Goal: Information Seeking & Learning: Learn about a topic

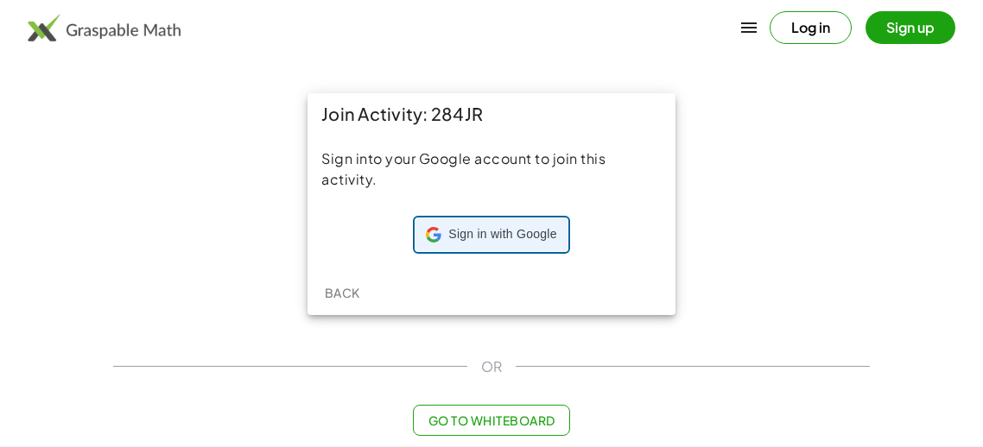
click at [469, 226] on span "Sign in with Google" at bounding box center [502, 234] width 108 height 17
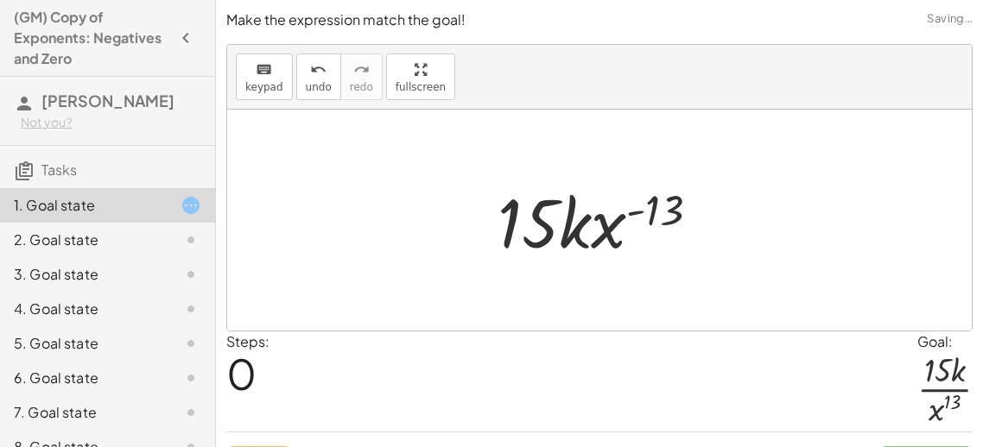
click at [617, 222] on div at bounding box center [605, 220] width 233 height 89
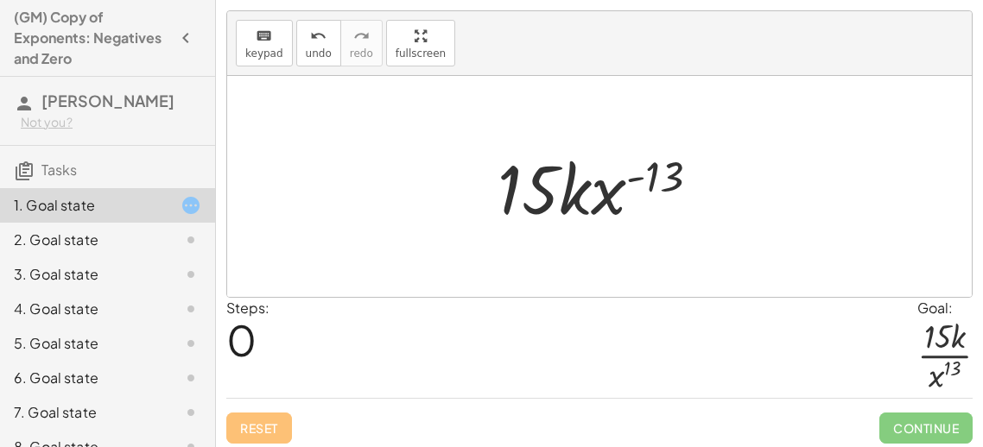
scroll to position [40, 0]
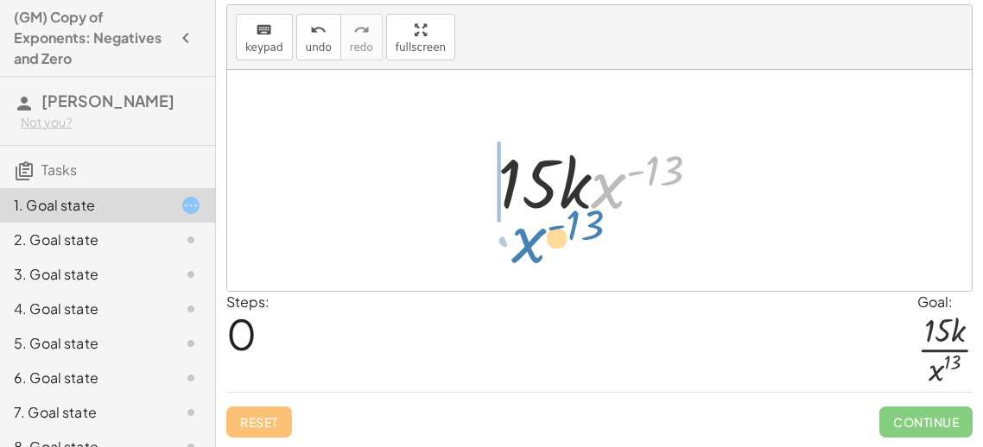
drag, startPoint x: 603, startPoint y: 183, endPoint x: 514, endPoint y: 235, distance: 102.9
click at [514, 235] on div "· 15 · k · x ( - 13 ) · 1 · x ( - 13 ) · 15 · k · x ( - 13 )" at bounding box center [599, 180] width 744 height 221
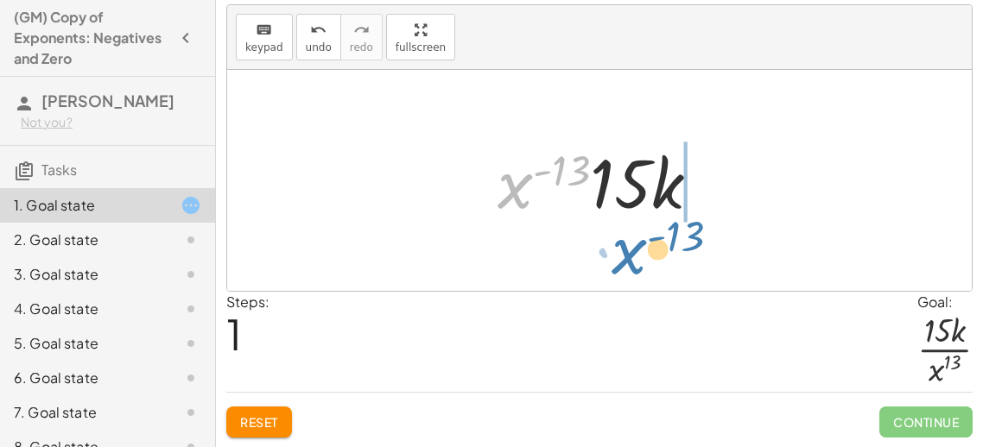
drag, startPoint x: 515, startPoint y: 174, endPoint x: 625, endPoint y: 239, distance: 128.5
click at [625, 239] on div "· 15 · k · x ( - 13 ) · 1 · 15 · k · x ( - 13 ) · x ( - 13 ) · 15 · k · x ( - 1…" at bounding box center [599, 180] width 744 height 221
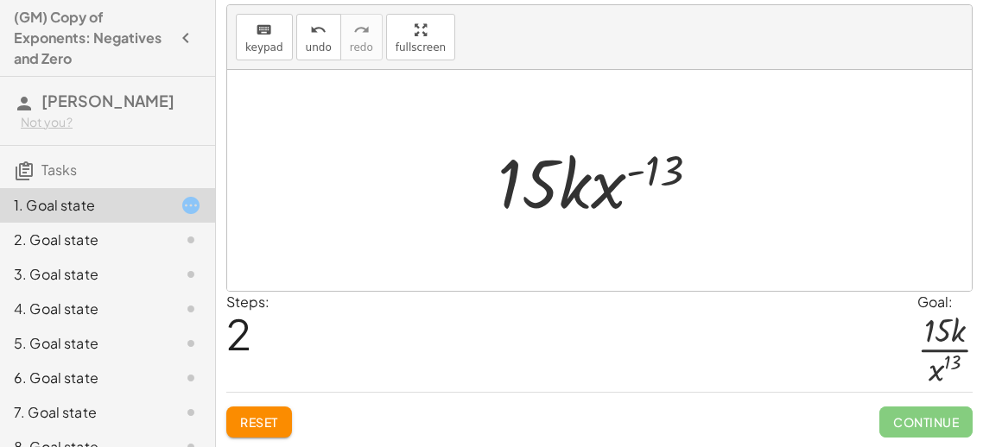
click at [659, 169] on div at bounding box center [605, 180] width 233 height 89
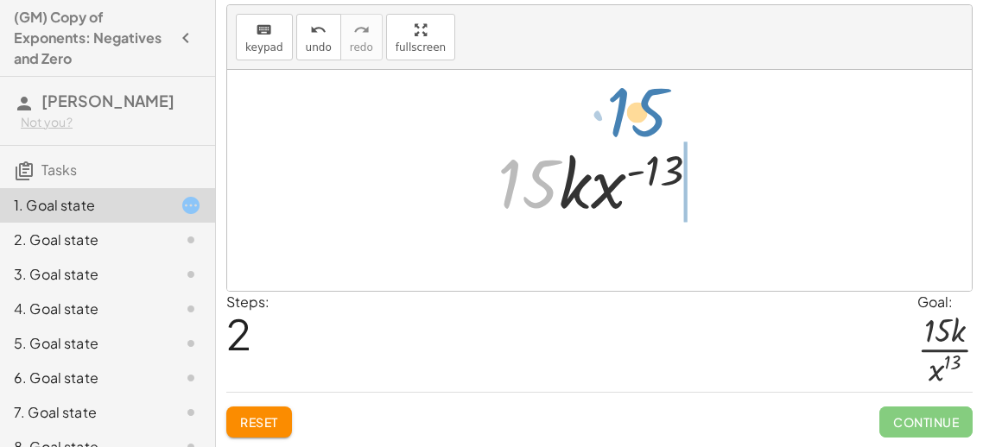
drag, startPoint x: 539, startPoint y: 193, endPoint x: 635, endPoint y: 124, distance: 117.6
click at [635, 124] on div "· 15 · k · x ( - 13 ) · 1 · 15 · k · x ( - 13 ) · x ( - 13 ) · 15 · k · 15 · 15…" at bounding box center [599, 180] width 744 height 221
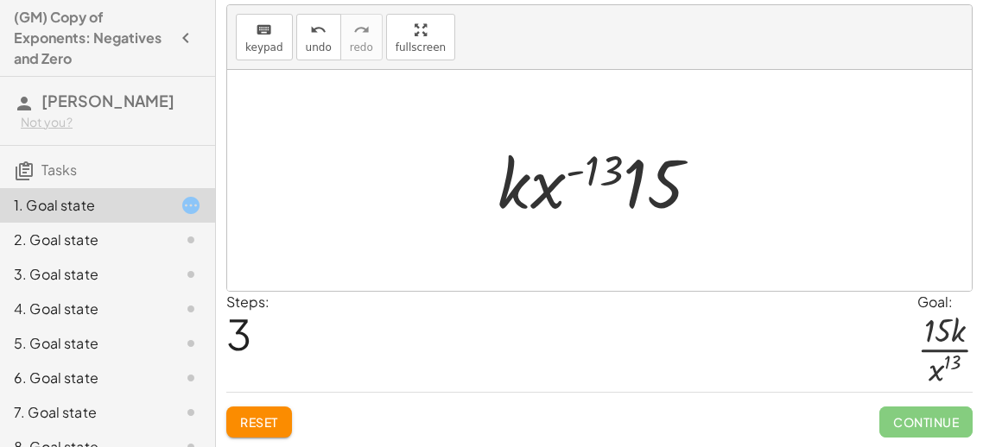
click at [629, 181] on div at bounding box center [605, 180] width 233 height 89
click at [660, 192] on div at bounding box center [605, 180] width 233 height 89
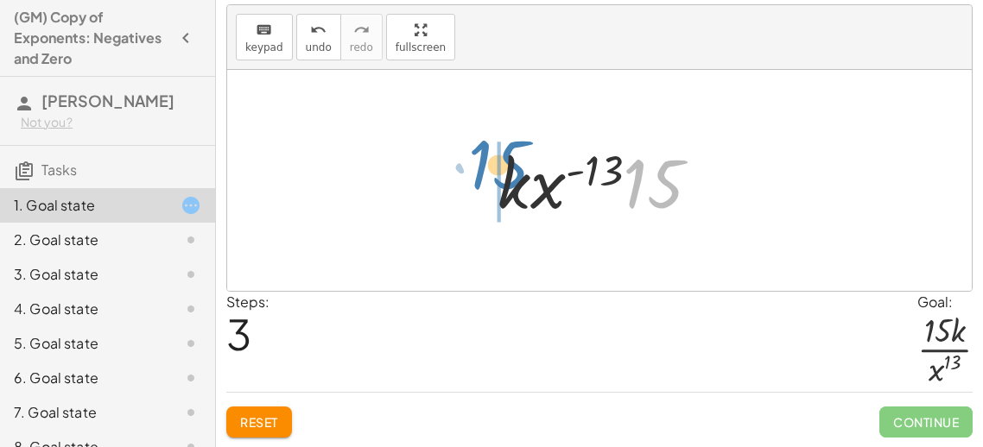
drag, startPoint x: 671, startPoint y: 196, endPoint x: 509, endPoint y: 176, distance: 162.7
click at [509, 176] on div at bounding box center [605, 180] width 233 height 89
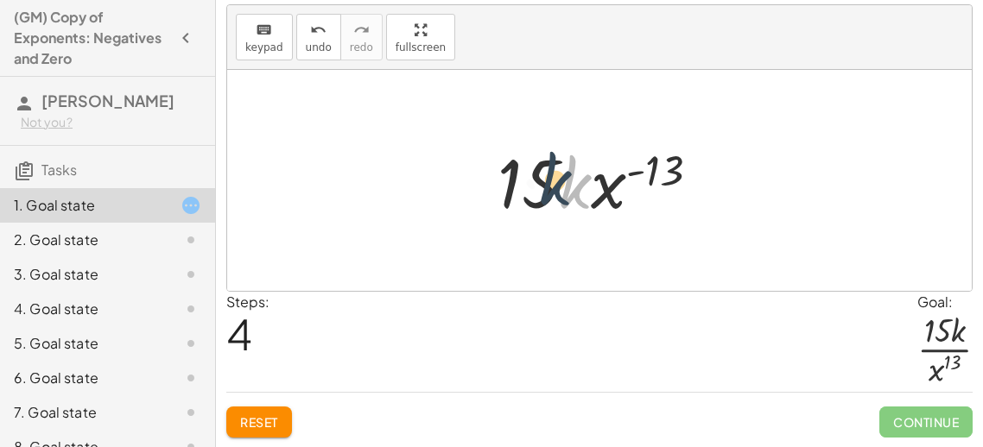
drag, startPoint x: 564, startPoint y: 195, endPoint x: 540, endPoint y: 192, distance: 24.4
click at [540, 192] on div at bounding box center [605, 180] width 233 height 89
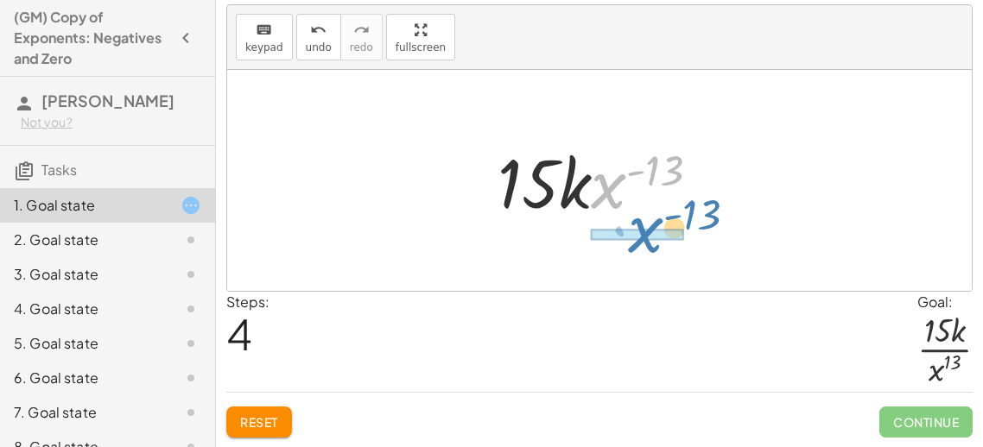
drag, startPoint x: 618, startPoint y: 184, endPoint x: 660, endPoint y: 229, distance: 61.1
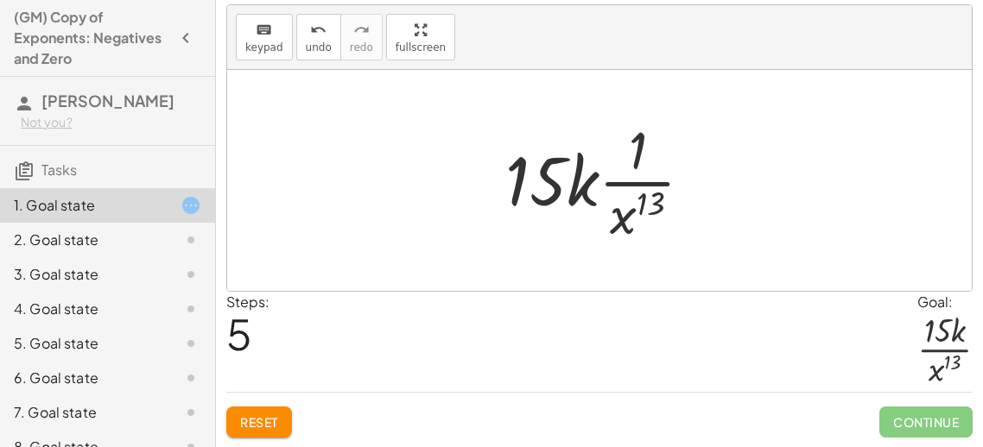
click at [630, 152] on div at bounding box center [605, 180] width 218 height 133
click at [635, 151] on div at bounding box center [605, 180] width 218 height 133
click at [639, 152] on div at bounding box center [605, 180] width 218 height 133
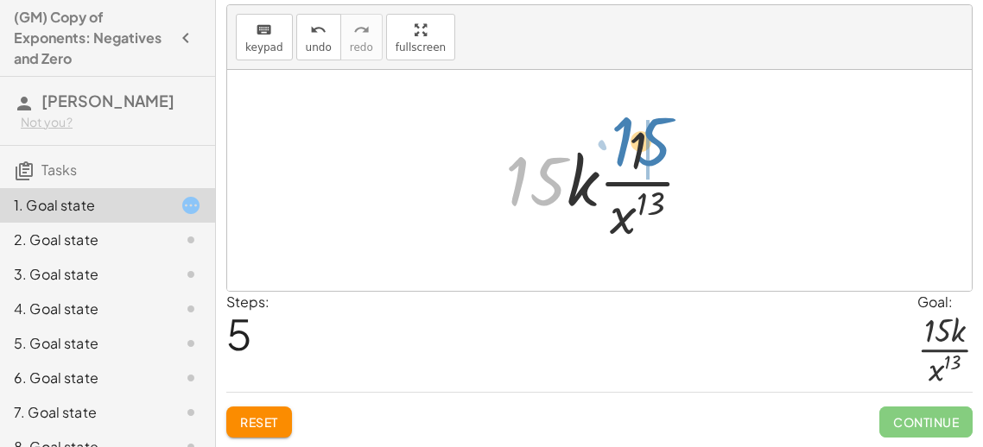
drag, startPoint x: 553, startPoint y: 186, endPoint x: 663, endPoint y: 149, distance: 116.9
click at [663, 149] on div at bounding box center [605, 180] width 218 height 133
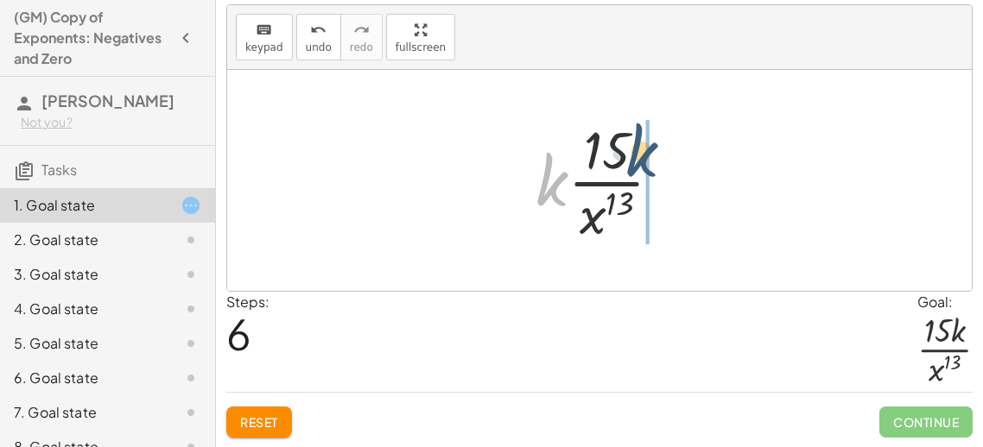
drag, startPoint x: 540, startPoint y: 186, endPoint x: 644, endPoint y: 157, distance: 107.5
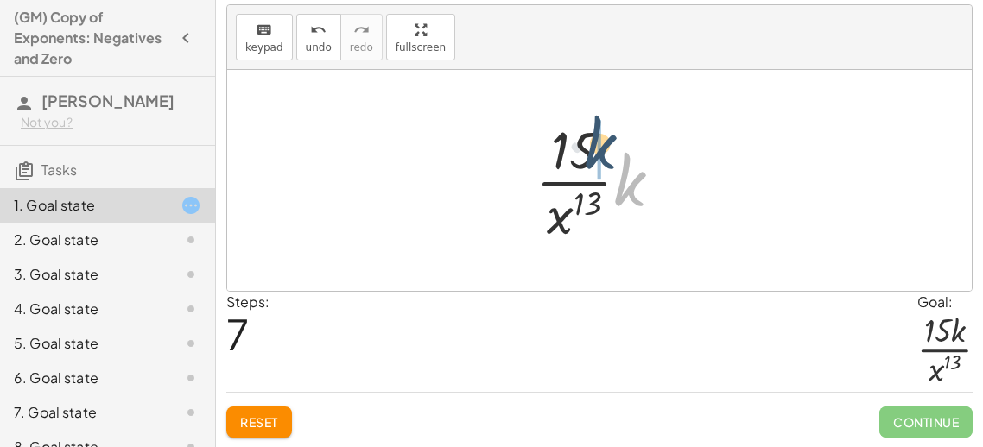
drag, startPoint x: 636, startPoint y: 180, endPoint x: 607, endPoint y: 142, distance: 48.0
click at [607, 142] on div at bounding box center [605, 180] width 157 height 133
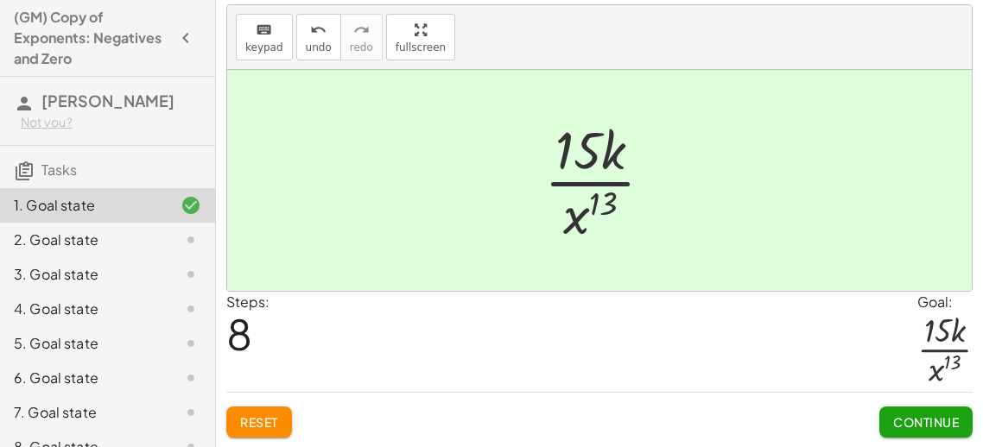
click at [909, 420] on span "Continue" at bounding box center [926, 422] width 66 height 16
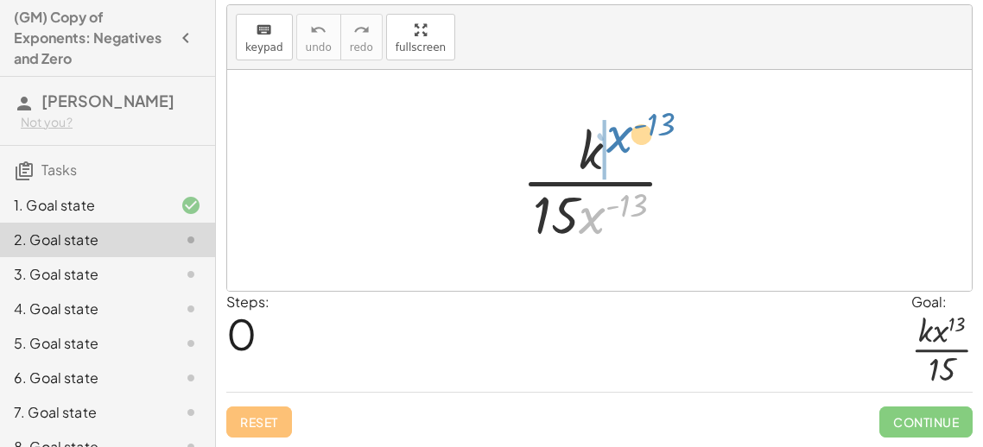
drag, startPoint x: 596, startPoint y: 216, endPoint x: 623, endPoint y: 135, distance: 85.7
click at [623, 135] on div at bounding box center [605, 180] width 185 height 133
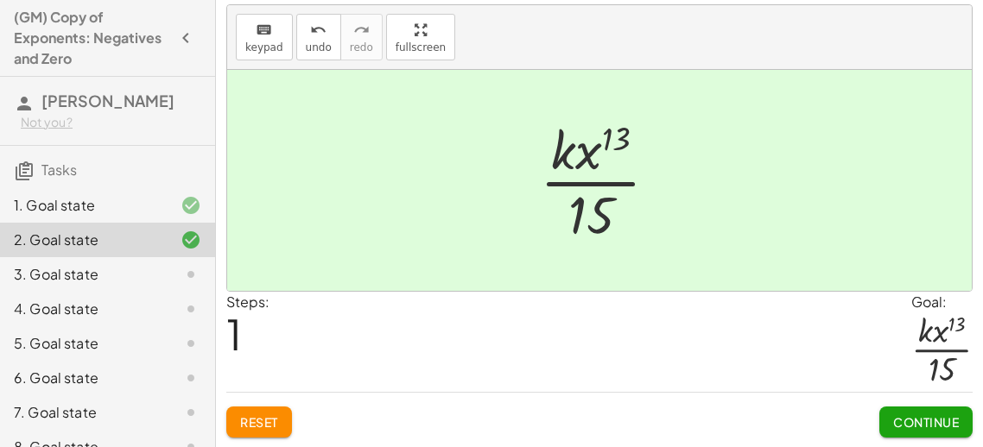
click at [915, 430] on button "Continue" at bounding box center [925, 422] width 93 height 31
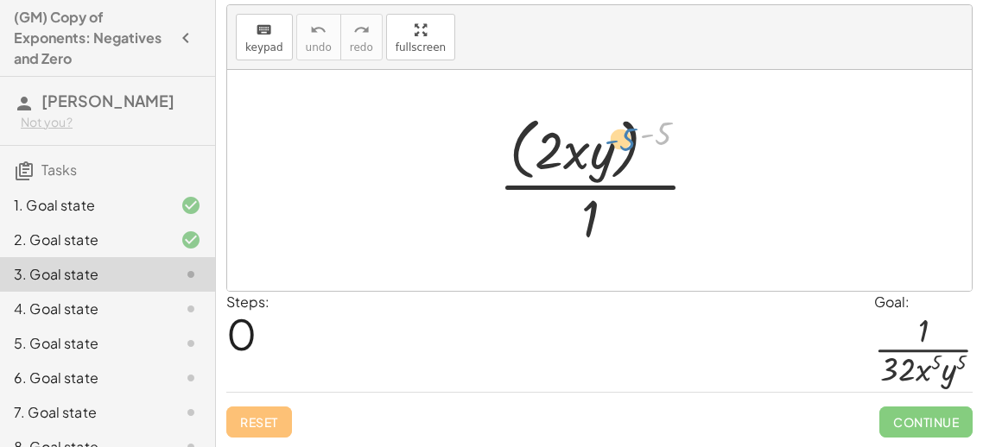
drag, startPoint x: 661, startPoint y: 131, endPoint x: 623, endPoint y: 137, distance: 38.5
click at [623, 137] on div at bounding box center [605, 180] width 231 height 141
drag, startPoint x: 660, startPoint y: 136, endPoint x: 595, endPoint y: 155, distance: 68.6
click at [595, 155] on div at bounding box center [605, 180] width 231 height 141
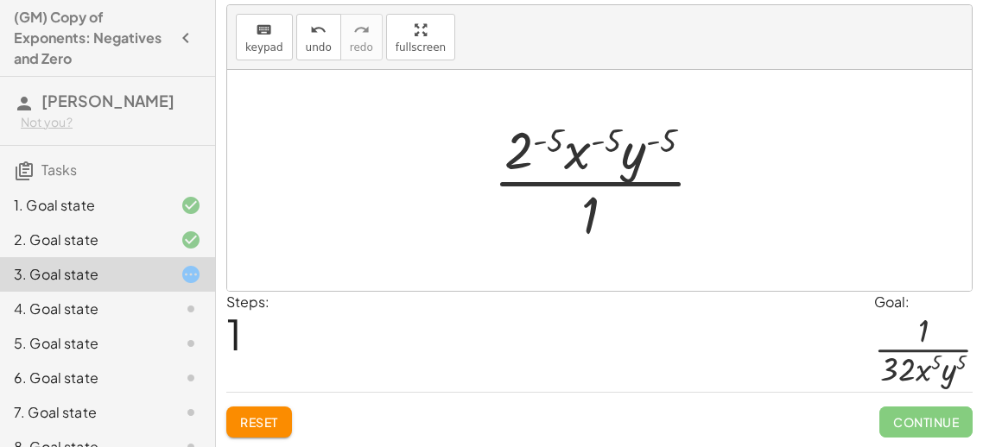
click at [564, 142] on div at bounding box center [605, 180] width 242 height 133
click at [593, 137] on div at bounding box center [605, 180] width 242 height 133
click at [605, 142] on div at bounding box center [605, 180] width 242 height 133
click at [644, 145] on div at bounding box center [605, 180] width 242 height 133
drag, startPoint x: 636, startPoint y: 147, endPoint x: 643, endPoint y: 202, distance: 55.7
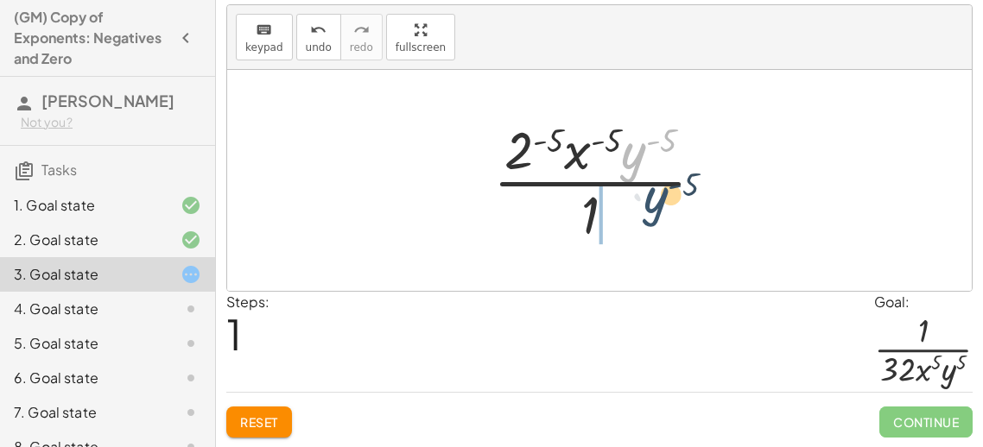
click at [643, 202] on div at bounding box center [605, 180] width 242 height 133
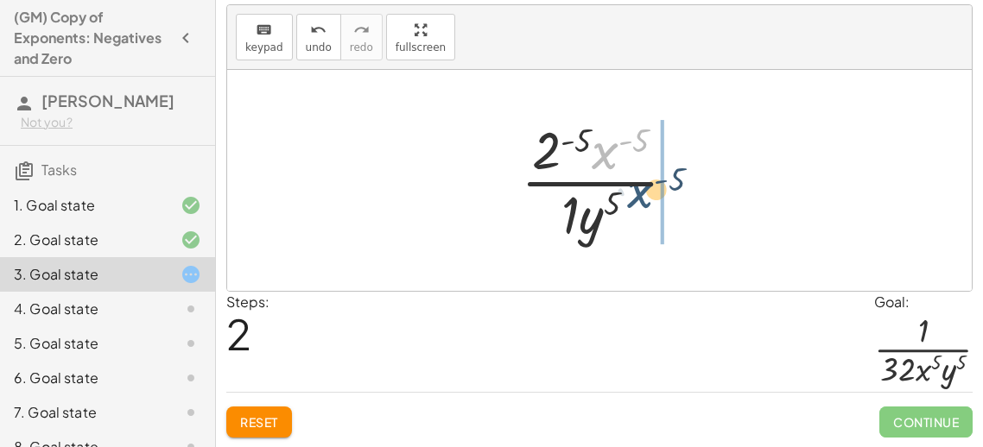
drag, startPoint x: 598, startPoint y: 153, endPoint x: 626, endPoint y: 204, distance: 58.0
click at [626, 204] on div at bounding box center [605, 180] width 186 height 133
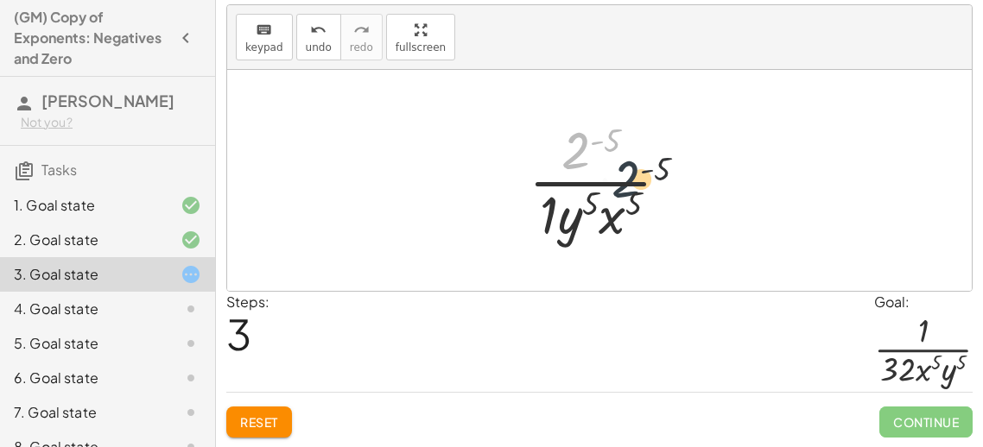
drag, startPoint x: 582, startPoint y: 148, endPoint x: 646, endPoint y: 205, distance: 86.2
click at [646, 205] on div at bounding box center [606, 180] width 172 height 133
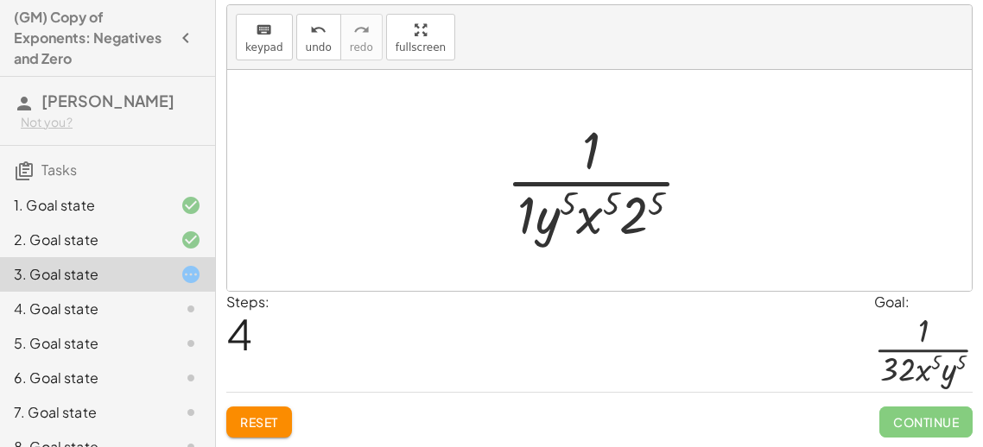
click at [528, 212] on div at bounding box center [606, 180] width 218 height 133
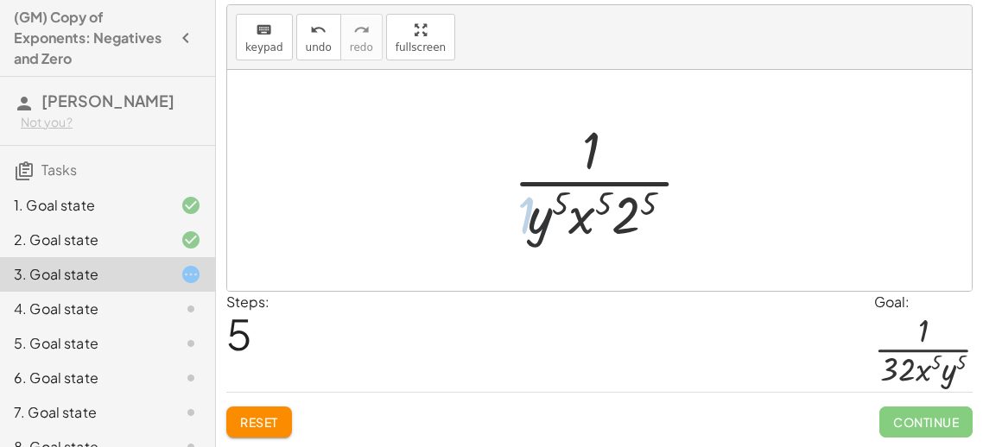
click at [524, 212] on div at bounding box center [605, 180] width 199 height 133
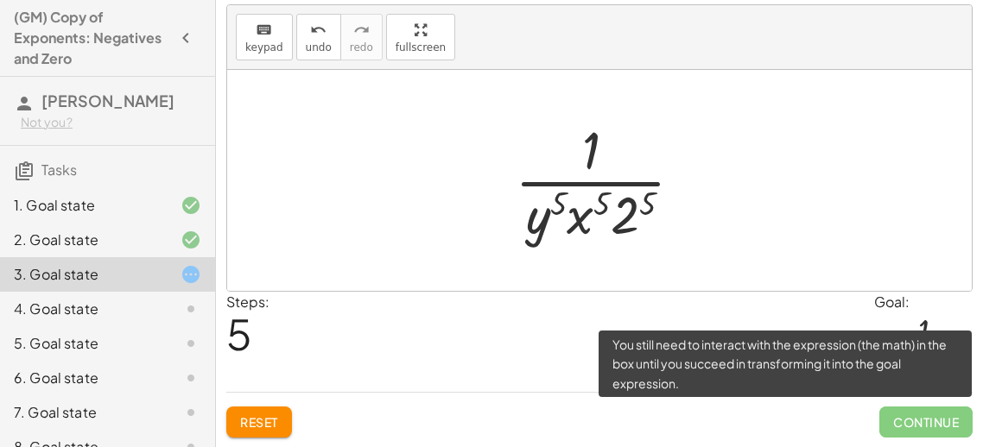
click at [939, 421] on span "Continue" at bounding box center [925, 422] width 93 height 31
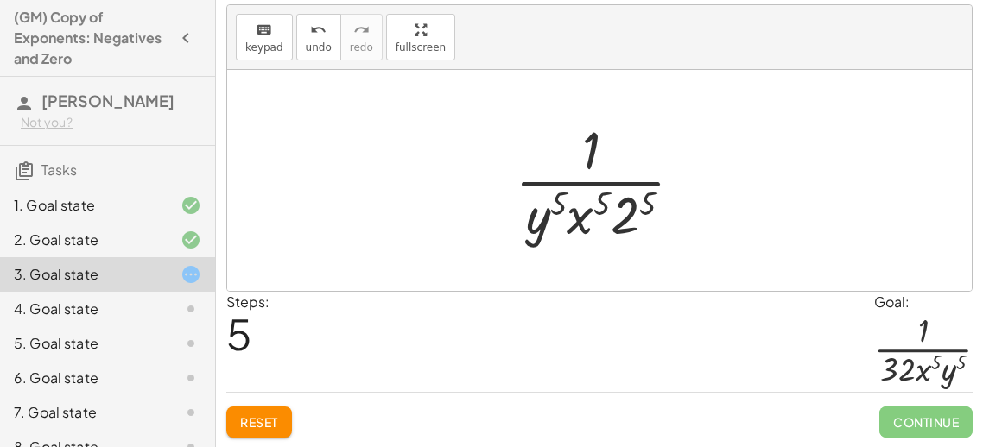
click at [787, 230] on div at bounding box center [599, 180] width 744 height 221
click at [635, 206] on div at bounding box center [605, 180] width 199 height 133
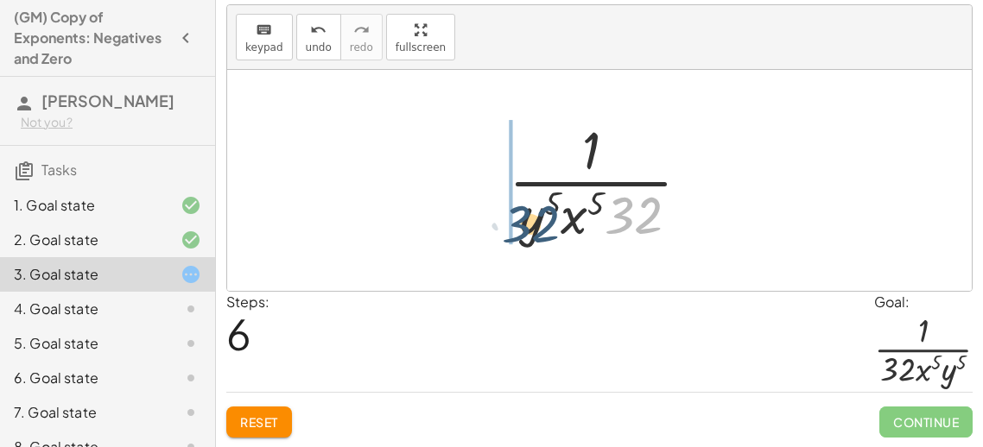
drag, startPoint x: 645, startPoint y: 217, endPoint x: 519, endPoint y: 229, distance: 126.6
click at [519, 229] on div at bounding box center [606, 180] width 212 height 133
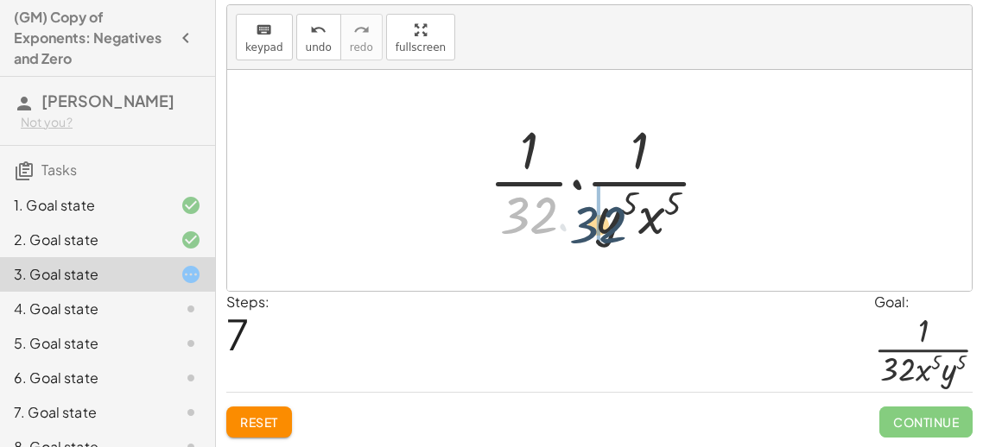
drag, startPoint x: 534, startPoint y: 224, endPoint x: 609, endPoint y: 232, distance: 75.5
click at [609, 232] on div at bounding box center [605, 180] width 251 height 133
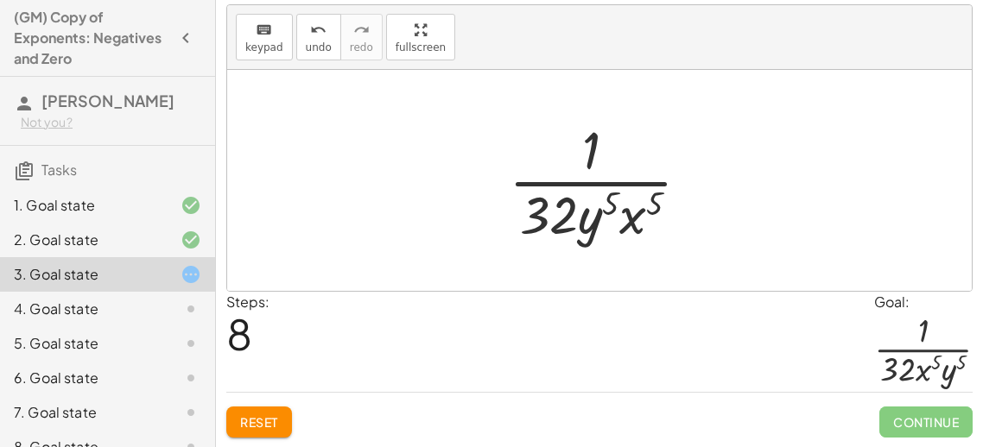
click at [886, 414] on span "Continue" at bounding box center [925, 422] width 93 height 31
drag, startPoint x: 640, startPoint y: 218, endPoint x: 589, endPoint y: 218, distance: 50.9
click at [589, 218] on div at bounding box center [606, 180] width 212 height 133
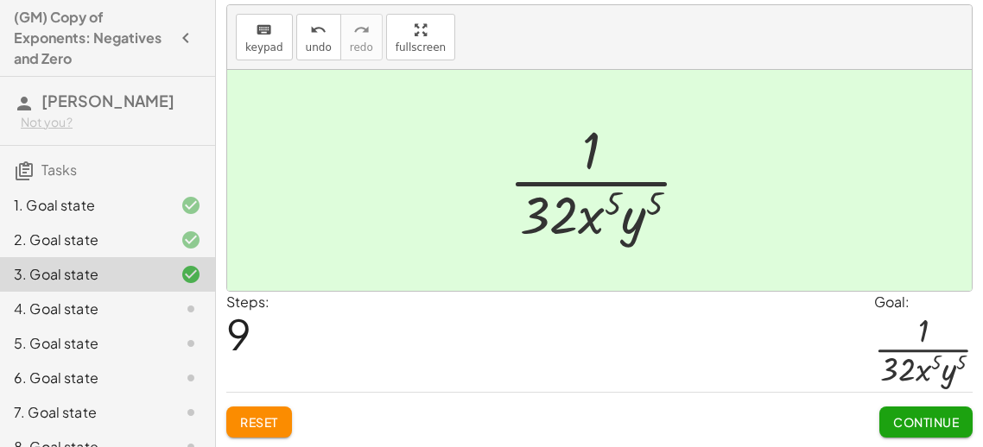
click at [509, 225] on div at bounding box center [606, 180] width 212 height 133
click at [894, 414] on span "Continue" at bounding box center [926, 422] width 66 height 16
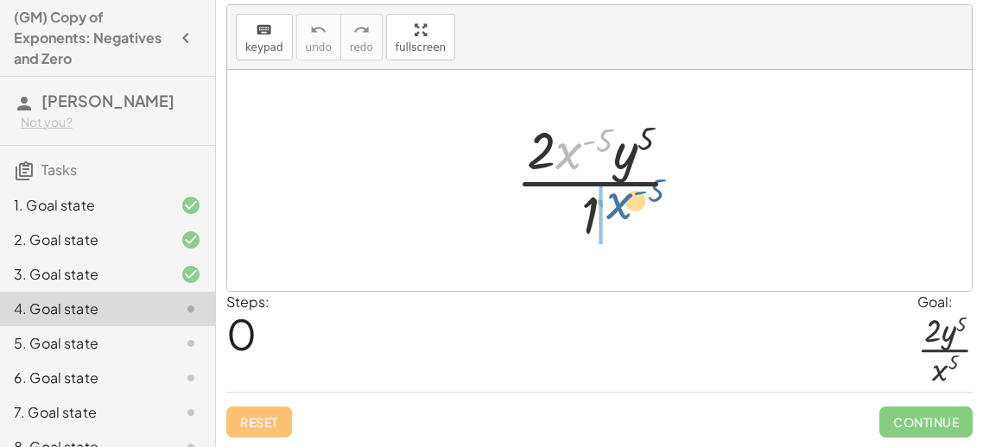
drag, startPoint x: 567, startPoint y: 147, endPoint x: 608, endPoint y: 202, distance: 68.6
click at [608, 202] on div at bounding box center [605, 180] width 197 height 133
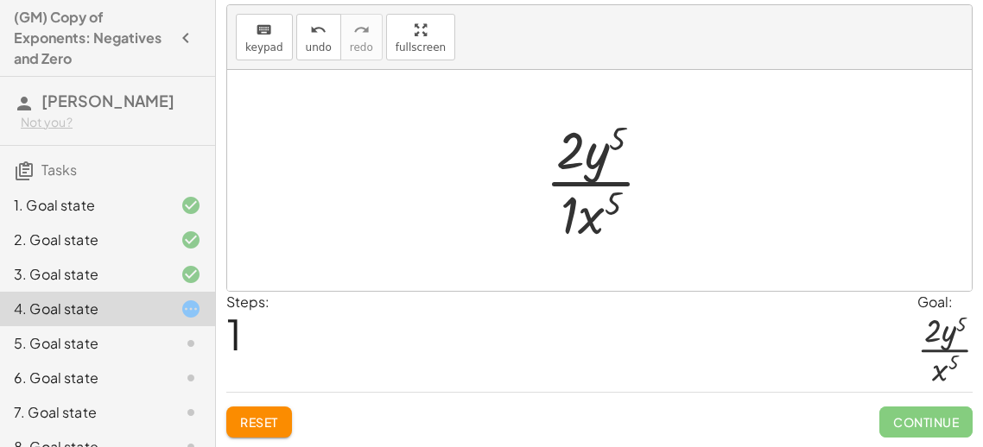
click at [559, 193] on div at bounding box center [605, 180] width 139 height 133
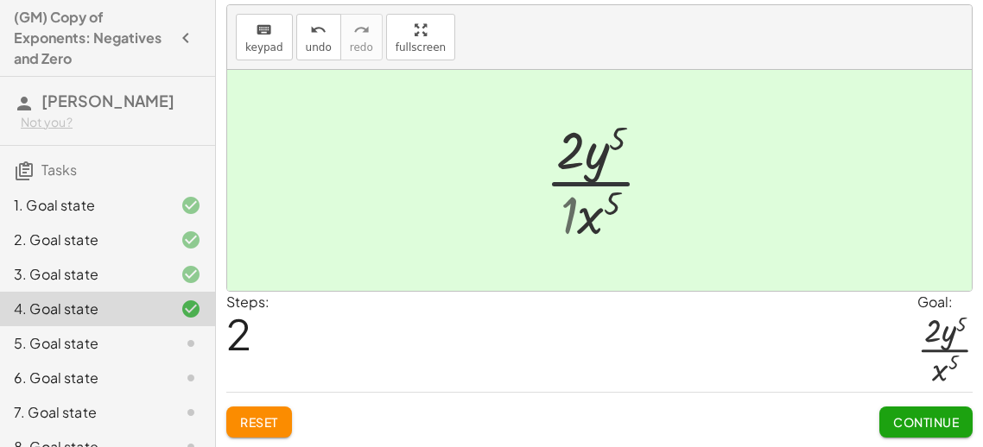
click at [576, 211] on div at bounding box center [605, 180] width 139 height 133
click at [937, 416] on span "Continue" at bounding box center [926, 422] width 66 height 16
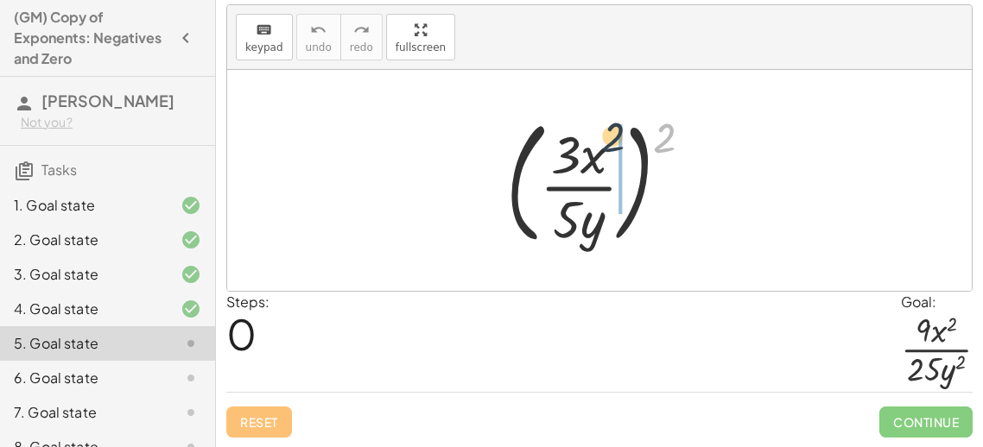
drag, startPoint x: 671, startPoint y: 142, endPoint x: 617, endPoint y: 142, distance: 53.5
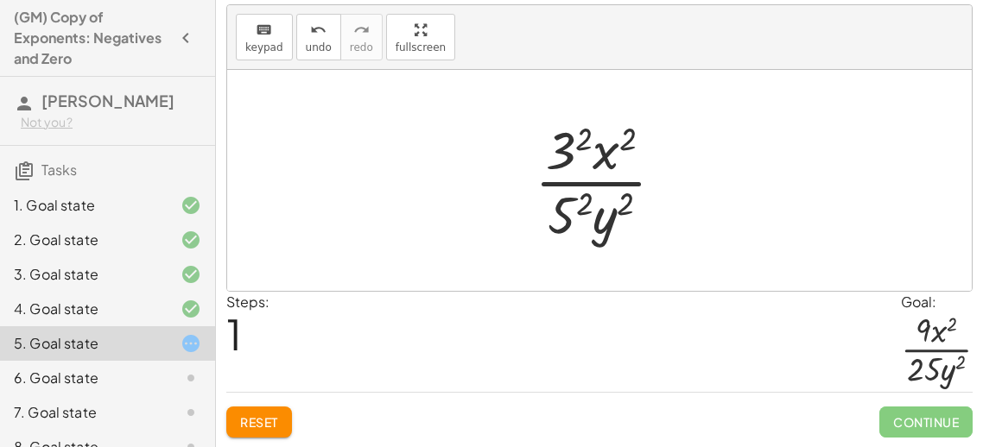
click at [588, 140] on div at bounding box center [606, 180] width 161 height 133
click at [587, 201] on div at bounding box center [606, 180] width 156 height 133
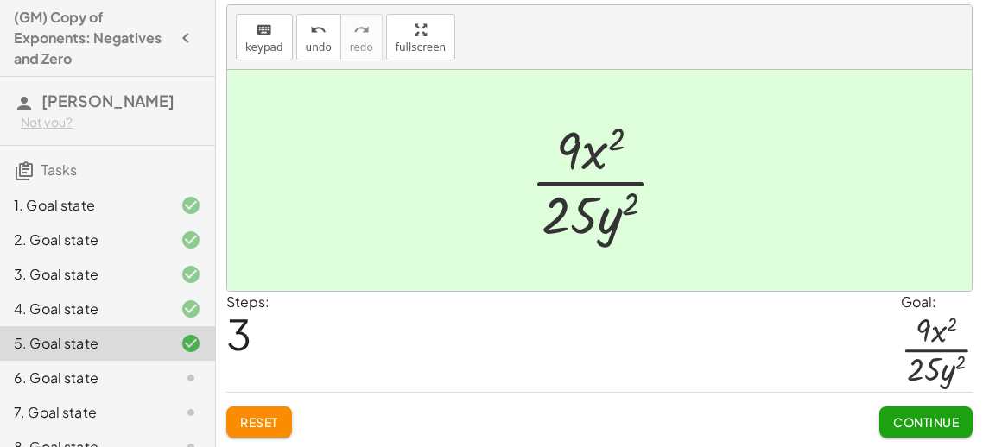
click at [903, 431] on button "Continue" at bounding box center [925, 422] width 93 height 31
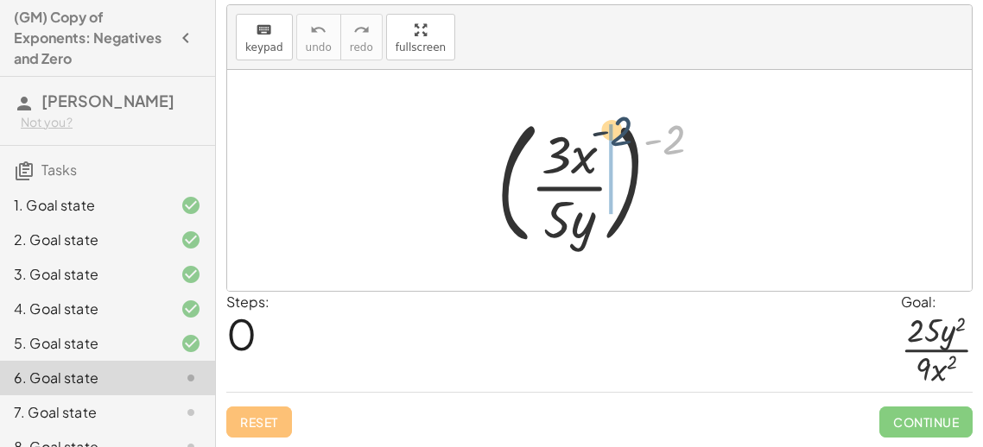
drag, startPoint x: 665, startPoint y: 151, endPoint x: 574, endPoint y: 154, distance: 90.7
click at [574, 154] on div at bounding box center [606, 180] width 237 height 143
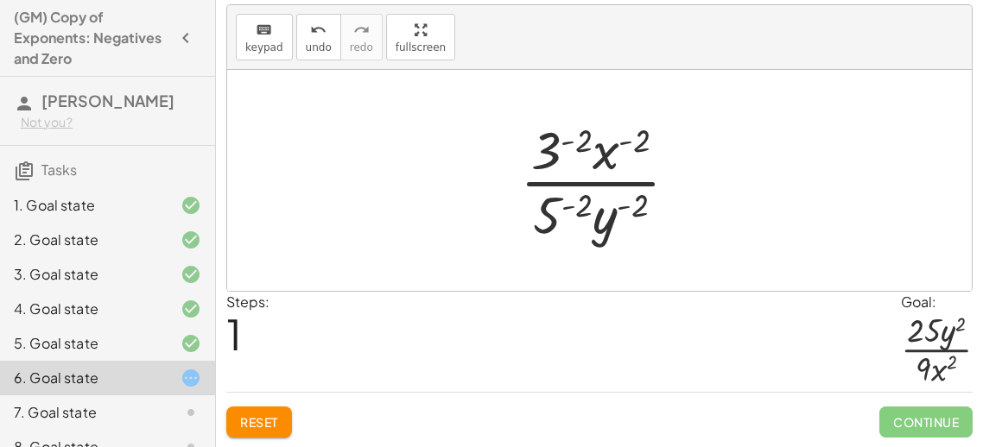
click at [577, 138] on div at bounding box center [605, 180] width 189 height 133
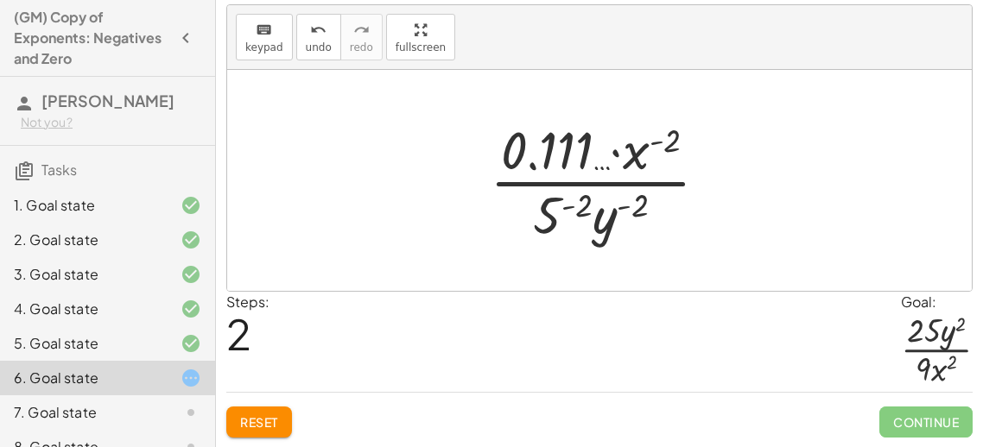
click at [231, 428] on button "Reset" at bounding box center [259, 422] width 66 height 31
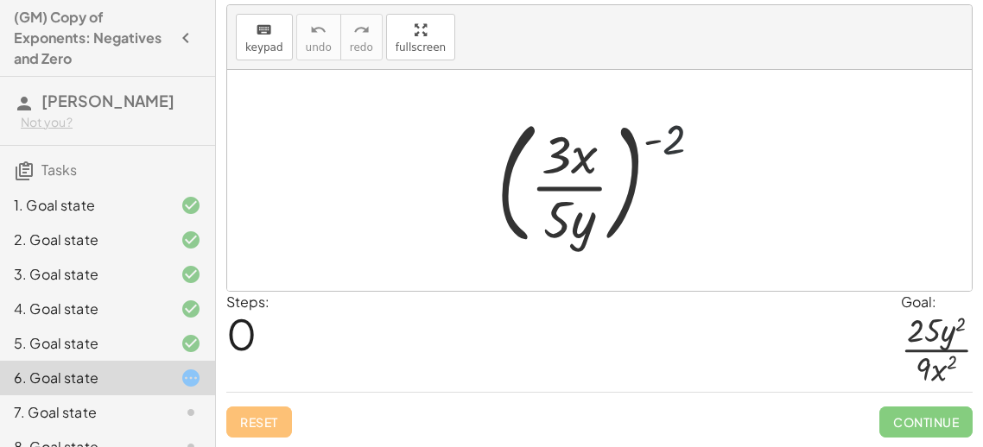
drag, startPoint x: 665, startPoint y: 137, endPoint x: 580, endPoint y: 139, distance: 84.6
click at [580, 139] on div at bounding box center [606, 180] width 237 height 143
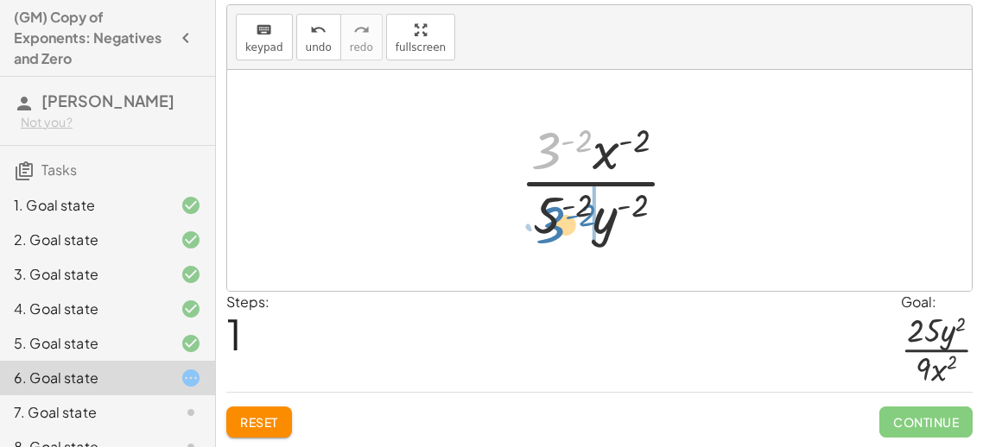
drag, startPoint x: 553, startPoint y: 153, endPoint x: 561, endPoint y: 228, distance: 75.5
click at [561, 228] on div at bounding box center [605, 180] width 189 height 133
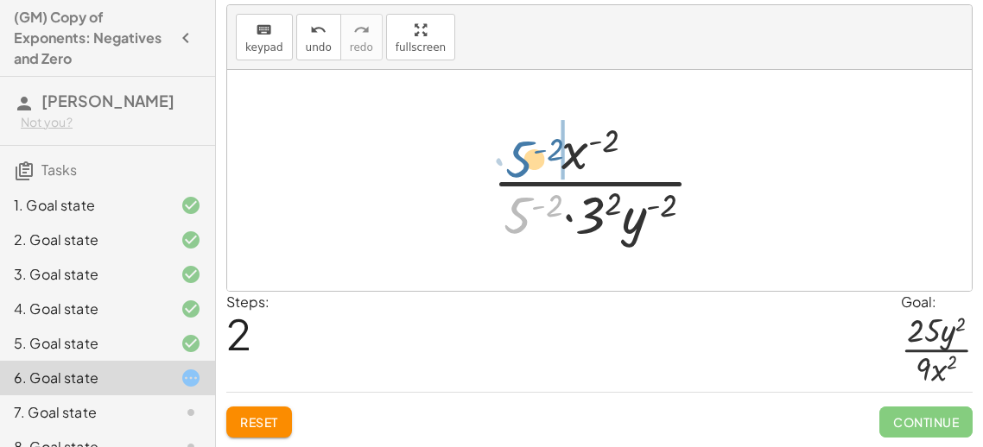
drag, startPoint x: 523, startPoint y: 218, endPoint x: 527, endPoint y: 162, distance: 56.2
click at [527, 162] on div at bounding box center [604, 180] width 243 height 133
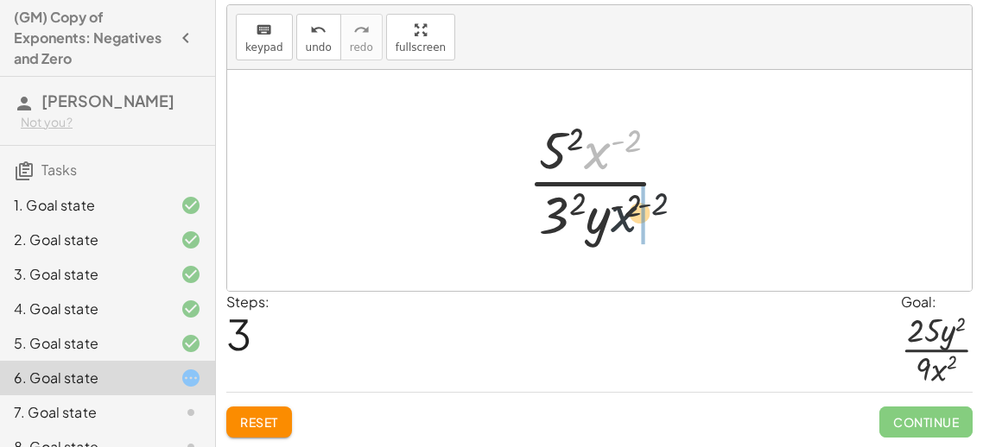
drag, startPoint x: 596, startPoint y: 156, endPoint x: 621, endPoint y: 227, distance: 75.1
click at [621, 227] on div at bounding box center [605, 180] width 173 height 133
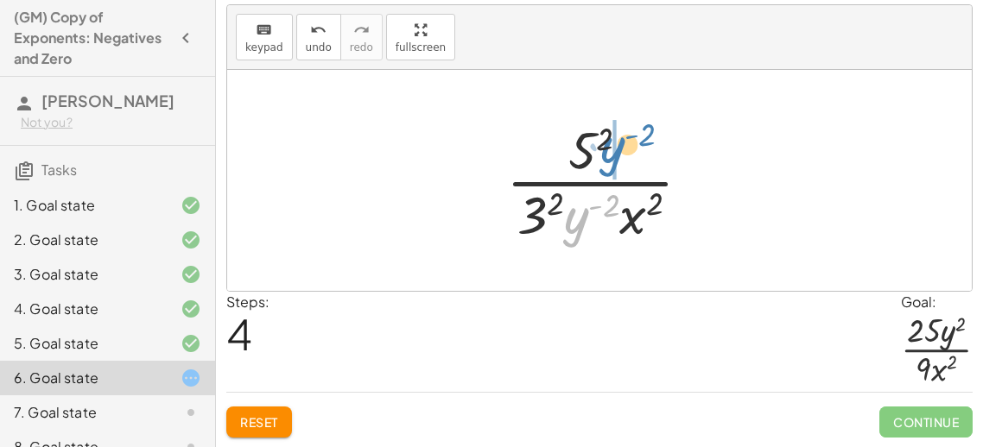
drag, startPoint x: 581, startPoint y: 222, endPoint x: 616, endPoint y: 151, distance: 79.2
click at [616, 151] on div at bounding box center [605, 180] width 216 height 133
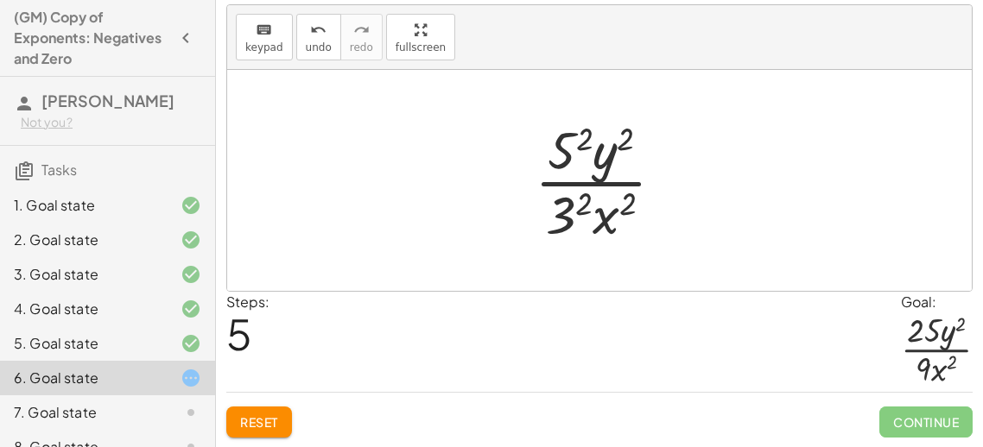
click at [560, 216] on div at bounding box center [606, 180] width 161 height 133
click at [585, 155] on div at bounding box center [606, 180] width 156 height 133
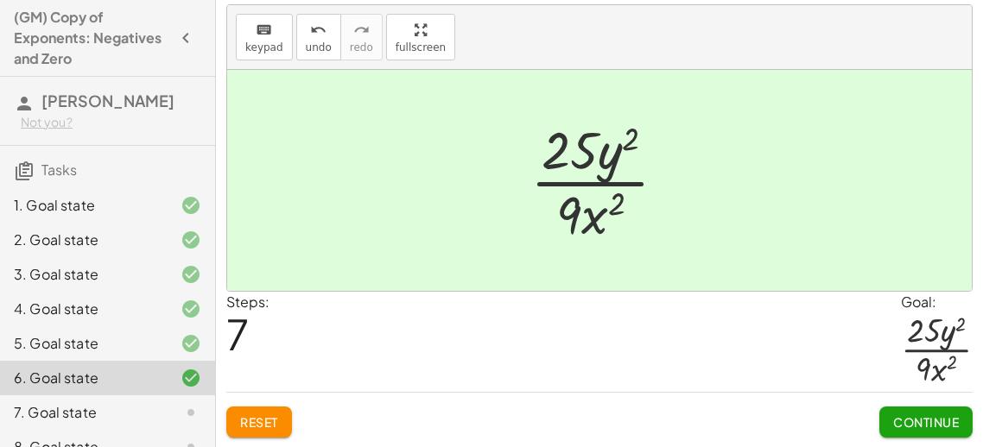
click at [904, 420] on span "Continue" at bounding box center [926, 422] width 66 height 16
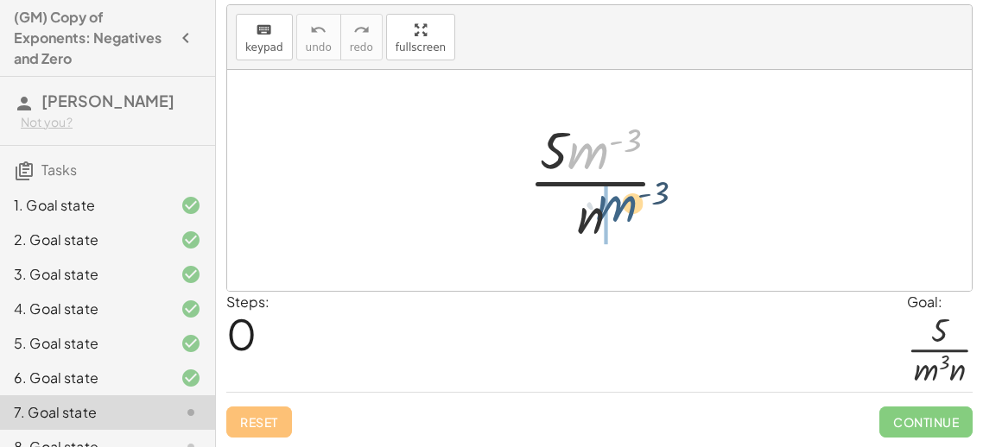
drag, startPoint x: 598, startPoint y: 149, endPoint x: 623, endPoint y: 226, distance: 80.6
click at [623, 226] on div at bounding box center [605, 180] width 171 height 133
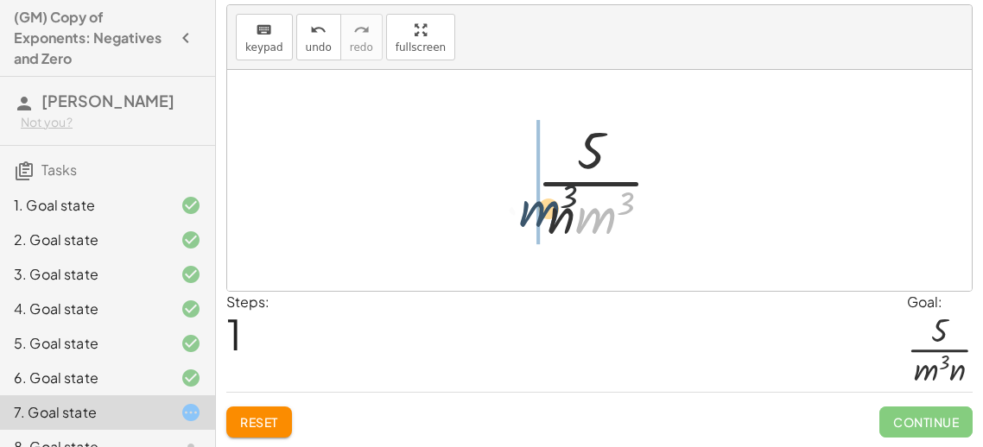
drag, startPoint x: 608, startPoint y: 217, endPoint x: 547, endPoint y: 210, distance: 60.8
click at [547, 210] on div at bounding box center [606, 180] width 156 height 133
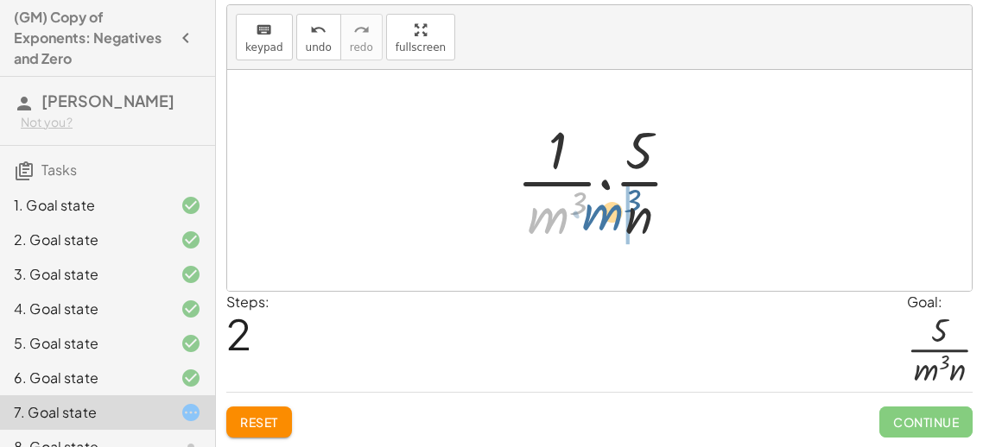
drag, startPoint x: 566, startPoint y: 215, endPoint x: 628, endPoint y: 212, distance: 62.3
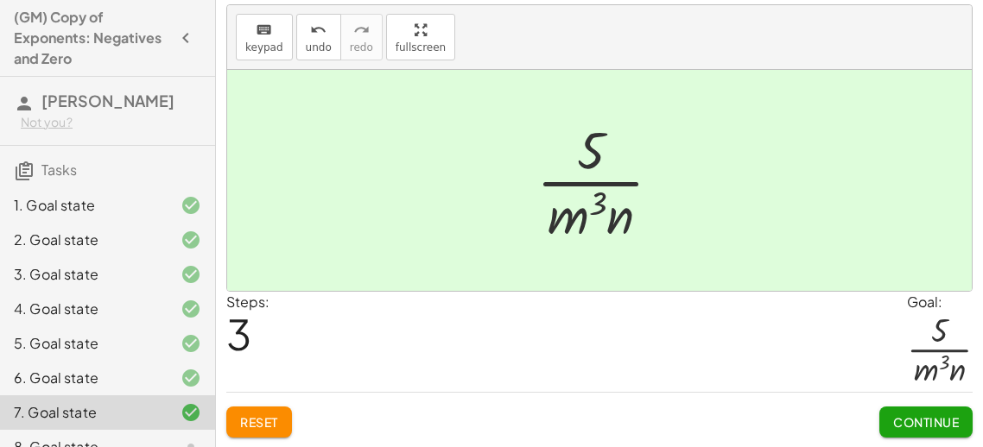
click at [916, 413] on button "Continue" at bounding box center [925, 422] width 93 height 31
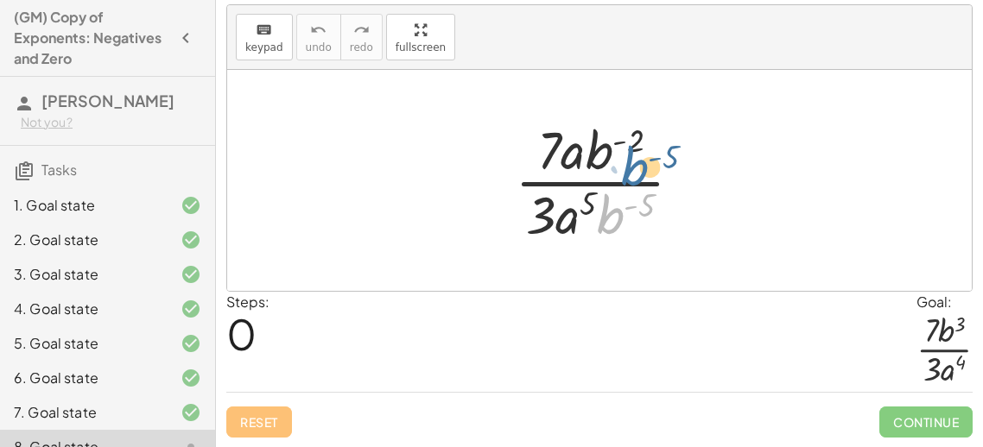
drag, startPoint x: 600, startPoint y: 201, endPoint x: 624, endPoint y: 149, distance: 57.2
click at [624, 149] on div at bounding box center [605, 180] width 199 height 133
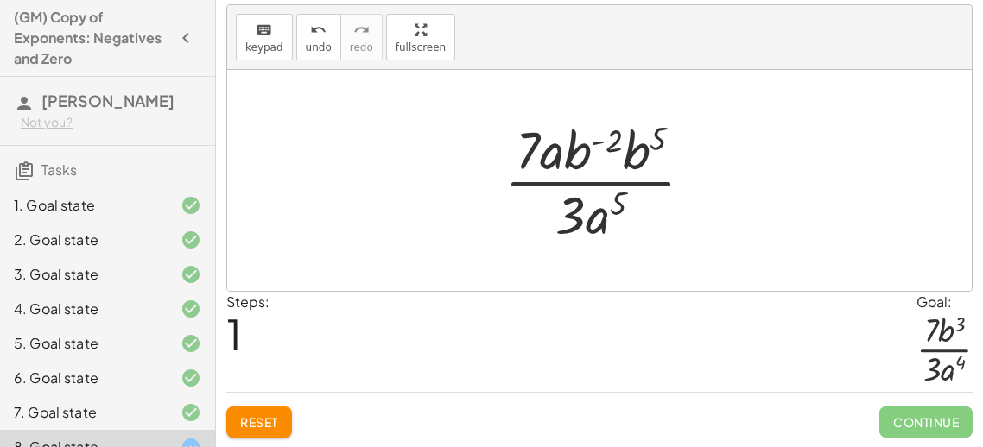
click at [591, 152] on div at bounding box center [606, 180] width 220 height 133
click at [643, 139] on div at bounding box center [606, 180] width 220 height 133
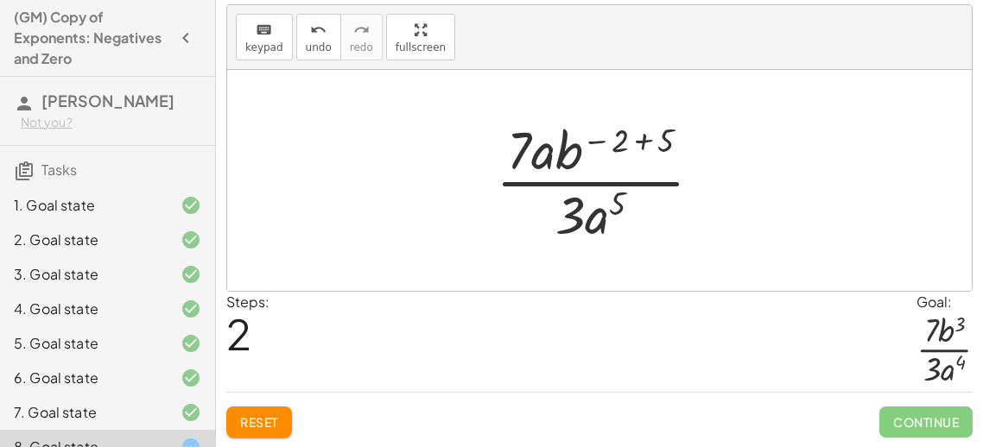
click at [639, 139] on div at bounding box center [605, 180] width 237 height 133
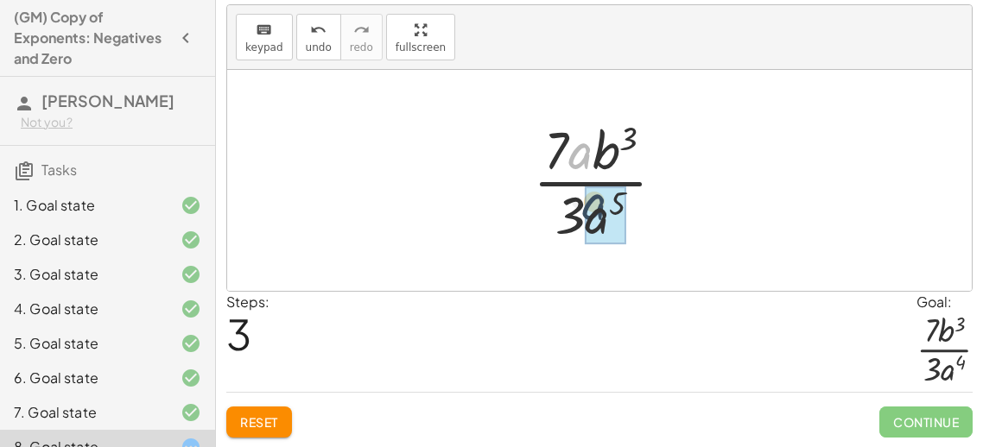
drag, startPoint x: 574, startPoint y: 151, endPoint x: 591, endPoint y: 212, distance: 62.6
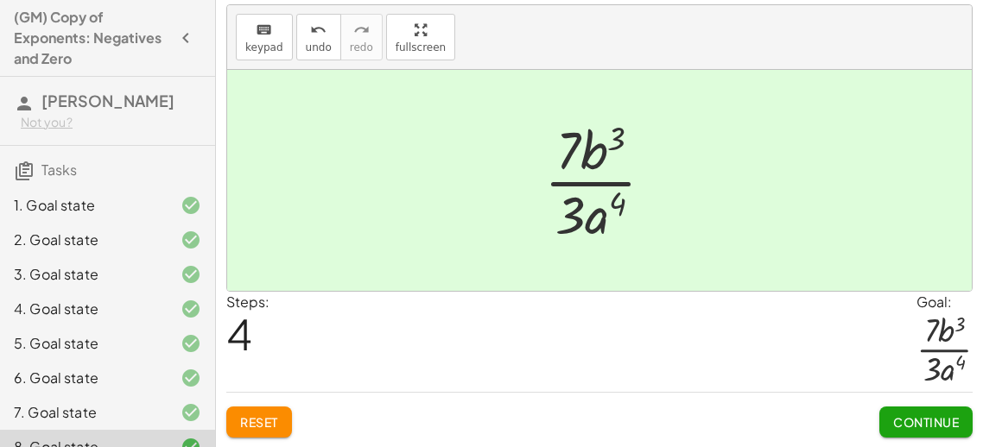
click at [909, 432] on button "Continue" at bounding box center [925, 422] width 93 height 31
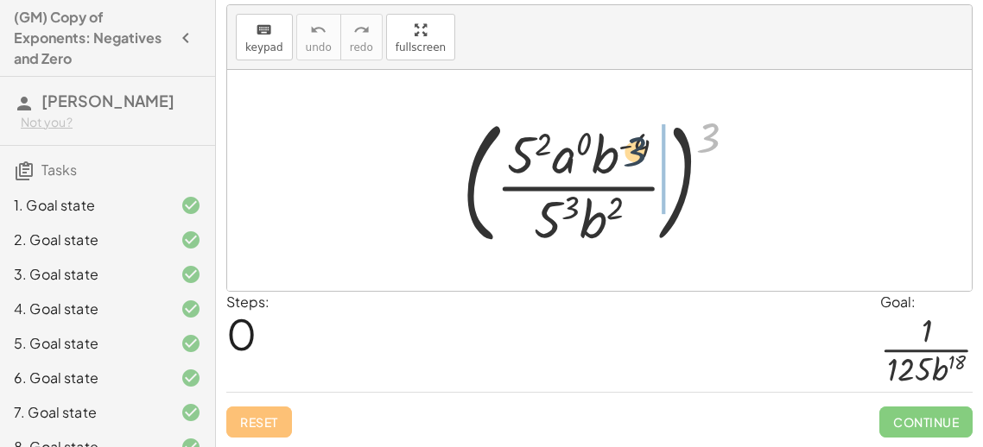
drag, startPoint x: 711, startPoint y: 123, endPoint x: 633, endPoint y: 138, distance: 79.1
click at [633, 138] on div at bounding box center [606, 180] width 306 height 143
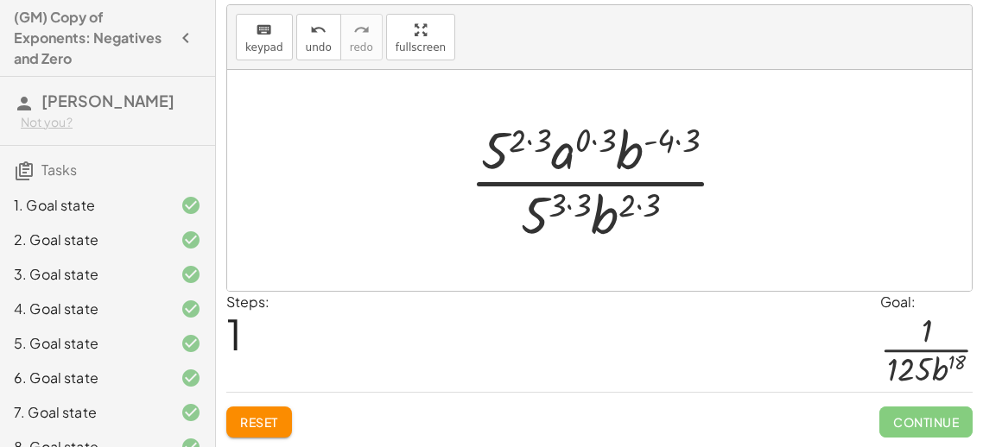
click at [588, 142] on div at bounding box center [605, 180] width 288 height 133
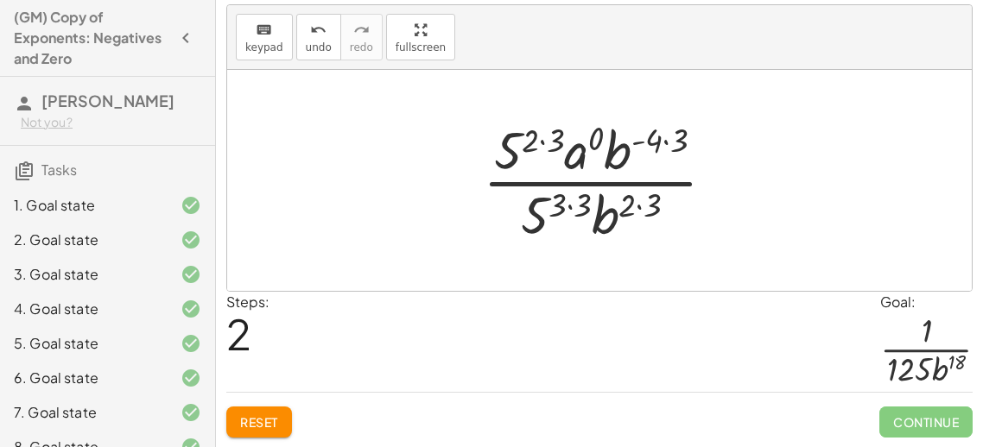
click at [572, 199] on div at bounding box center [605, 180] width 263 height 133
click at [527, 149] on div at bounding box center [605, 180] width 263 height 133
click at [539, 139] on div at bounding box center [605, 180] width 263 height 133
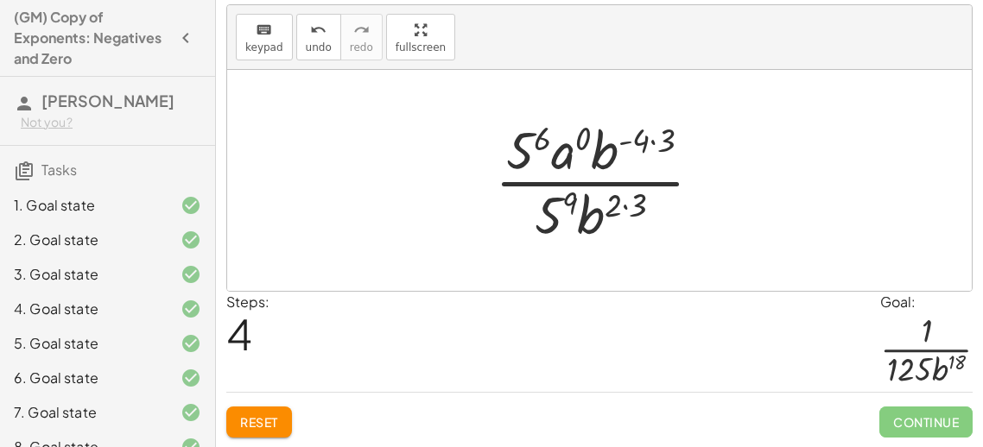
click at [631, 202] on div at bounding box center [605, 180] width 238 height 133
click at [646, 145] on div at bounding box center [605, 180] width 238 height 133
click at [654, 142] on div at bounding box center [605, 180] width 238 height 133
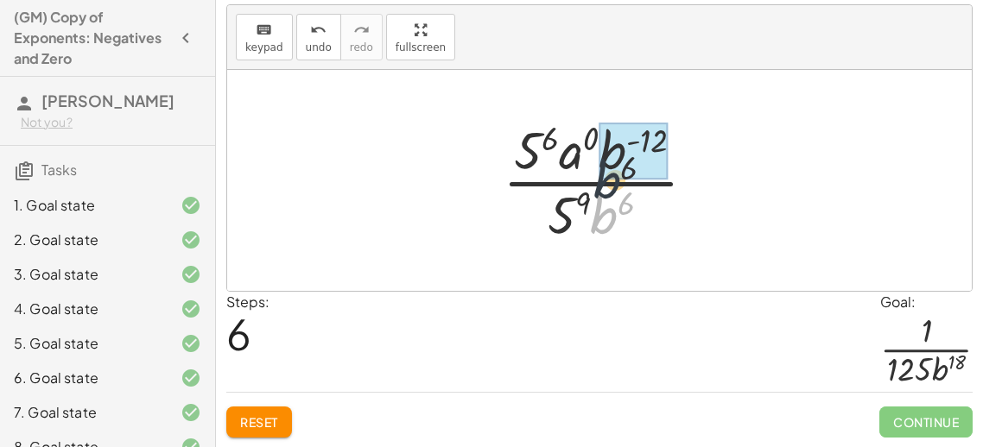
drag, startPoint x: 600, startPoint y: 212, endPoint x: 607, endPoint y: 132, distance: 79.7
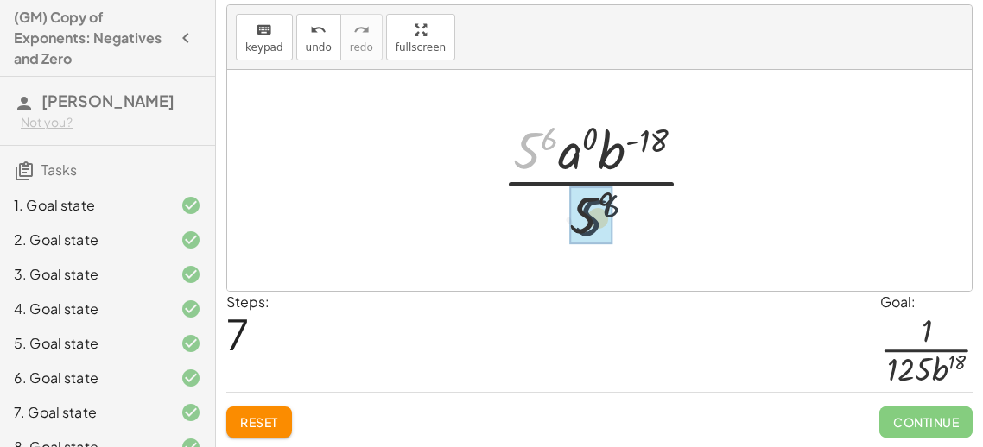
drag, startPoint x: 535, startPoint y: 147, endPoint x: 599, endPoint y: 218, distance: 96.0
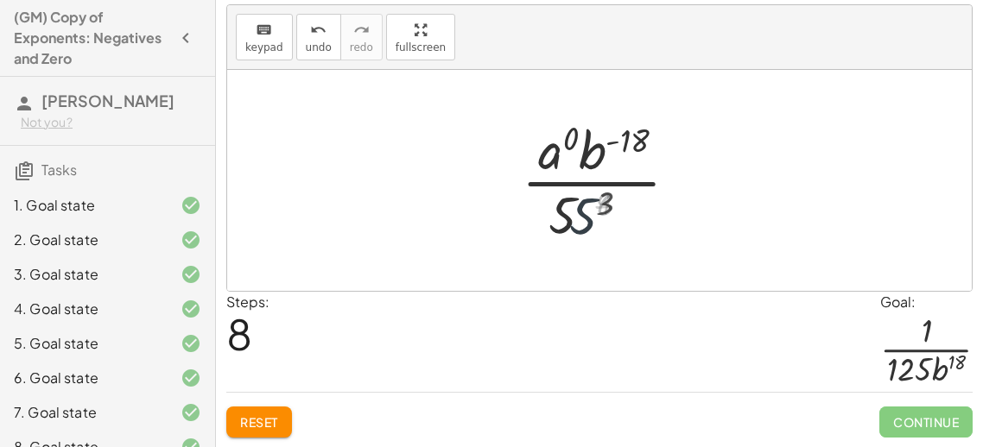
click at [590, 202] on div at bounding box center [605, 180] width 180 height 133
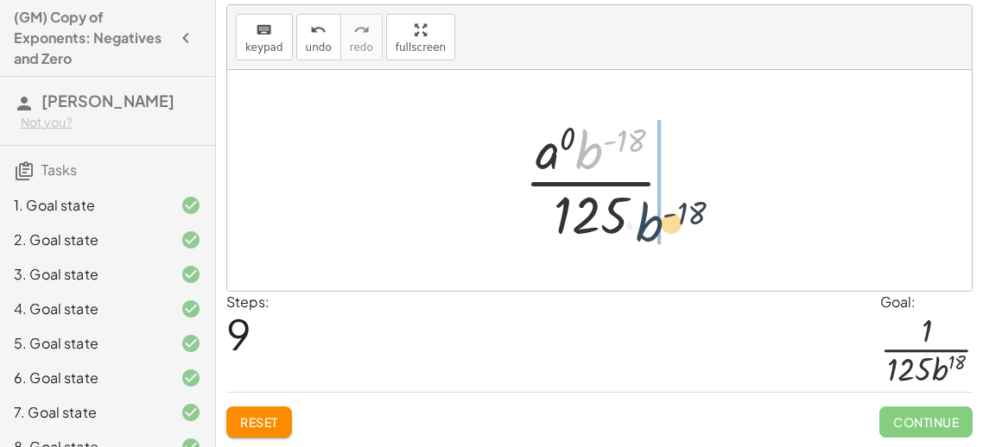
drag, startPoint x: 588, startPoint y: 161, endPoint x: 650, endPoint y: 233, distance: 95.5
click at [650, 233] on div at bounding box center [605, 180] width 180 height 133
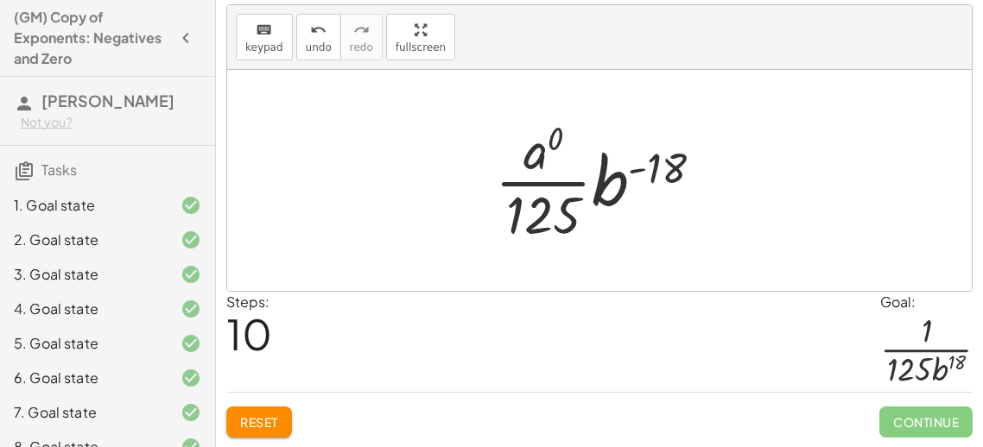
click at [553, 155] on div at bounding box center [605, 180] width 238 height 133
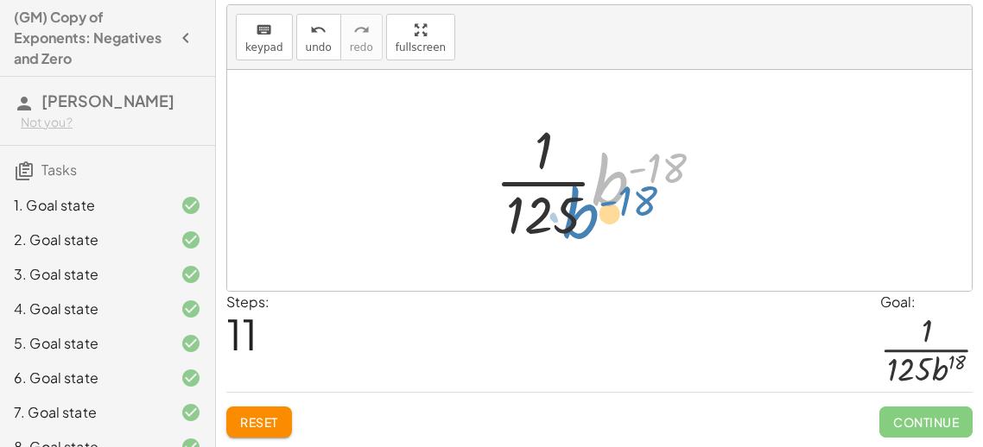
drag, startPoint x: 609, startPoint y: 179, endPoint x: 577, endPoint y: 212, distance: 45.8
click at [577, 212] on div at bounding box center [605, 180] width 238 height 133
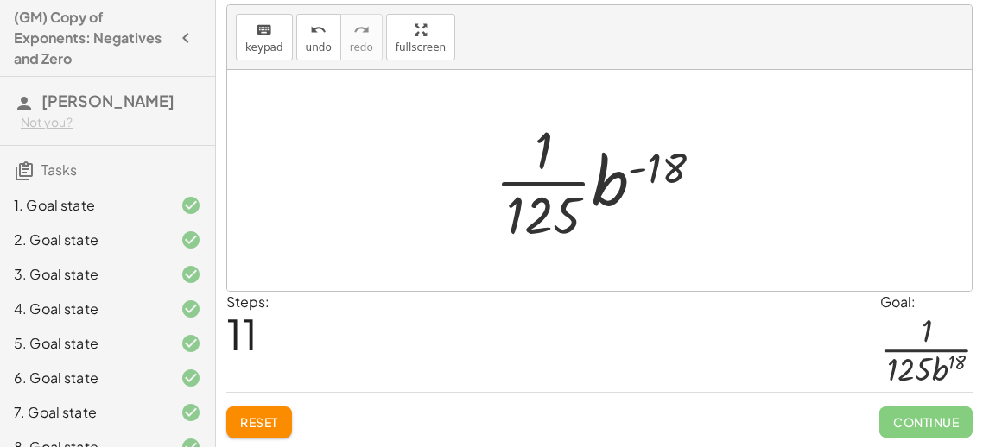
click at [257, 431] on button "Reset" at bounding box center [259, 422] width 66 height 31
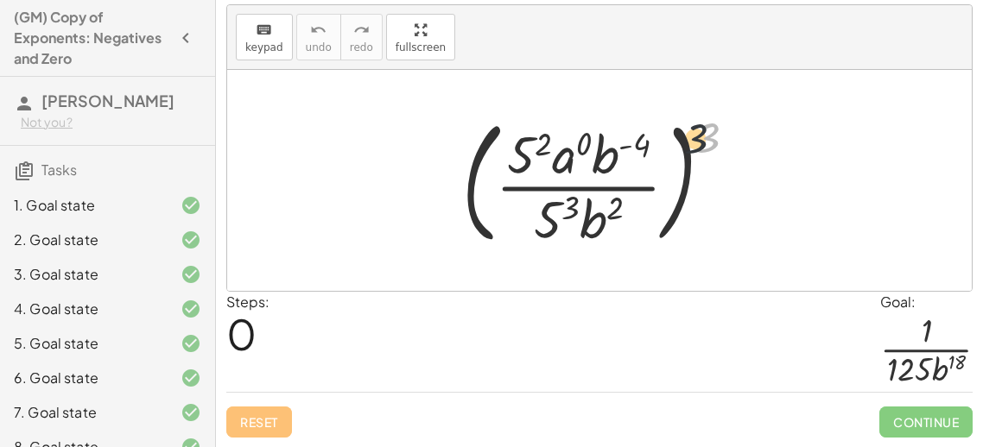
drag, startPoint x: 704, startPoint y: 124, endPoint x: 605, endPoint y: 135, distance: 99.0
click at [605, 135] on div at bounding box center [606, 180] width 306 height 143
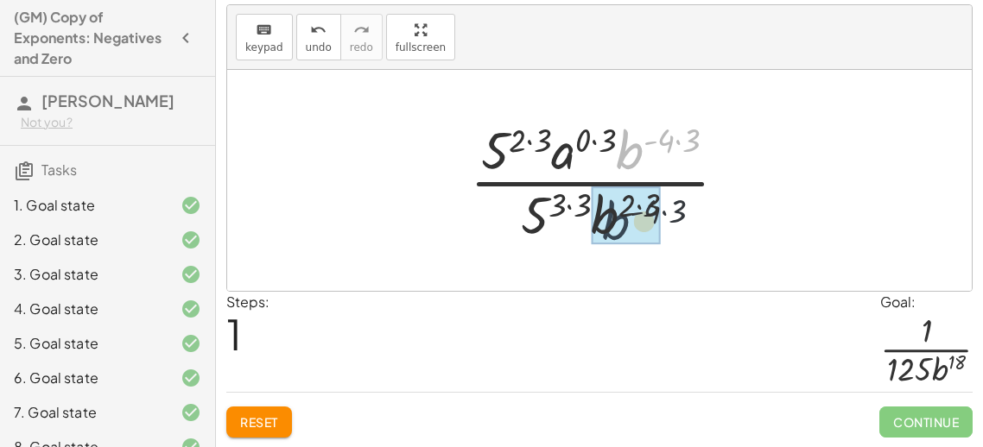
drag, startPoint x: 625, startPoint y: 139, endPoint x: 610, endPoint y: 218, distance: 80.9
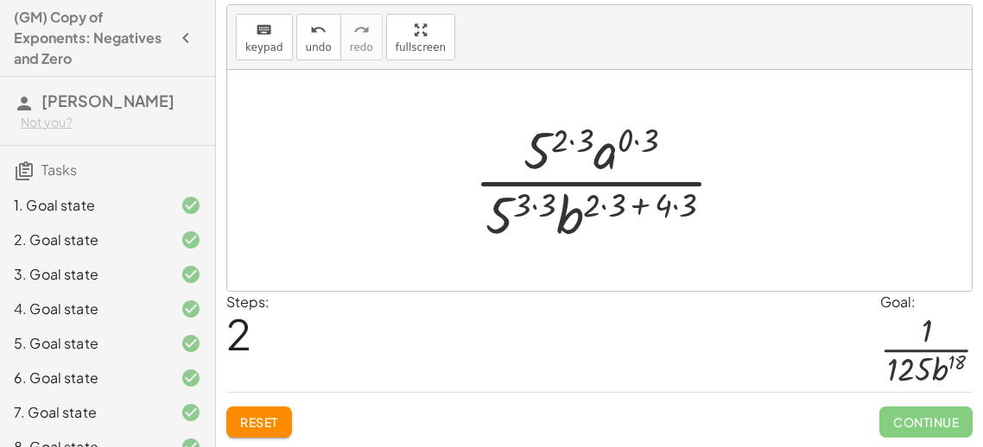
click at [615, 199] on div at bounding box center [605, 180] width 281 height 133
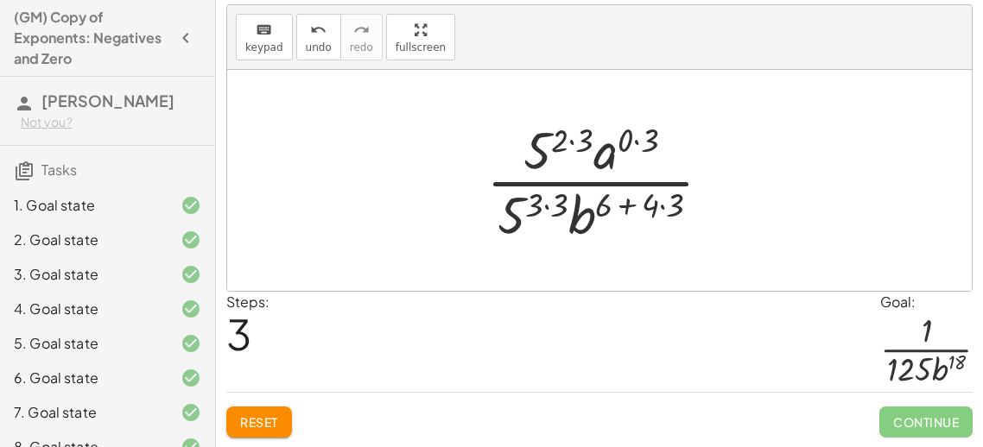
click at [635, 202] on div at bounding box center [605, 180] width 256 height 133
click at [615, 208] on div at bounding box center [605, 180] width 256 height 133
click at [665, 205] on div at bounding box center [605, 180] width 256 height 133
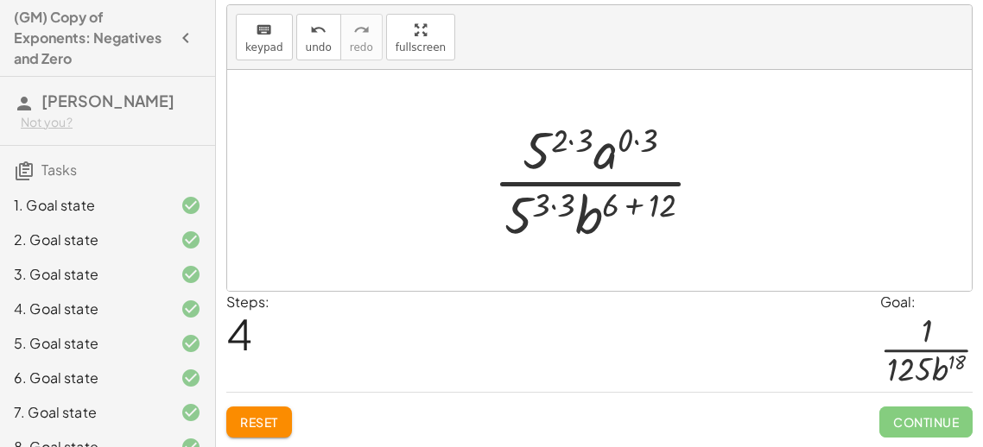
click at [626, 207] on div at bounding box center [605, 180] width 242 height 133
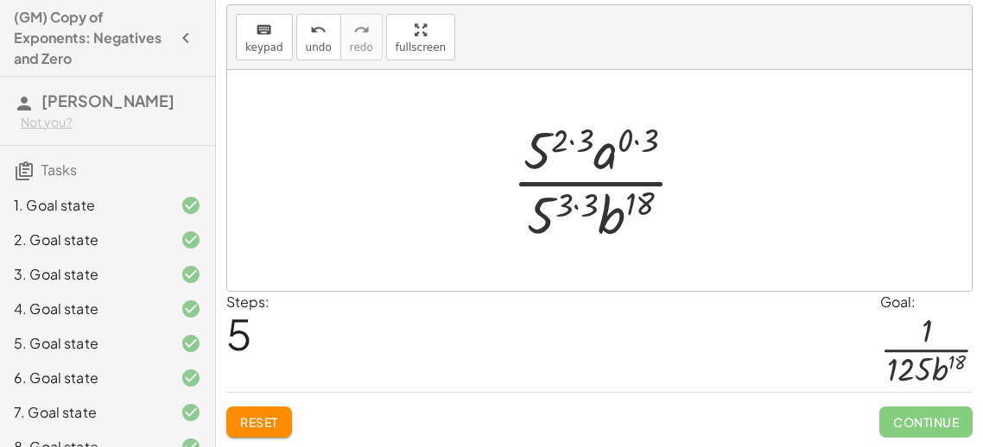
click at [639, 142] on div at bounding box center [605, 180] width 205 height 133
click at [578, 144] on div at bounding box center [605, 180] width 197 height 133
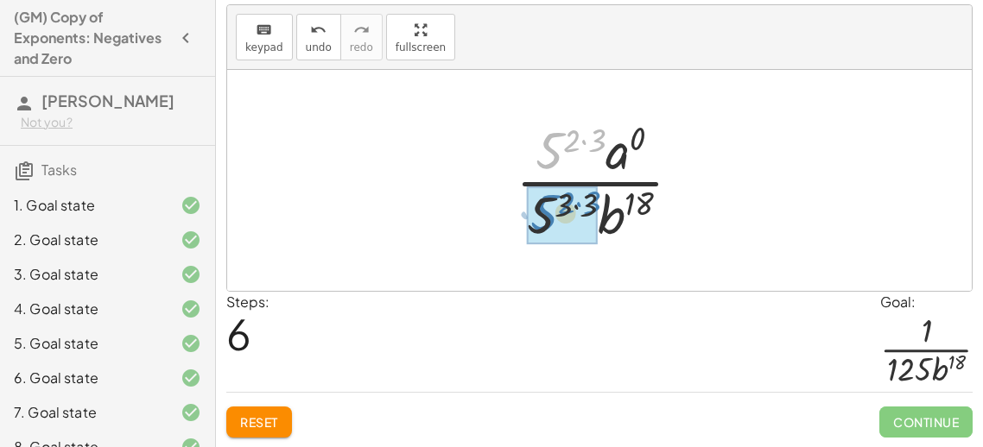
drag, startPoint x: 550, startPoint y: 149, endPoint x: 545, endPoint y: 211, distance: 62.4
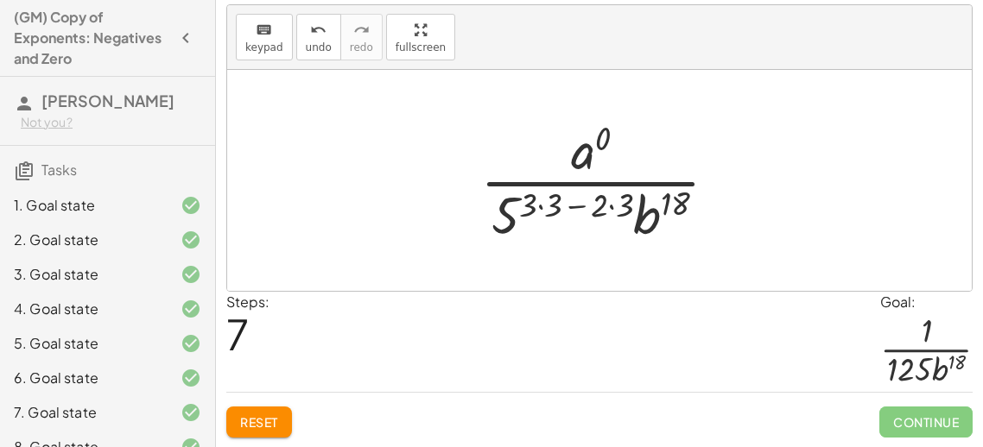
click at [589, 205] on div at bounding box center [605, 180] width 269 height 133
click at [614, 203] on div at bounding box center [605, 180] width 269 height 133
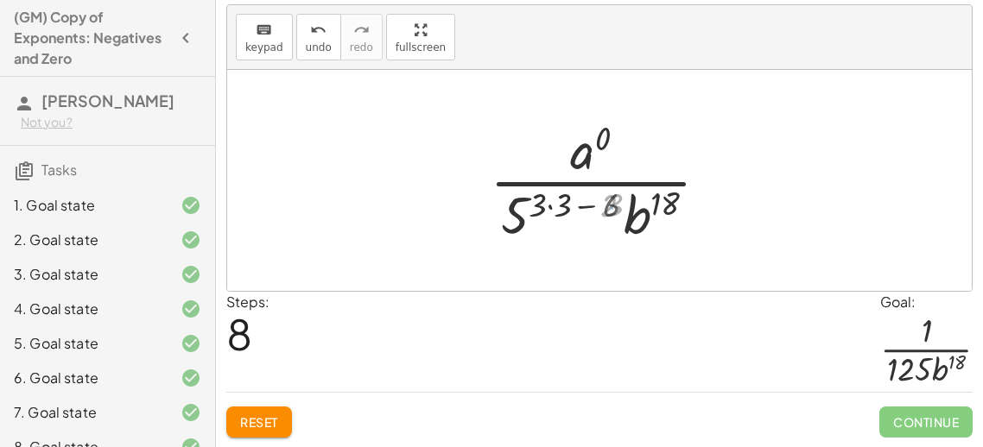
click at [556, 204] on div at bounding box center [604, 180] width 243 height 133
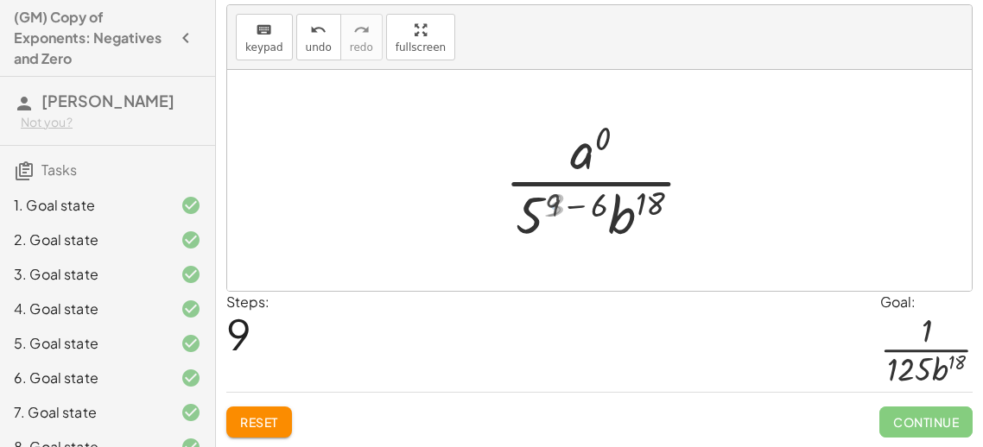
click at [567, 204] on div at bounding box center [605, 180] width 216 height 133
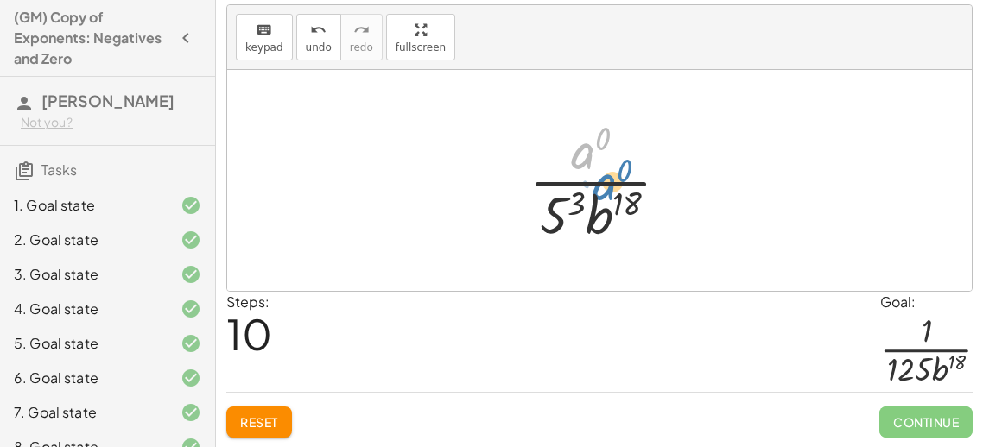
drag, startPoint x: 583, startPoint y: 155, endPoint x: 600, endPoint y: 181, distance: 31.9
click at [600, 181] on div at bounding box center [606, 180] width 172 height 133
click at [583, 152] on div at bounding box center [606, 180] width 172 height 133
click at [562, 212] on div at bounding box center [606, 180] width 172 height 133
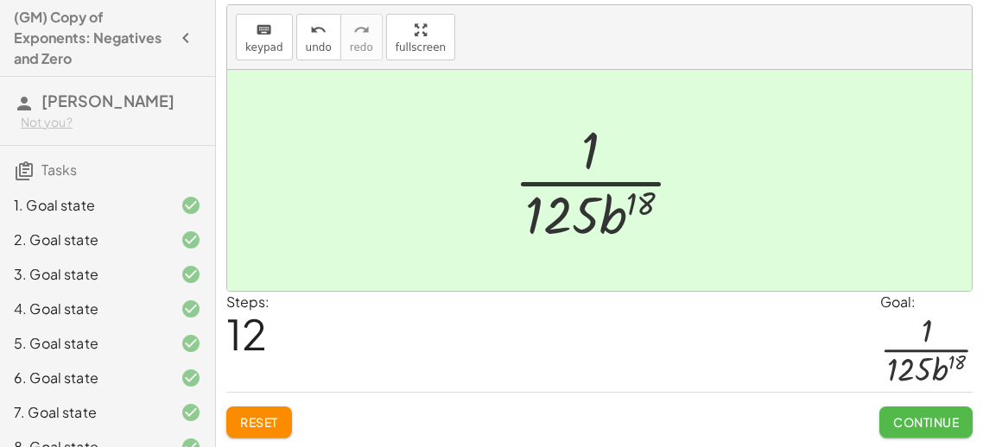
click at [916, 419] on span "Continue" at bounding box center [926, 422] width 66 height 16
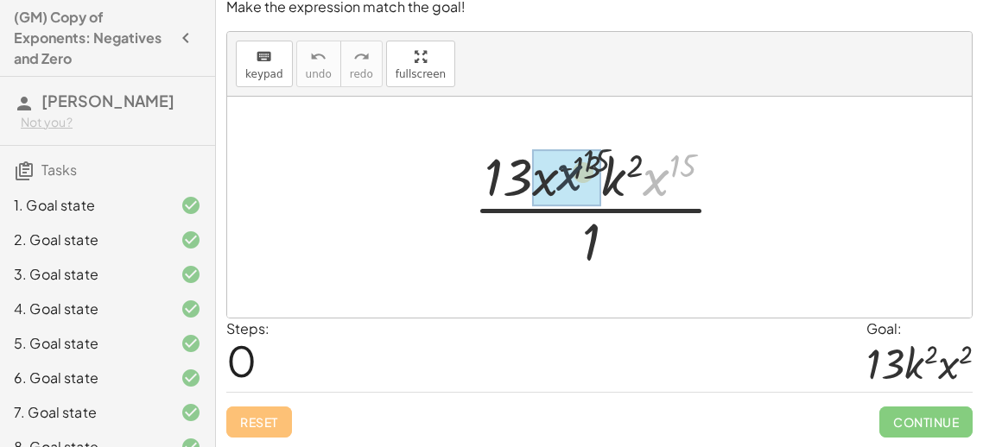
drag, startPoint x: 662, startPoint y: 180, endPoint x: 558, endPoint y: 175, distance: 104.6
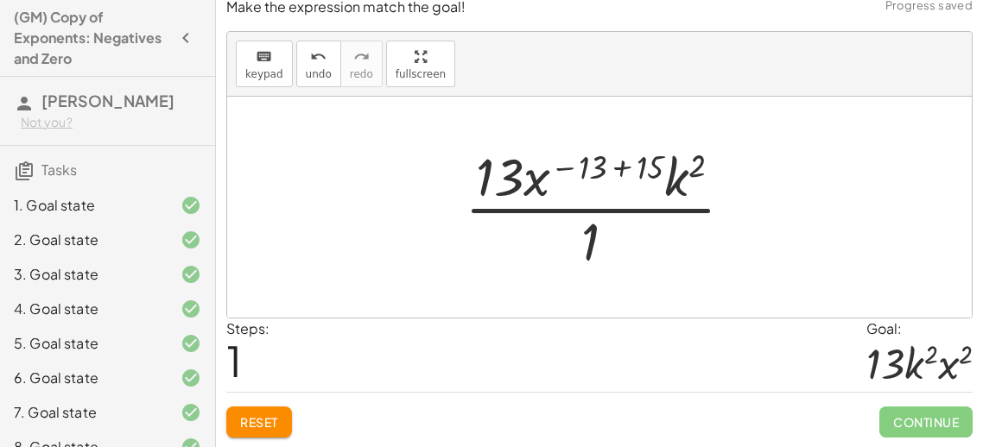
click at [606, 165] on div at bounding box center [606, 207] width 300 height 133
click at [621, 165] on div at bounding box center [606, 207] width 300 height 133
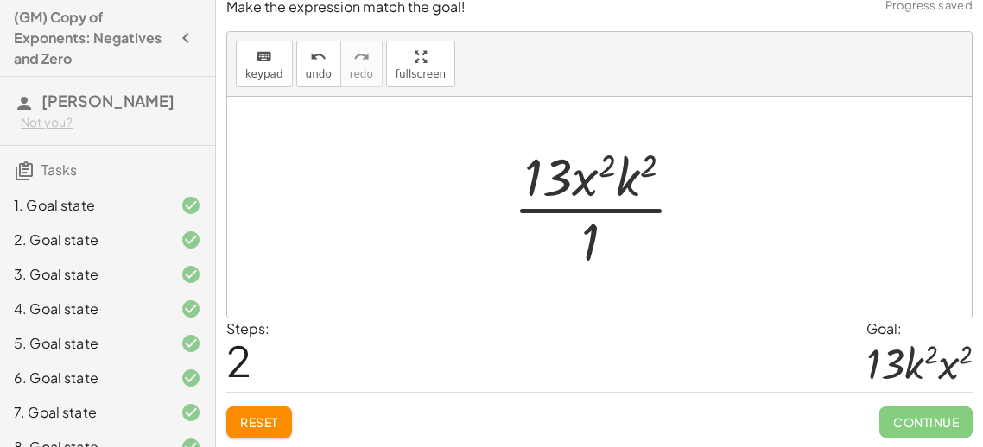
click at [583, 237] on div at bounding box center [605, 207] width 203 height 133
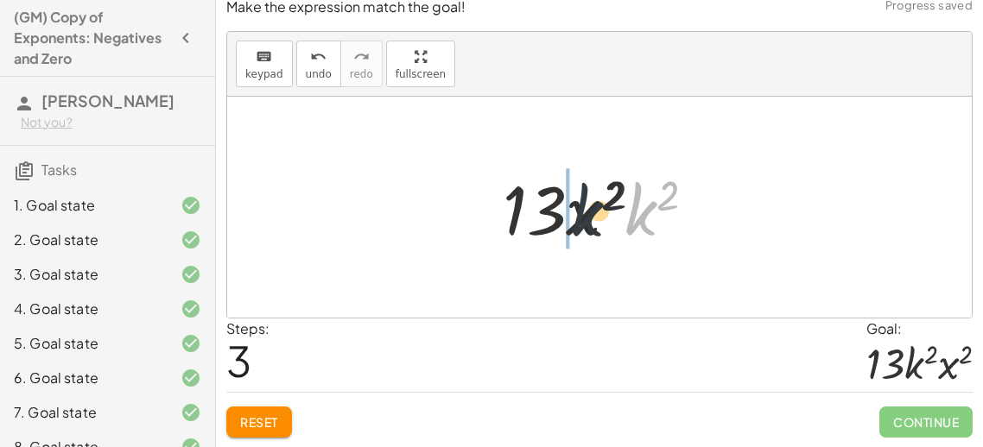
drag, startPoint x: 641, startPoint y: 213, endPoint x: 571, endPoint y: 213, distance: 69.9
click at [571, 213] on div at bounding box center [606, 207] width 224 height 89
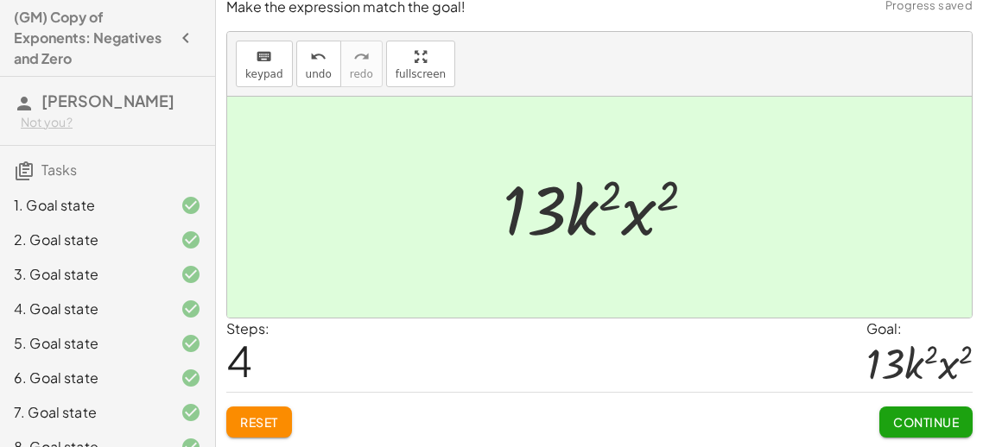
click at [935, 425] on span "Continue" at bounding box center [926, 422] width 66 height 16
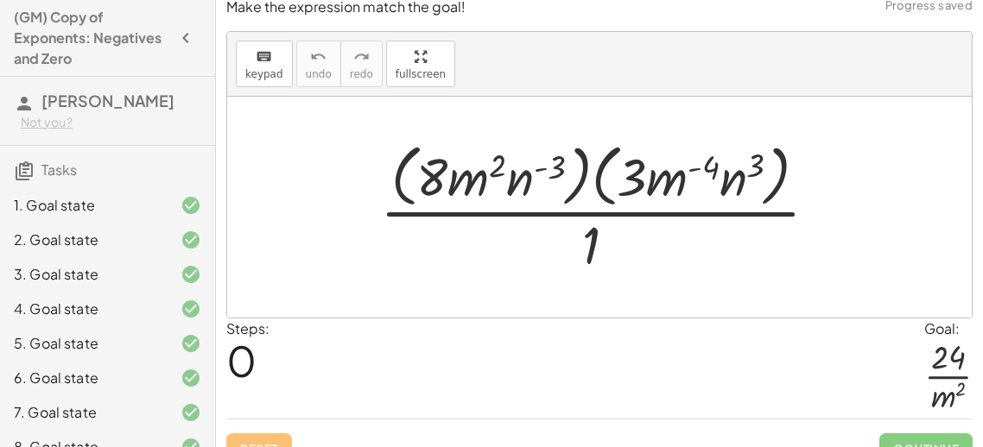
click at [690, 174] on div at bounding box center [605, 206] width 469 height 141
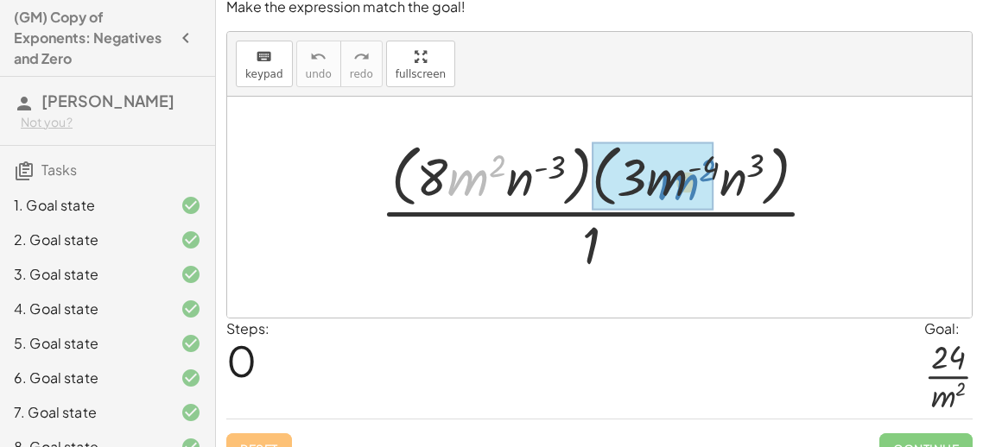
drag, startPoint x: 459, startPoint y: 180, endPoint x: 670, endPoint y: 184, distance: 210.7
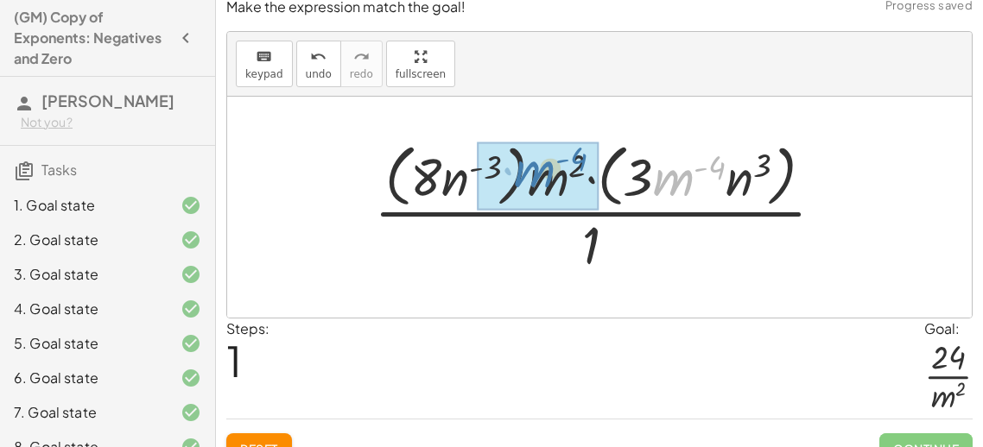
drag, startPoint x: 664, startPoint y: 181, endPoint x: 528, endPoint y: 174, distance: 135.7
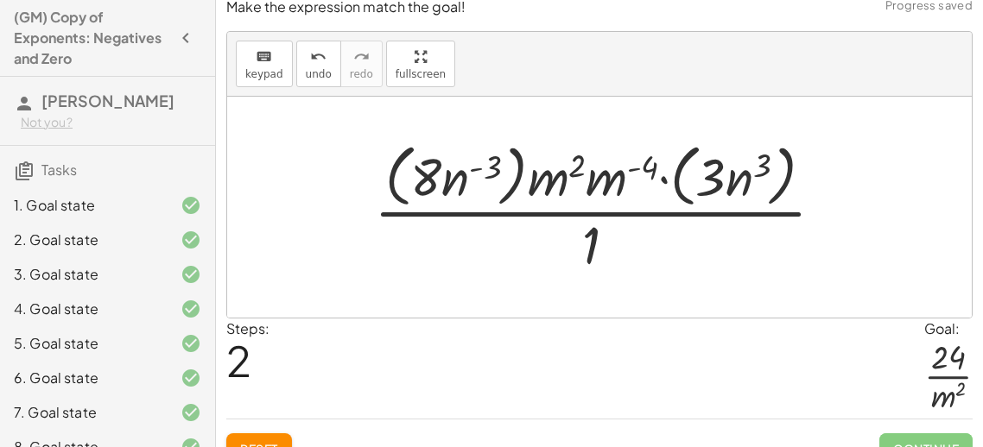
click at [584, 179] on div at bounding box center [605, 206] width 481 height 141
click at [553, 176] on div at bounding box center [605, 206] width 481 height 141
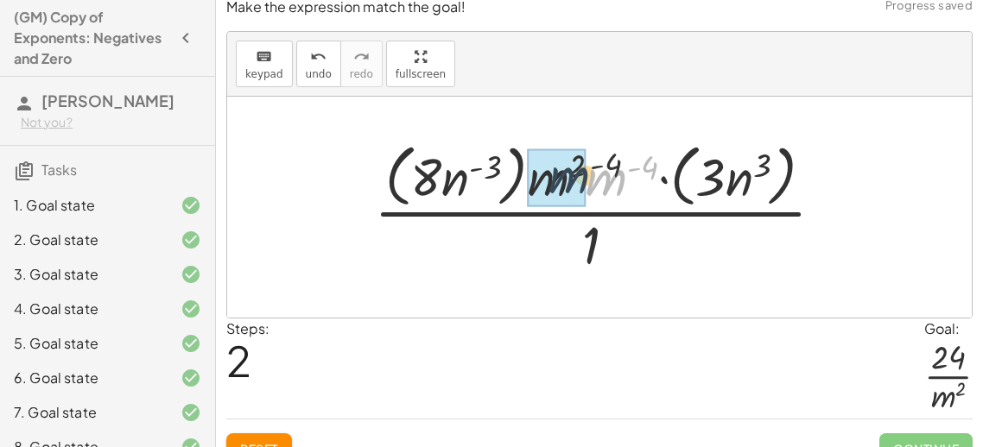
drag, startPoint x: 606, startPoint y: 176, endPoint x: 556, endPoint y: 173, distance: 50.2
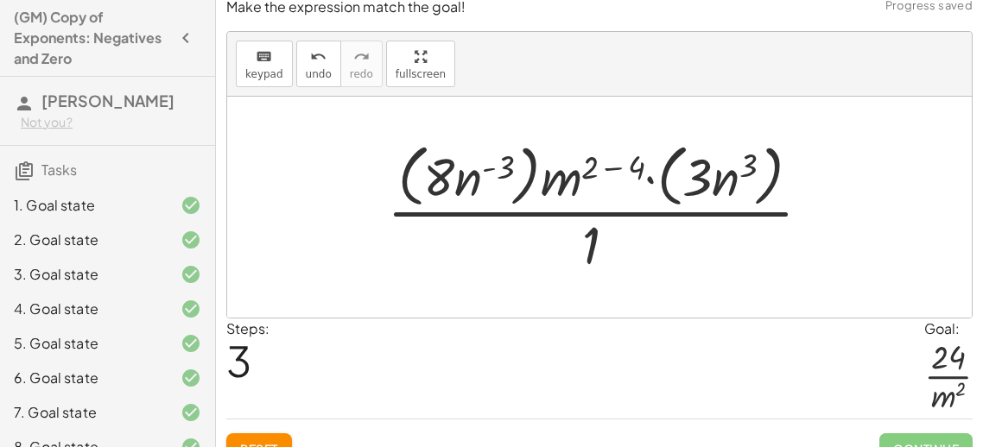
click at [606, 162] on div at bounding box center [605, 206] width 455 height 141
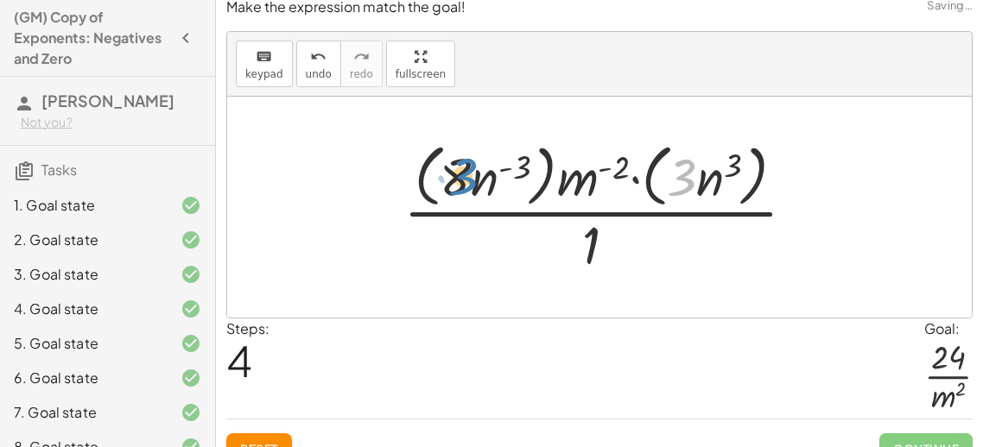
drag, startPoint x: 685, startPoint y: 178, endPoint x: 463, endPoint y: 177, distance: 221.9
click at [463, 177] on div at bounding box center [606, 206] width 423 height 141
drag, startPoint x: 713, startPoint y: 180, endPoint x: 500, endPoint y: 182, distance: 213.3
click at [500, 182] on div at bounding box center [606, 206] width 423 height 141
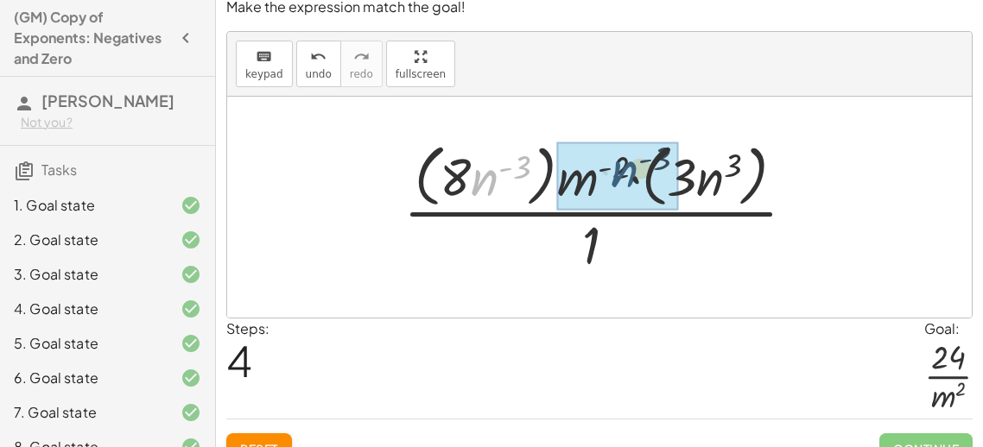
drag, startPoint x: 494, startPoint y: 181, endPoint x: 635, endPoint y: 175, distance: 141.7
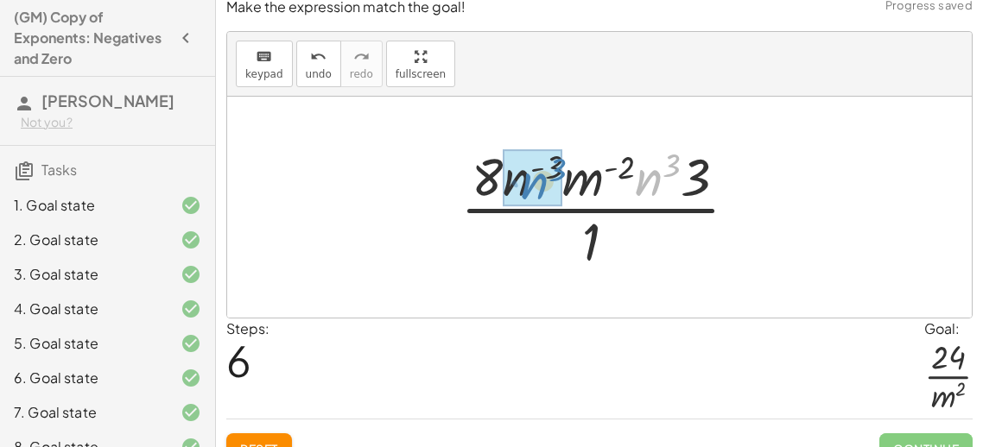
drag, startPoint x: 660, startPoint y: 182, endPoint x: 546, endPoint y: 186, distance: 114.9
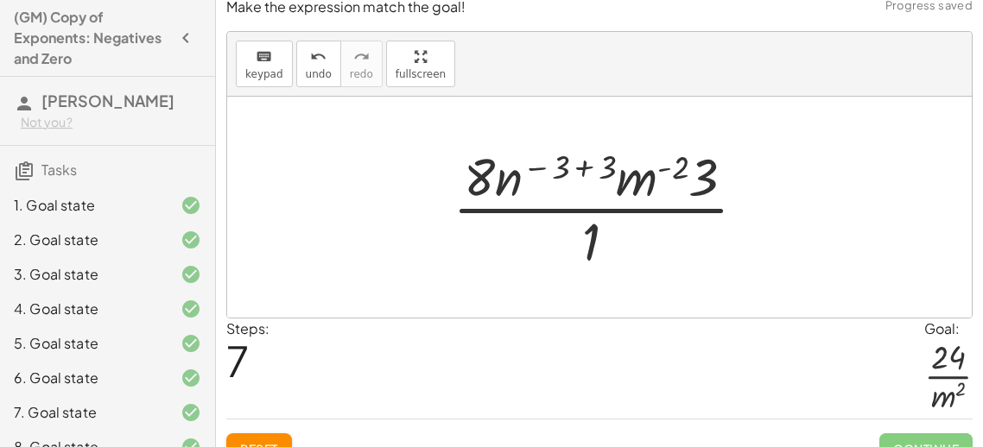
click at [576, 169] on div at bounding box center [606, 207] width 325 height 133
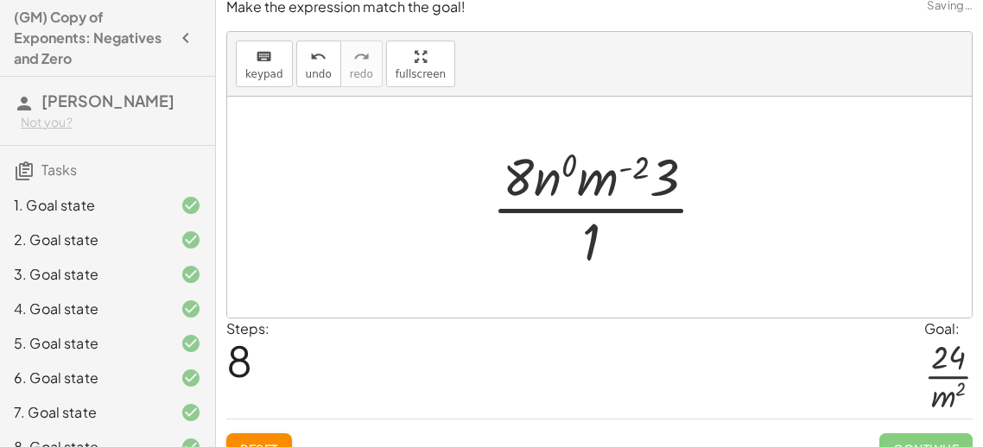
click at [564, 165] on div at bounding box center [606, 207] width 246 height 133
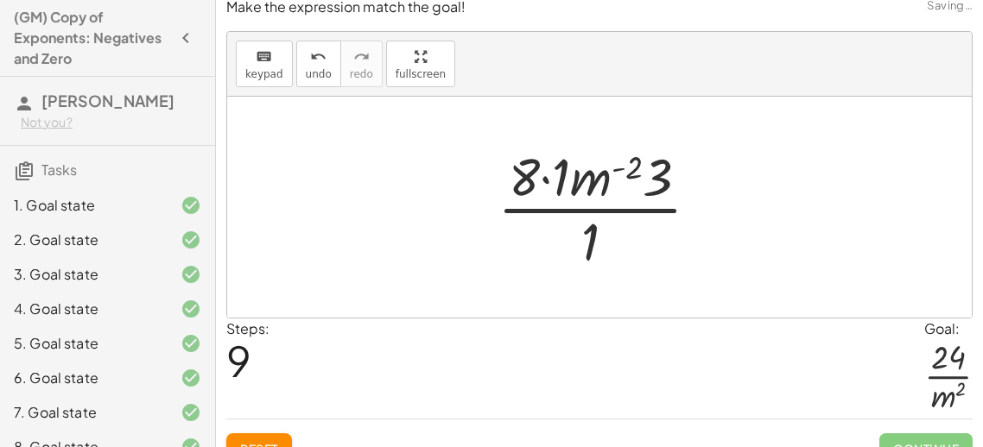
click at [542, 181] on div at bounding box center [605, 207] width 233 height 133
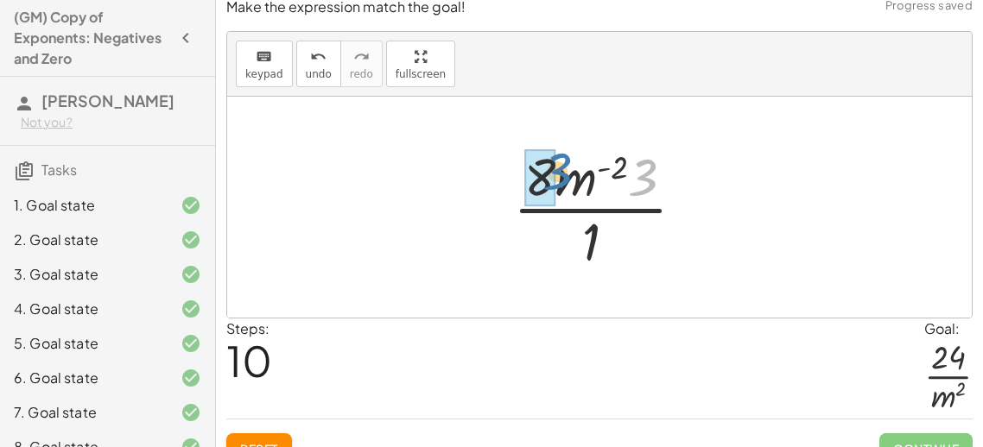
drag, startPoint x: 648, startPoint y: 180, endPoint x: 553, endPoint y: 175, distance: 95.1
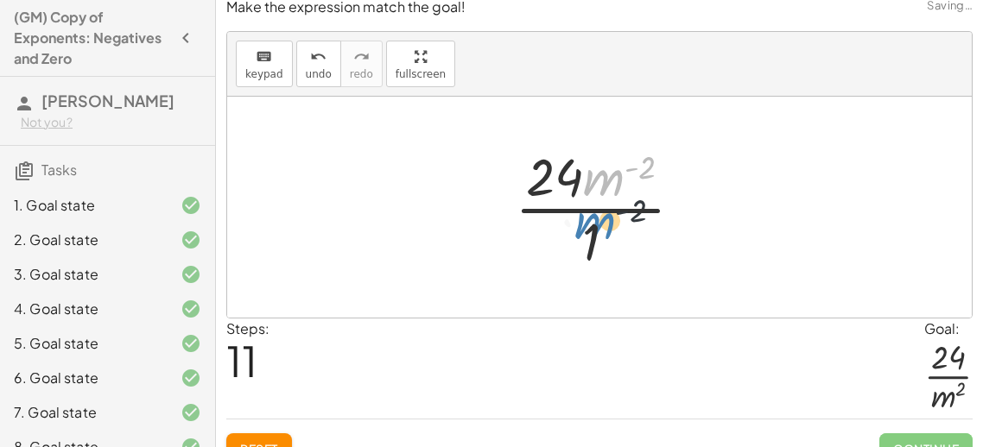
drag, startPoint x: 609, startPoint y: 179, endPoint x: 590, endPoint y: 224, distance: 48.7
click at [590, 224] on div at bounding box center [605, 207] width 199 height 133
drag, startPoint x: 591, startPoint y: 180, endPoint x: 628, endPoint y: 244, distance: 73.9
click at [628, 244] on div at bounding box center [605, 207] width 199 height 133
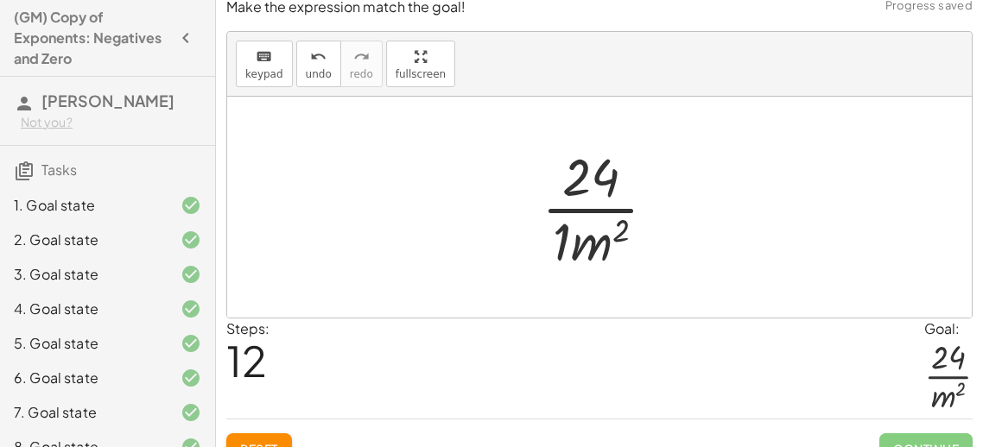
click at [566, 238] on div at bounding box center [606, 207] width 146 height 133
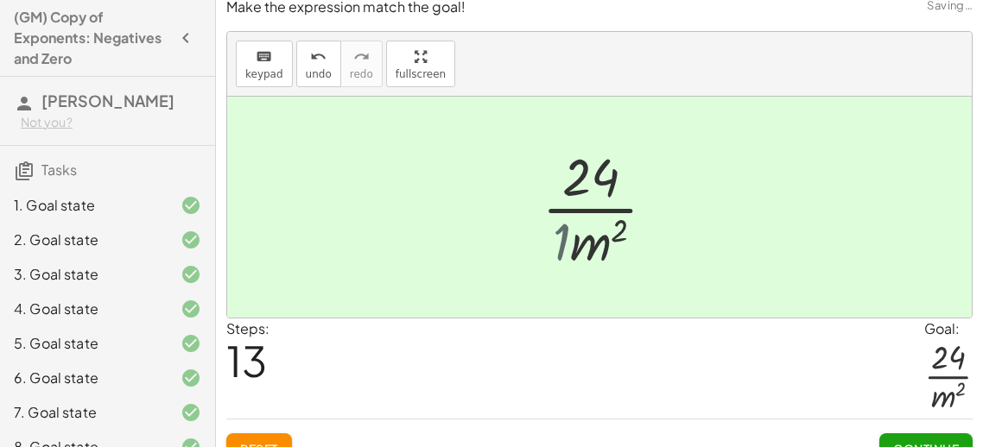
click at [566, 238] on div at bounding box center [605, 207] width 129 height 133
click at [797, 386] on div "Steps: 13 Goal: · 24 · m 2" at bounding box center [599, 369] width 746 height 101
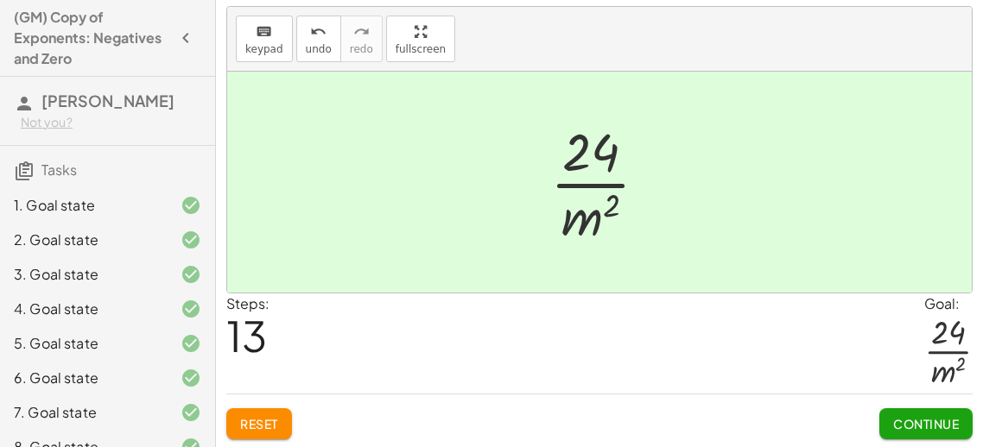
scroll to position [40, 0]
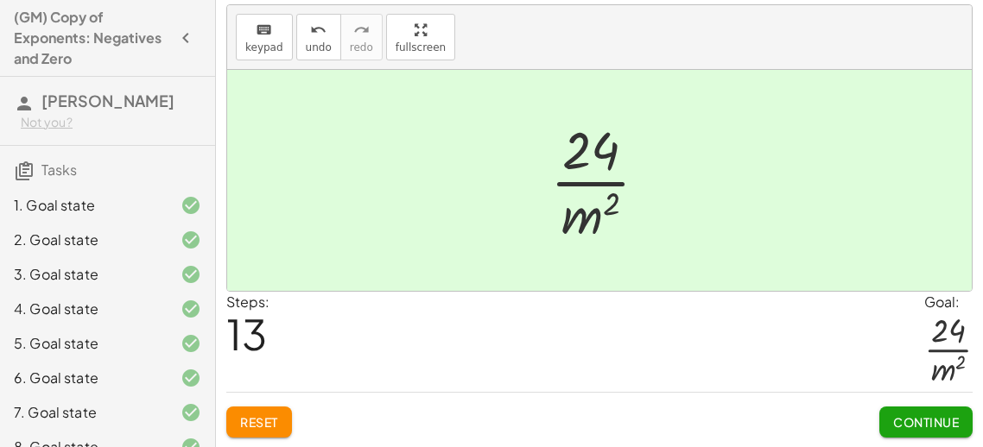
click at [942, 432] on button "Continue" at bounding box center [925, 422] width 93 height 31
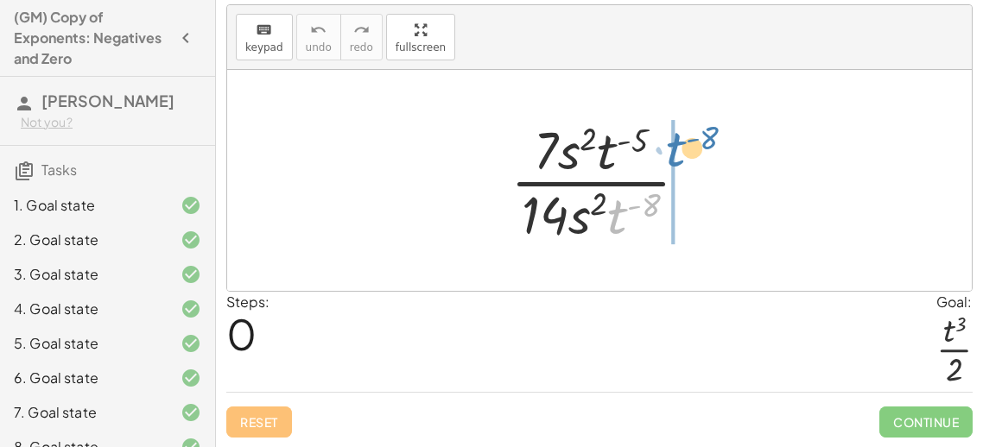
drag, startPoint x: 611, startPoint y: 217, endPoint x: 665, endPoint y: 149, distance: 86.7
click at [665, 149] on div at bounding box center [606, 180] width 209 height 133
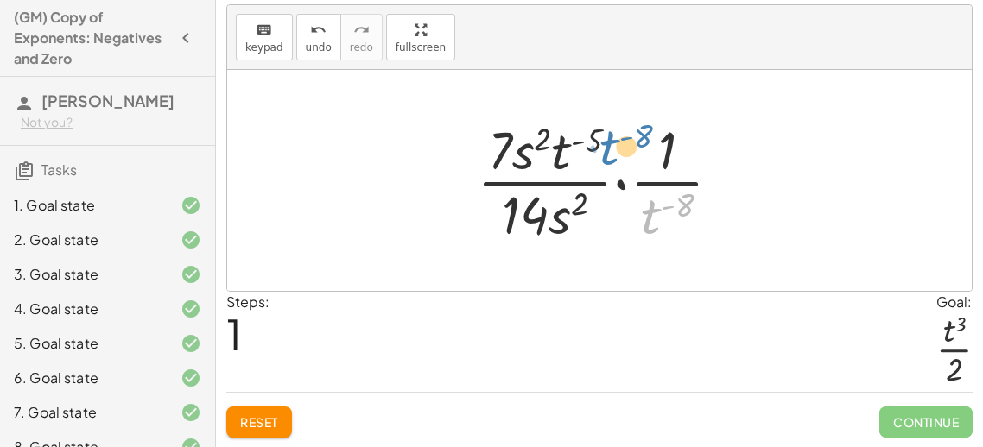
drag, startPoint x: 653, startPoint y: 215, endPoint x: 605, endPoint y: 146, distance: 83.8
click at [605, 146] on div at bounding box center [605, 180] width 275 height 133
drag, startPoint x: 642, startPoint y: 207, endPoint x: 572, endPoint y: 138, distance: 97.7
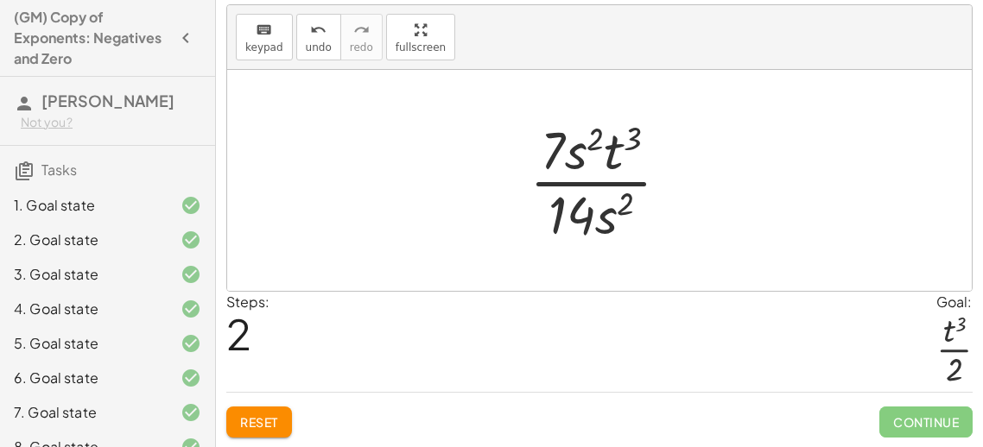
click at [602, 151] on div at bounding box center [606, 180] width 171 height 133
drag, startPoint x: 547, startPoint y: 149, endPoint x: 552, endPoint y: 199, distance: 50.3
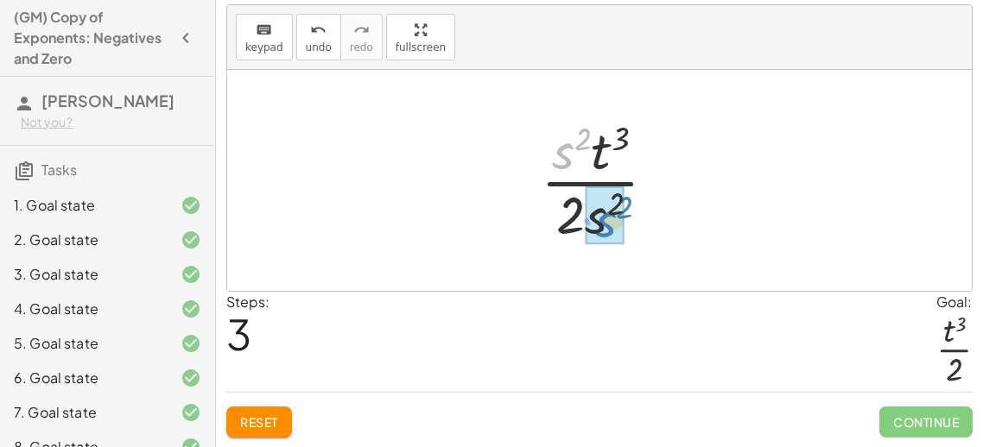
drag, startPoint x: 568, startPoint y: 161, endPoint x: 610, endPoint y: 229, distance: 79.8
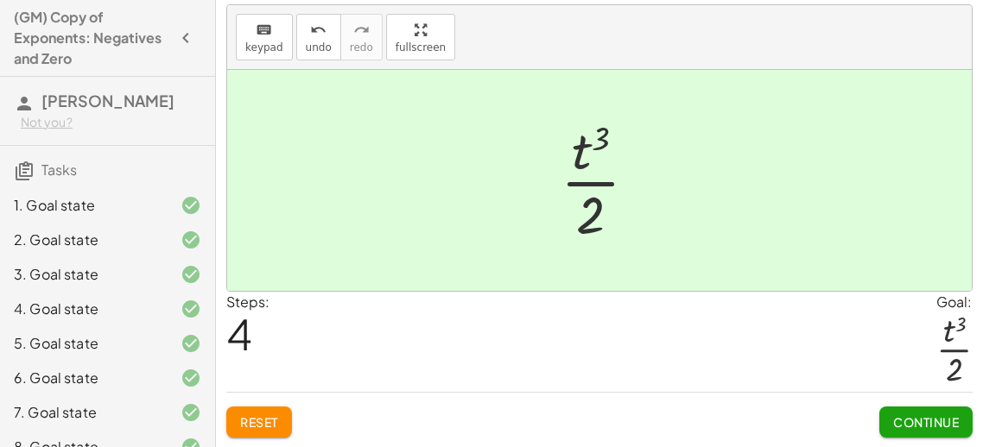
click at [920, 420] on span "Continue" at bounding box center [926, 422] width 66 height 16
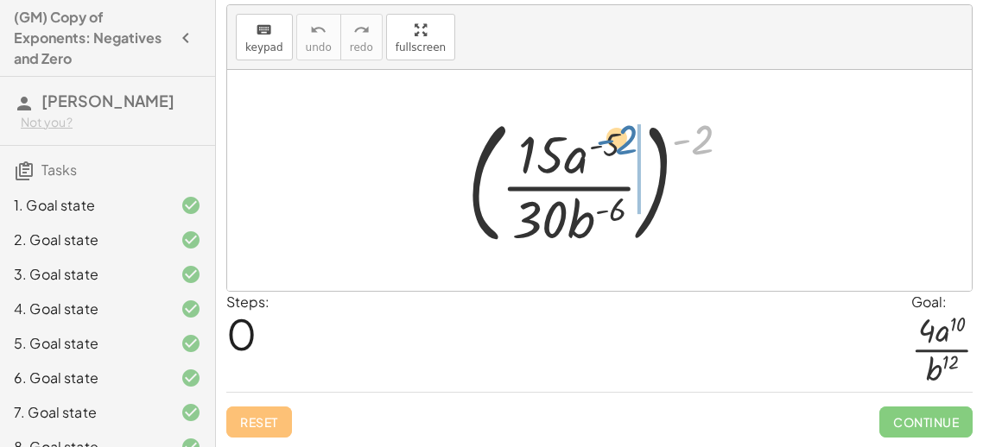
drag, startPoint x: 705, startPoint y: 142, endPoint x: 623, endPoint y: 146, distance: 81.2
click at [623, 146] on div at bounding box center [605, 180] width 294 height 143
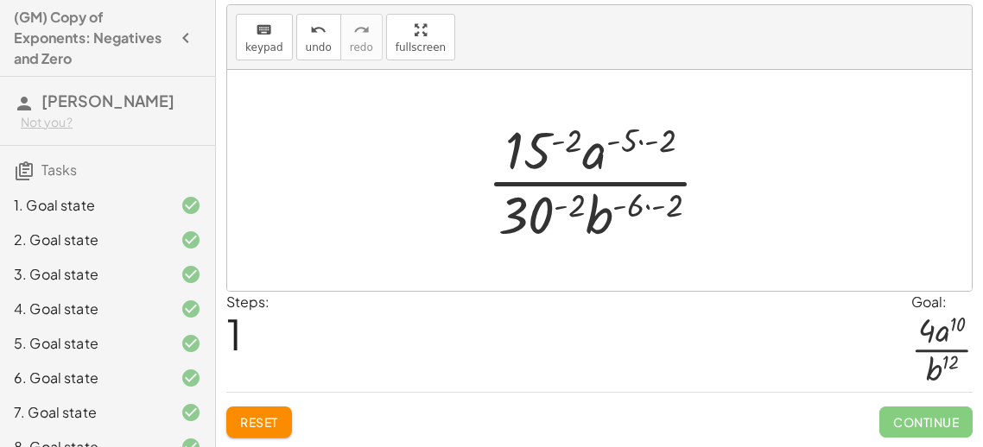
click at [691, 170] on div at bounding box center [605, 180] width 254 height 133
click at [634, 135] on div at bounding box center [605, 180] width 254 height 133
click at [660, 140] on div at bounding box center [605, 180] width 254 height 133
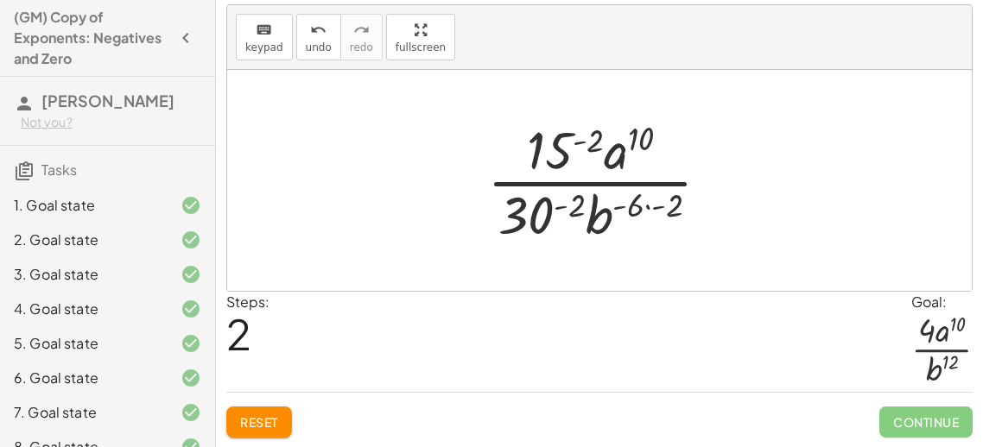
click at [671, 212] on div at bounding box center [605, 180] width 254 height 133
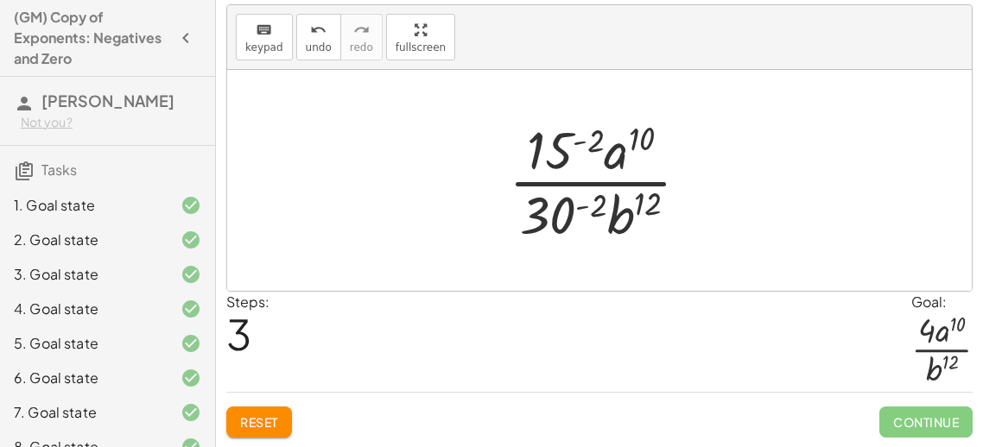
click at [593, 130] on div at bounding box center [606, 180] width 212 height 133
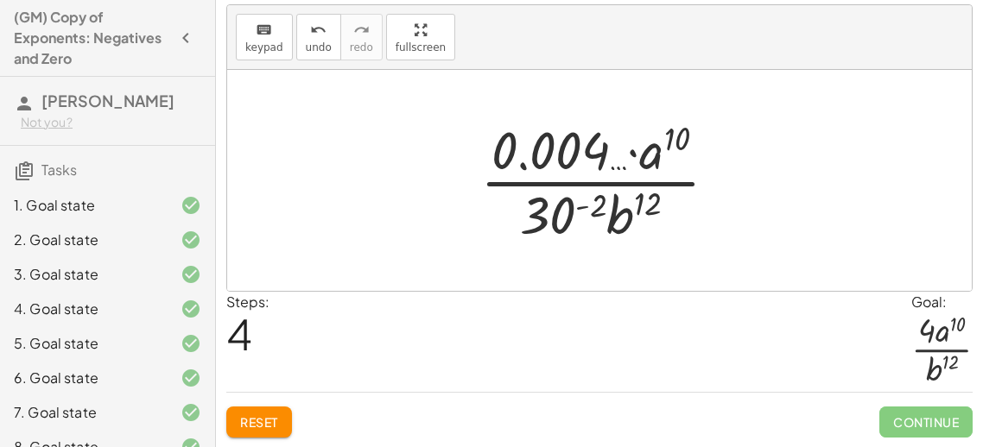
click at [273, 430] on button "Reset" at bounding box center [259, 422] width 66 height 31
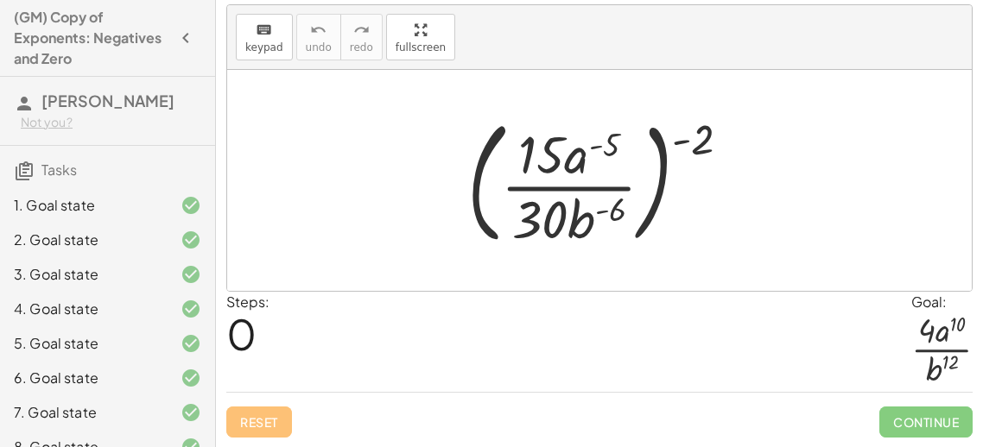
click at [708, 133] on div at bounding box center [605, 180] width 294 height 143
drag, startPoint x: 708, startPoint y: 133, endPoint x: 602, endPoint y: 175, distance: 114.3
click at [602, 175] on div at bounding box center [605, 180] width 294 height 143
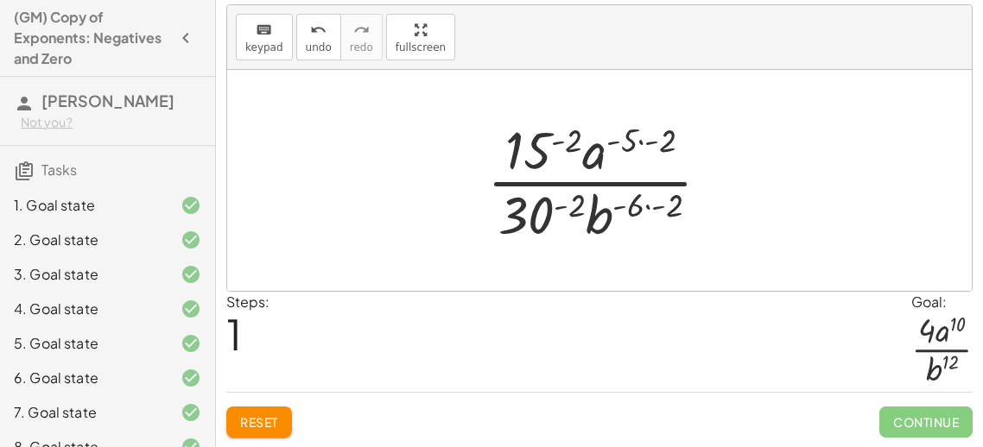
click at [649, 206] on div at bounding box center [605, 180] width 254 height 133
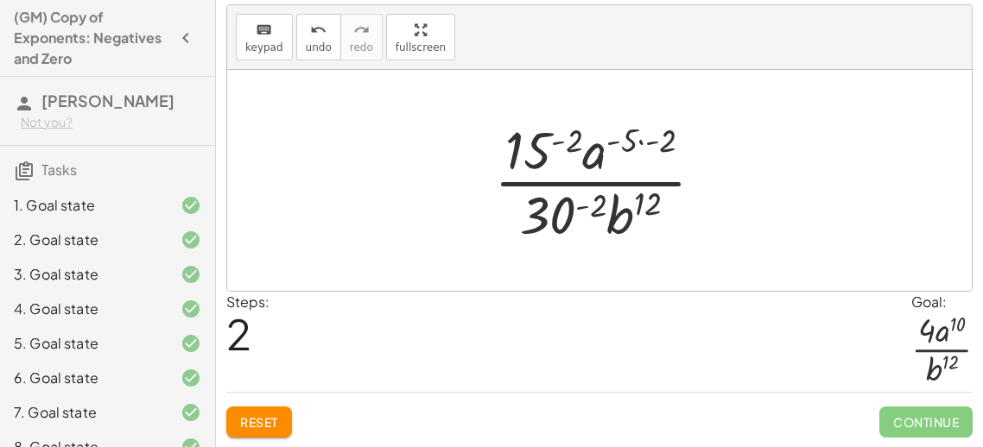
click at [635, 141] on div at bounding box center [605, 180] width 241 height 133
click at [649, 136] on div at bounding box center [605, 180] width 241 height 133
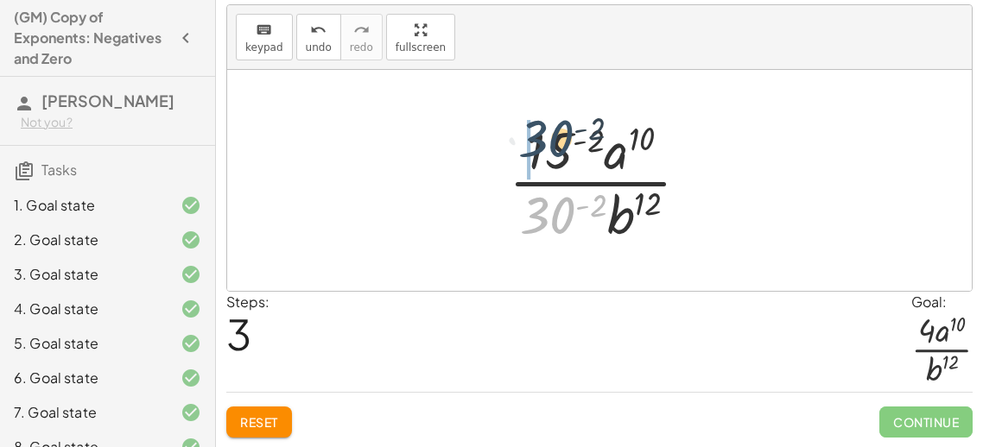
drag, startPoint x: 551, startPoint y: 216, endPoint x: 549, endPoint y: 136, distance: 79.5
click at [549, 136] on div at bounding box center [606, 180] width 212 height 133
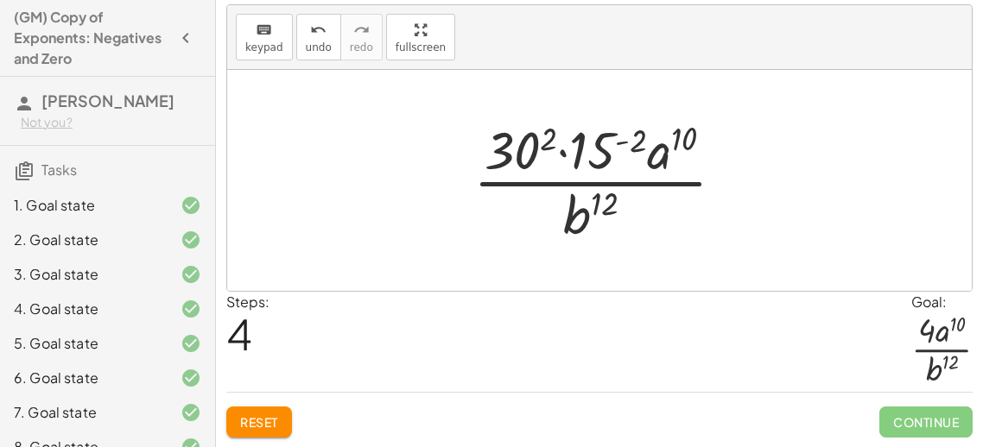
click at [583, 145] on div at bounding box center [606, 180] width 282 height 133
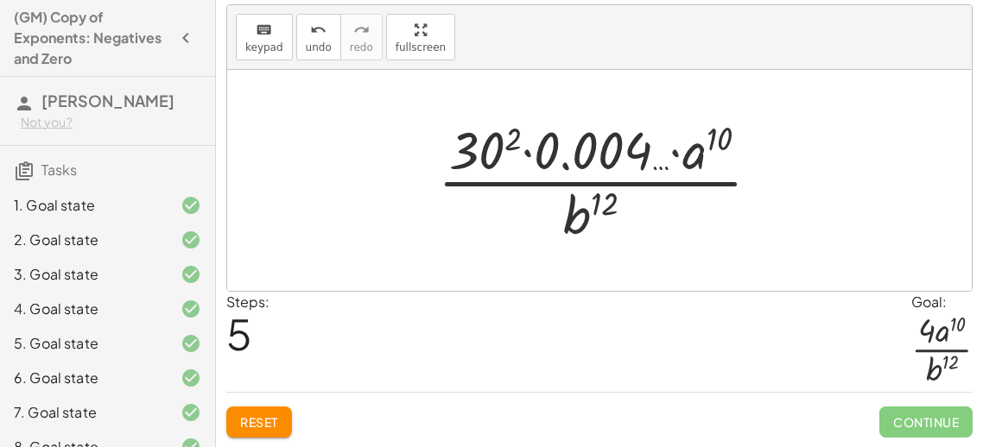
click at [495, 153] on div at bounding box center [605, 180] width 353 height 133
click at [495, 153] on div at bounding box center [606, 180] width 358 height 133
click at [603, 146] on div at bounding box center [606, 180] width 358 height 133
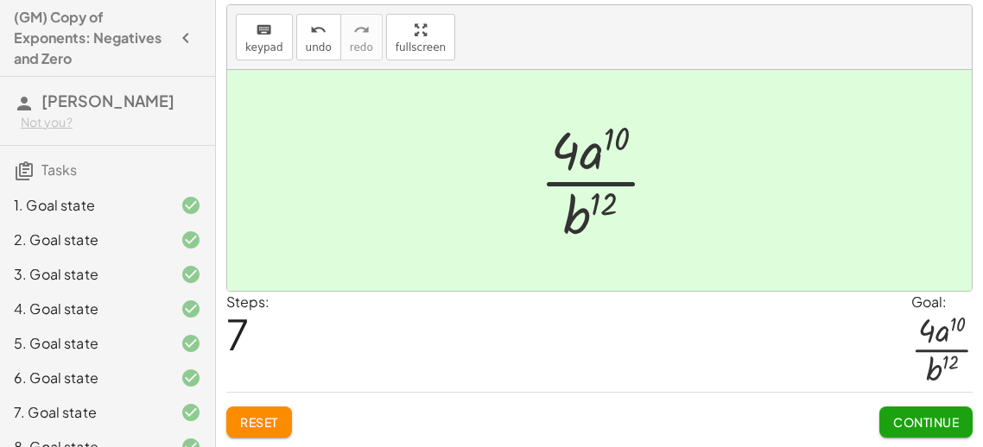
click at [908, 417] on span "Continue" at bounding box center [926, 422] width 66 height 16
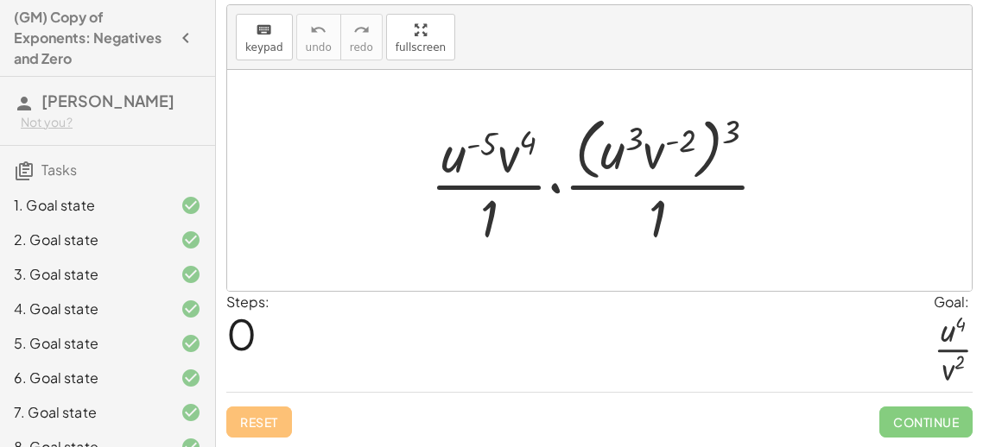
scroll to position [368, 0]
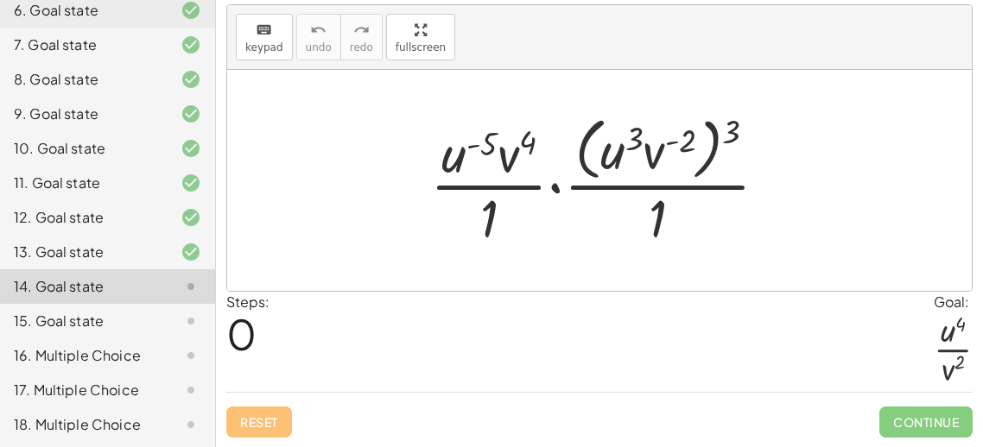
click at [602, 227] on div at bounding box center [605, 180] width 369 height 141
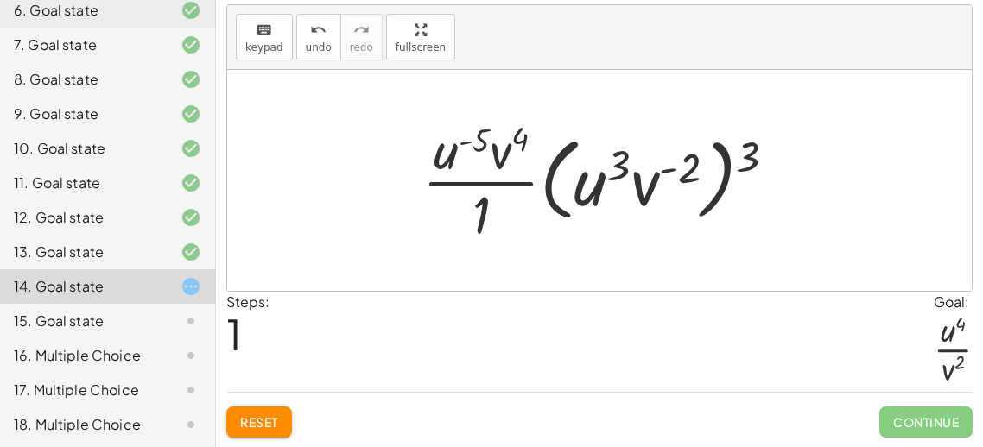
click at [506, 174] on div at bounding box center [606, 180] width 384 height 133
click at [508, 177] on div at bounding box center [606, 180] width 384 height 133
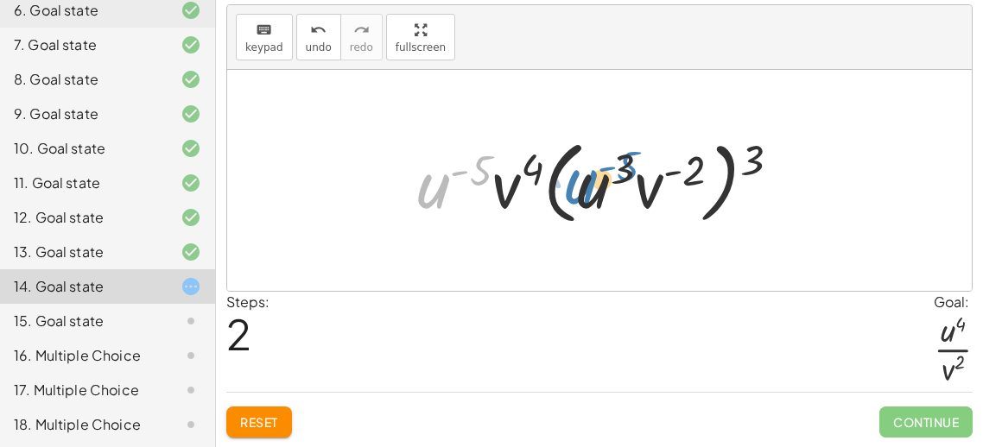
drag, startPoint x: 443, startPoint y: 197, endPoint x: 592, endPoint y: 193, distance: 149.4
click at [592, 193] on div at bounding box center [605, 180] width 394 height 99
click at [740, 157] on div at bounding box center [605, 180] width 394 height 99
click at [755, 164] on div at bounding box center [605, 180] width 394 height 99
drag, startPoint x: 755, startPoint y: 164, endPoint x: 715, endPoint y: 180, distance: 42.6
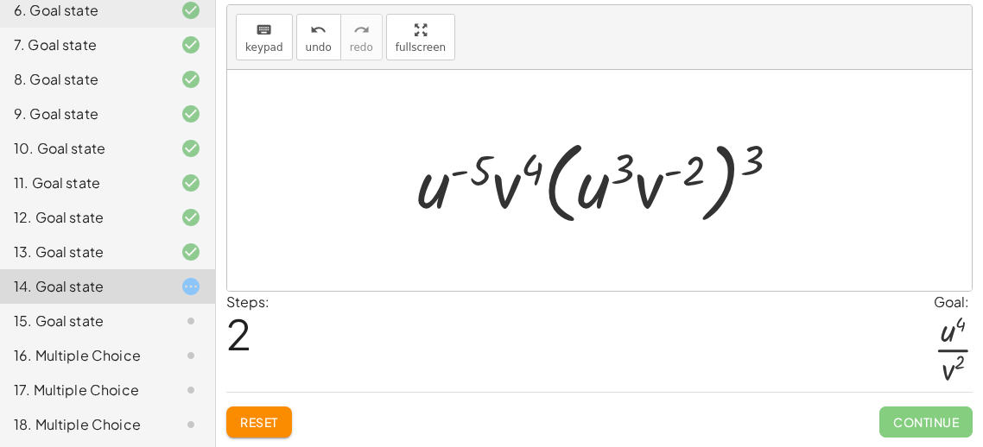
click at [684, 167] on div at bounding box center [605, 180] width 394 height 99
click at [715, 180] on div at bounding box center [605, 180] width 369 height 89
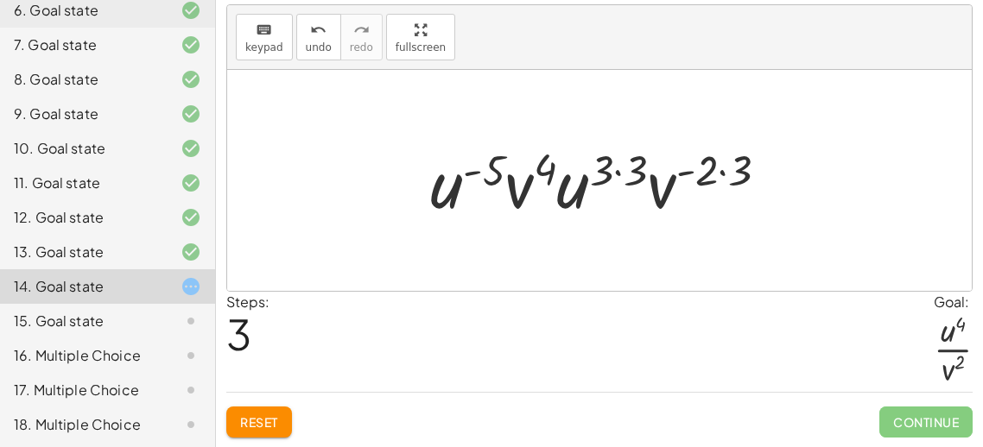
click at [614, 169] on div at bounding box center [605, 180] width 369 height 89
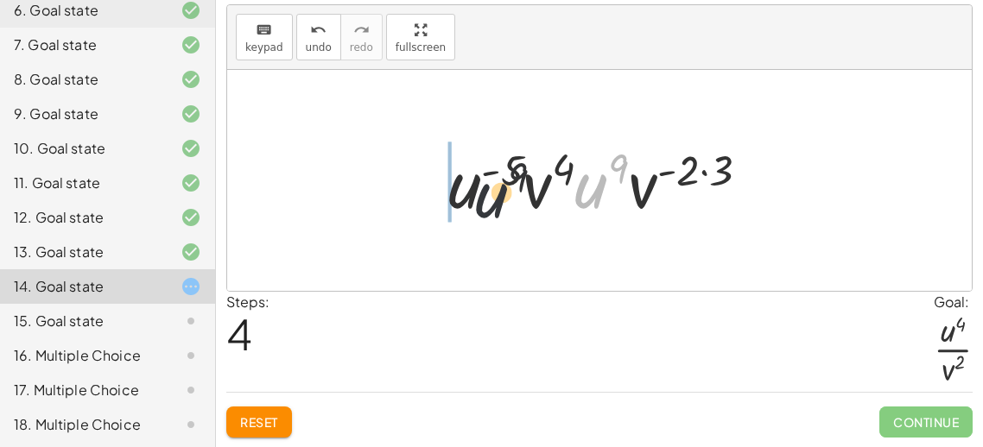
drag, startPoint x: 587, startPoint y: 181, endPoint x: 448, endPoint y: 186, distance: 139.1
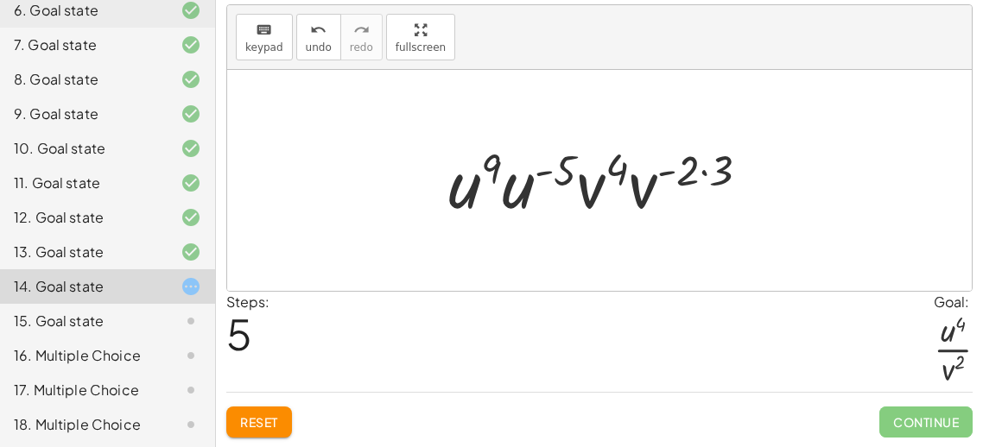
click at [502, 203] on div at bounding box center [605, 180] width 332 height 89
drag, startPoint x: 507, startPoint y: 201, endPoint x: 465, endPoint y: 188, distance: 44.2
click at [465, 188] on div at bounding box center [605, 180] width 332 height 89
drag, startPoint x: 497, startPoint y: 153, endPoint x: 573, endPoint y: 159, distance: 76.2
click at [573, 159] on div at bounding box center [605, 180] width 332 height 89
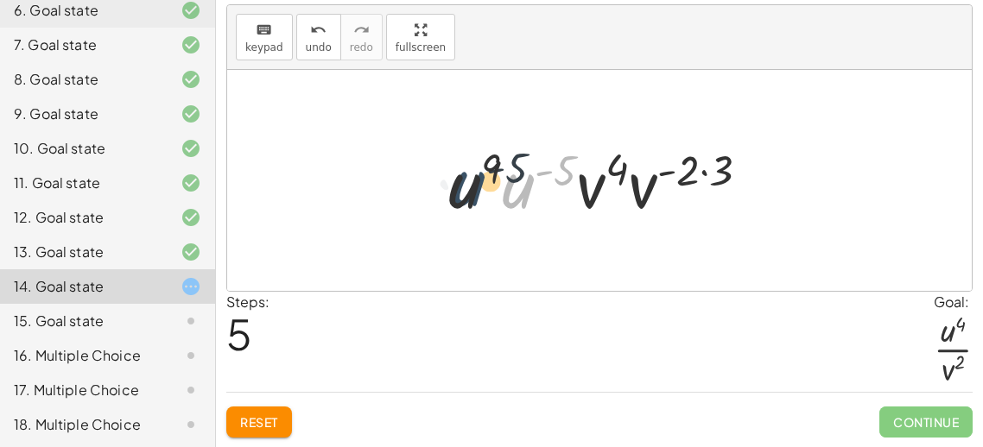
drag, startPoint x: 508, startPoint y: 185, endPoint x: 458, endPoint y: 182, distance: 50.1
click at [458, 182] on div at bounding box center [605, 180] width 332 height 89
click at [695, 174] on div at bounding box center [605, 180] width 332 height 89
click at [714, 163] on div at bounding box center [605, 180] width 332 height 89
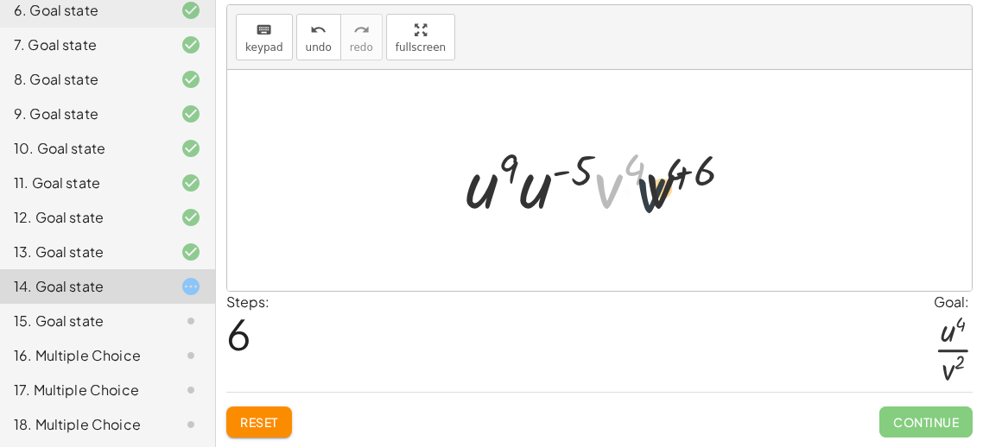
drag, startPoint x: 605, startPoint y: 188, endPoint x: 669, endPoint y: 186, distance: 63.9
click at [669, 186] on div at bounding box center [606, 180] width 299 height 89
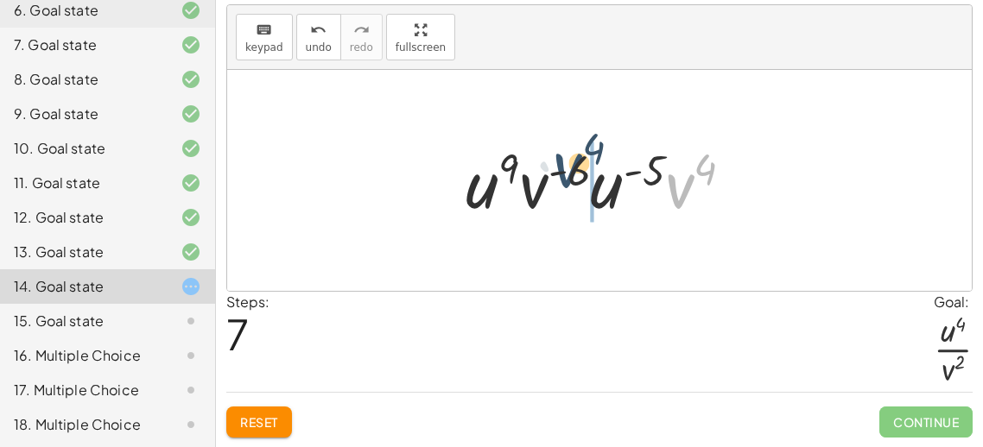
drag, startPoint x: 676, startPoint y: 193, endPoint x: 548, endPoint y: 175, distance: 128.9
click at [548, 175] on div at bounding box center [606, 180] width 299 height 89
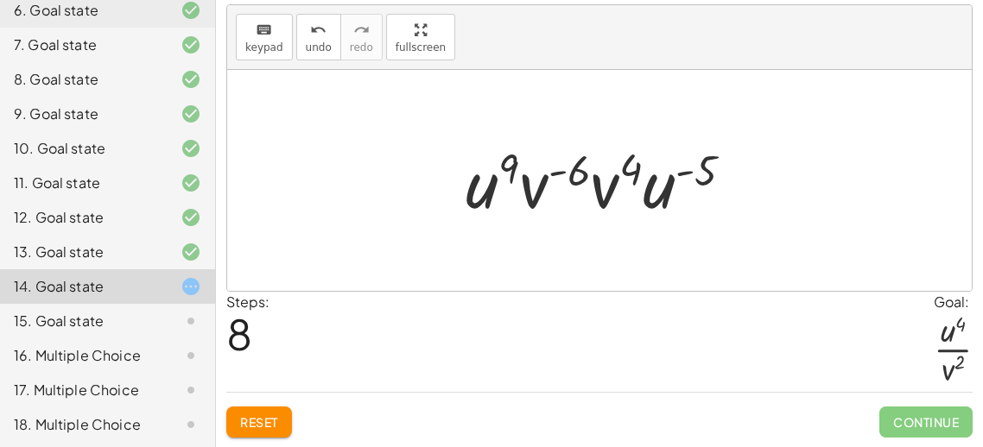
click at [234, 416] on button "Reset" at bounding box center [259, 422] width 66 height 31
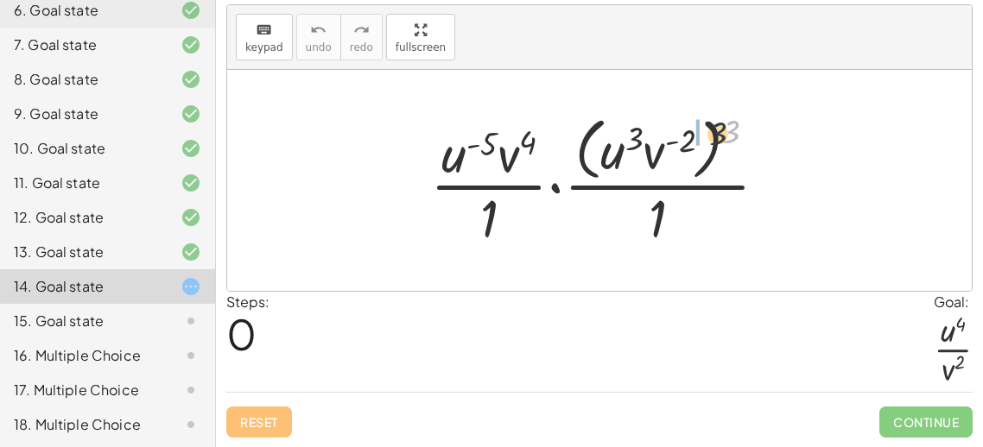
drag, startPoint x: 724, startPoint y: 136, endPoint x: 654, endPoint y: 151, distance: 71.6
click at [654, 151] on div at bounding box center [605, 180] width 369 height 141
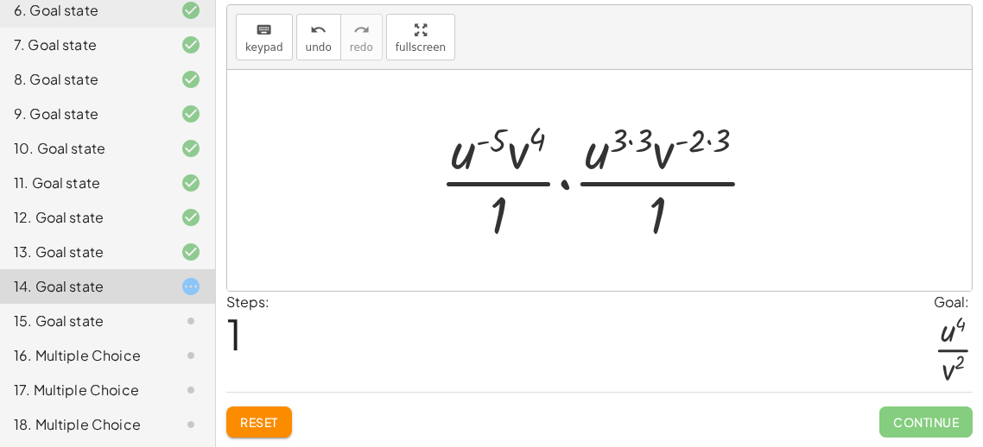
click at [626, 142] on div at bounding box center [606, 180] width 350 height 133
click at [707, 142] on div at bounding box center [606, 180] width 350 height 133
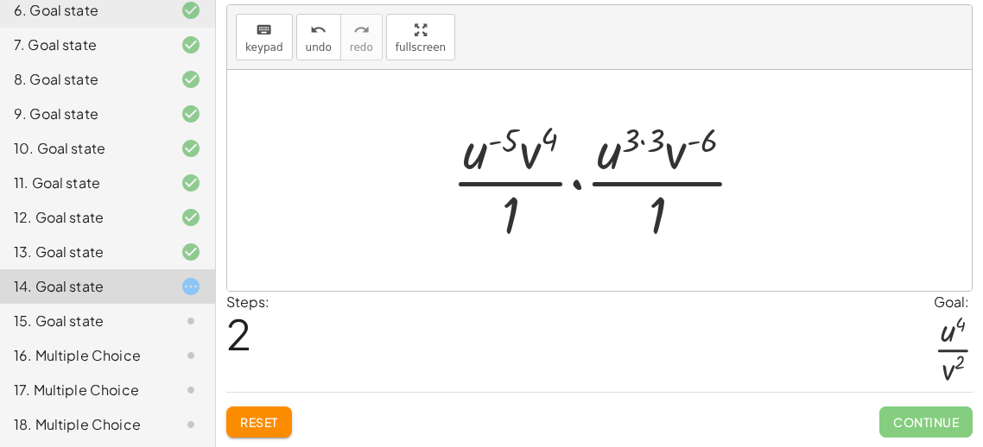
click at [648, 140] on div at bounding box center [605, 180] width 325 height 133
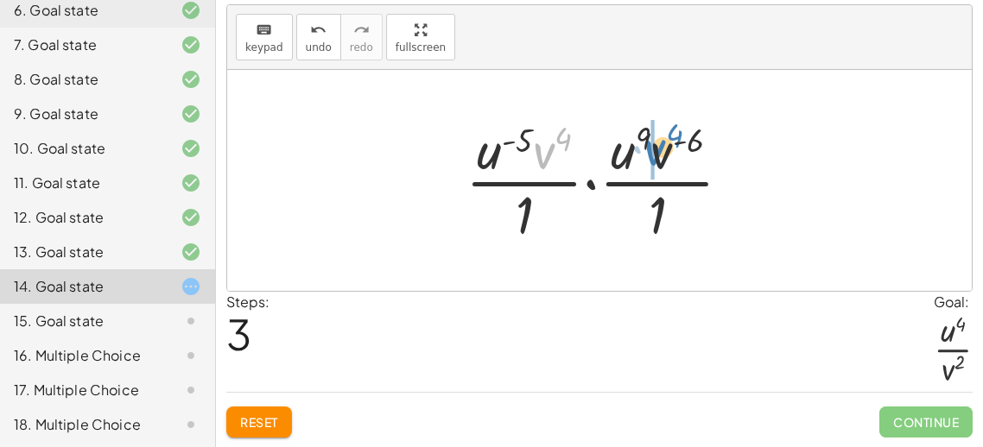
drag, startPoint x: 545, startPoint y: 151, endPoint x: 652, endPoint y: 148, distance: 107.1
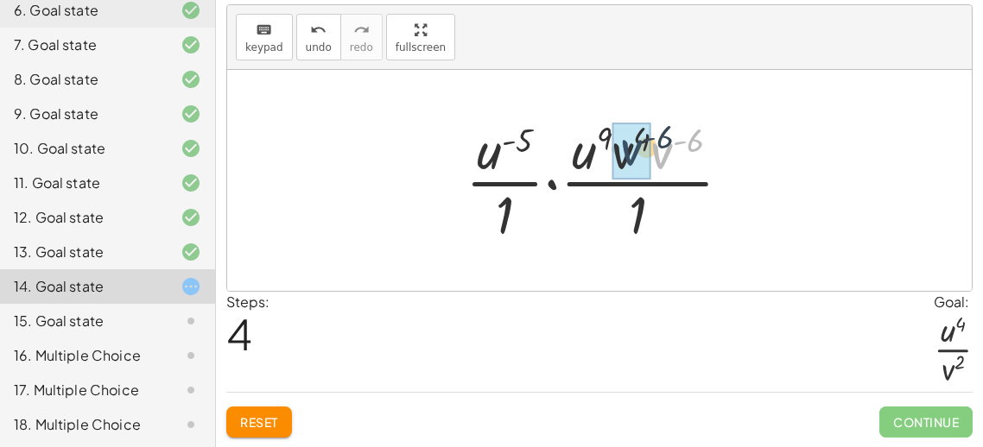
drag, startPoint x: 660, startPoint y: 152, endPoint x: 626, endPoint y: 149, distance: 34.7
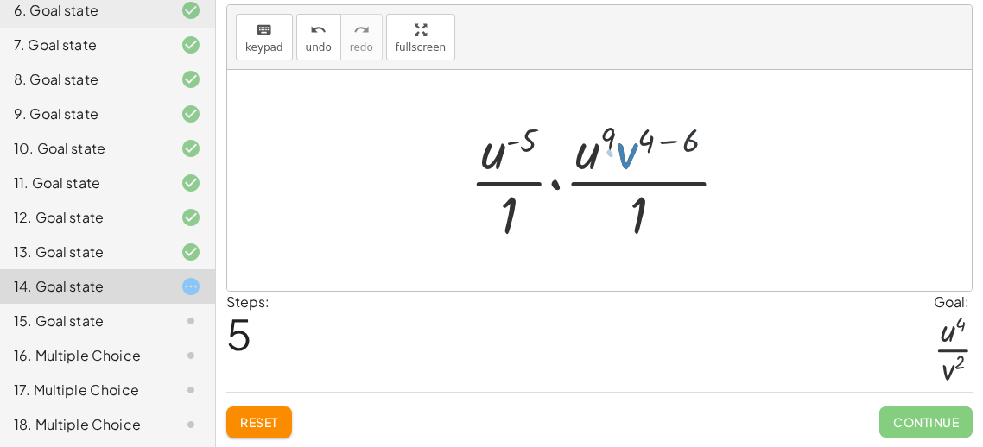
click at [626, 149] on div at bounding box center [606, 180] width 290 height 133
click at [627, 150] on div at bounding box center [606, 180] width 290 height 133
click at [669, 140] on div at bounding box center [606, 180] width 290 height 133
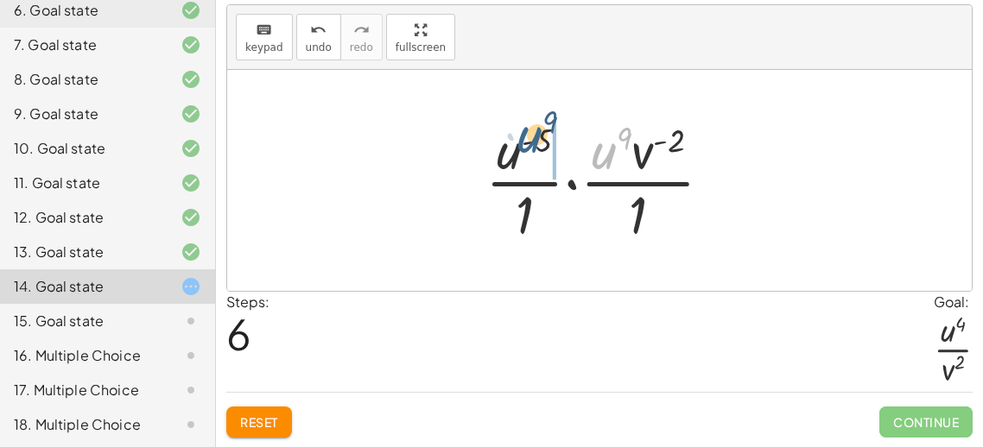
drag, startPoint x: 602, startPoint y: 160, endPoint x: 521, endPoint y: 147, distance: 81.3
click at [521, 147] on div at bounding box center [606, 180] width 258 height 133
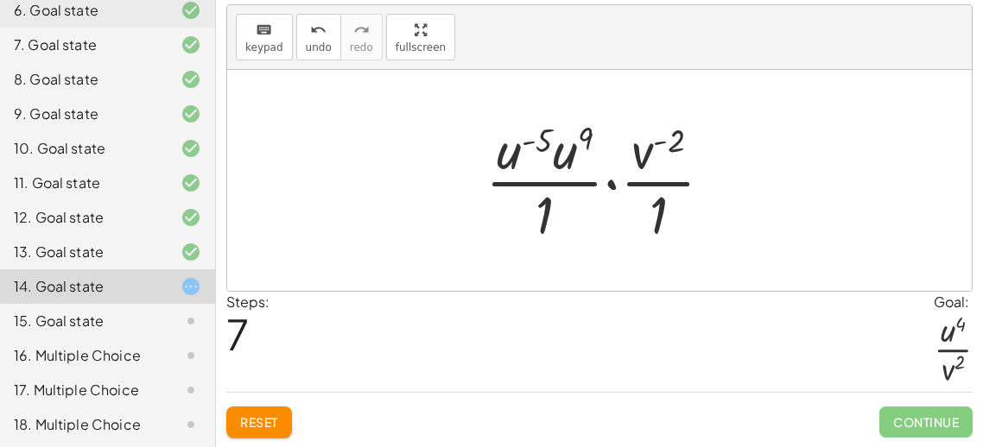
click at [540, 139] on div at bounding box center [606, 180] width 258 height 133
drag, startPoint x: 515, startPoint y: 155, endPoint x: 570, endPoint y: 151, distance: 54.5
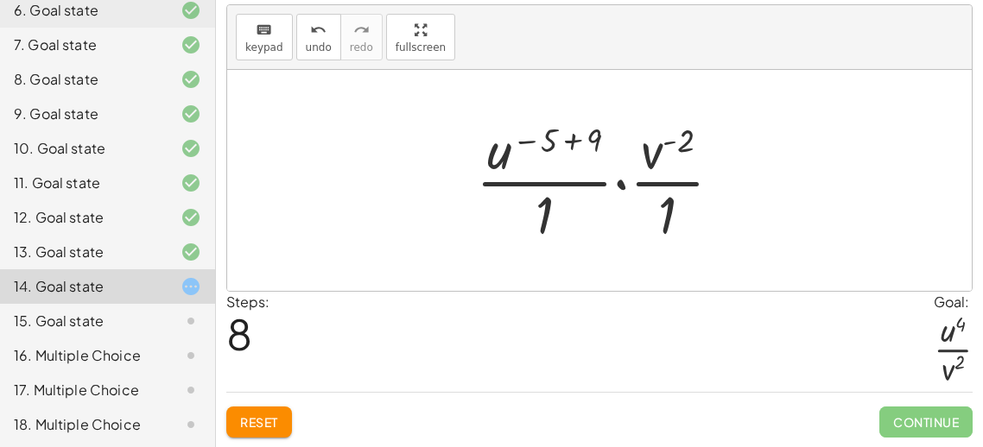
click at [572, 142] on div at bounding box center [605, 180] width 277 height 133
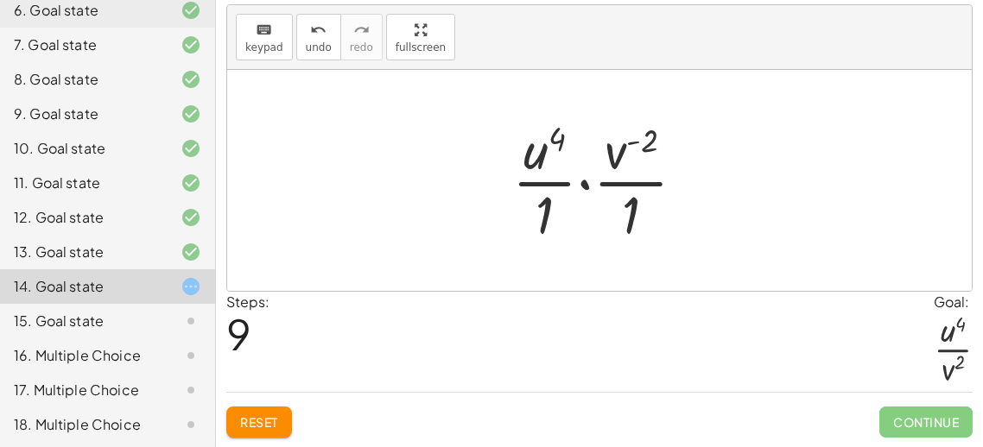
click at [544, 201] on div at bounding box center [605, 180] width 204 height 133
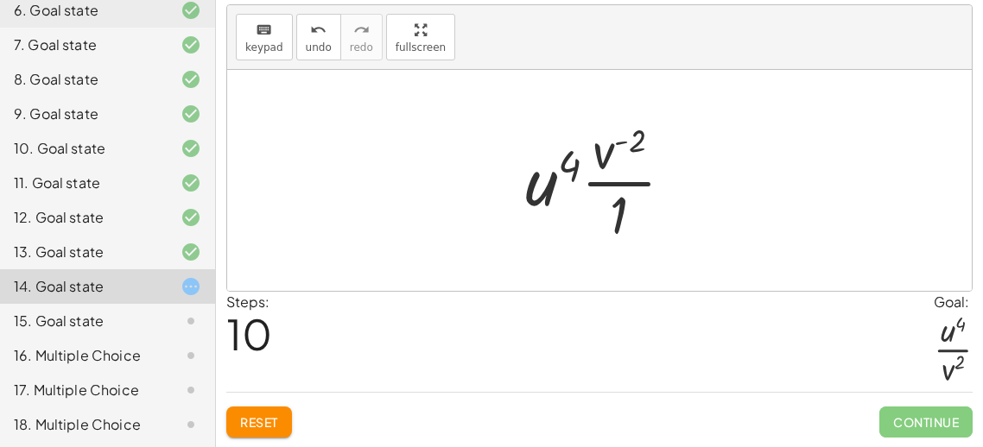
click at [614, 207] on div at bounding box center [606, 180] width 180 height 133
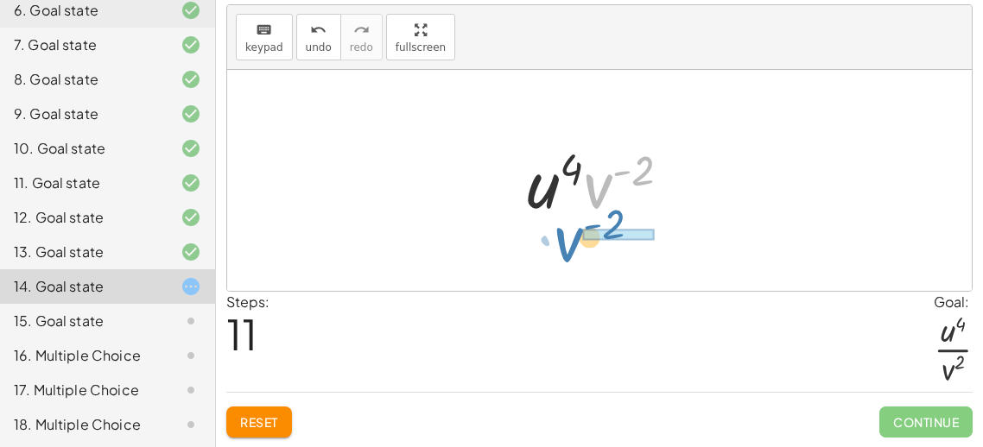
drag, startPoint x: 598, startPoint y: 191, endPoint x: 591, endPoint y: 237, distance: 47.3
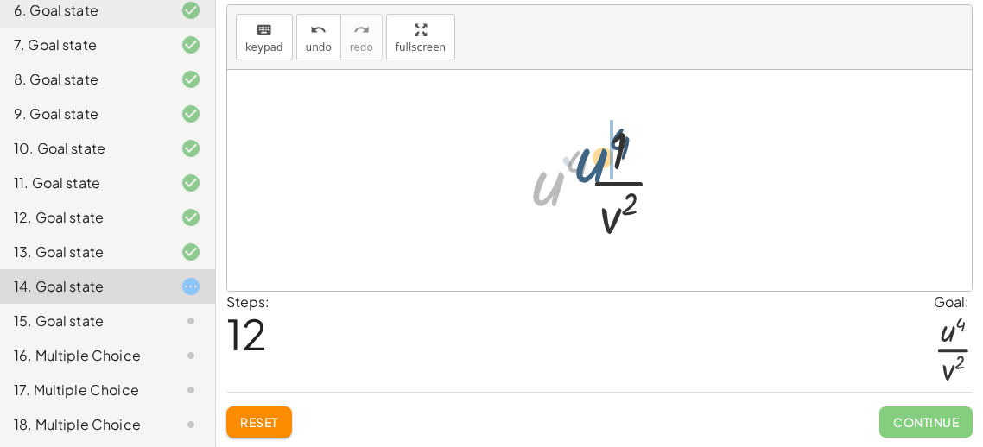
drag, startPoint x: 553, startPoint y: 180, endPoint x: 604, endPoint y: 153, distance: 58.0
click at [604, 153] on div at bounding box center [605, 180] width 165 height 133
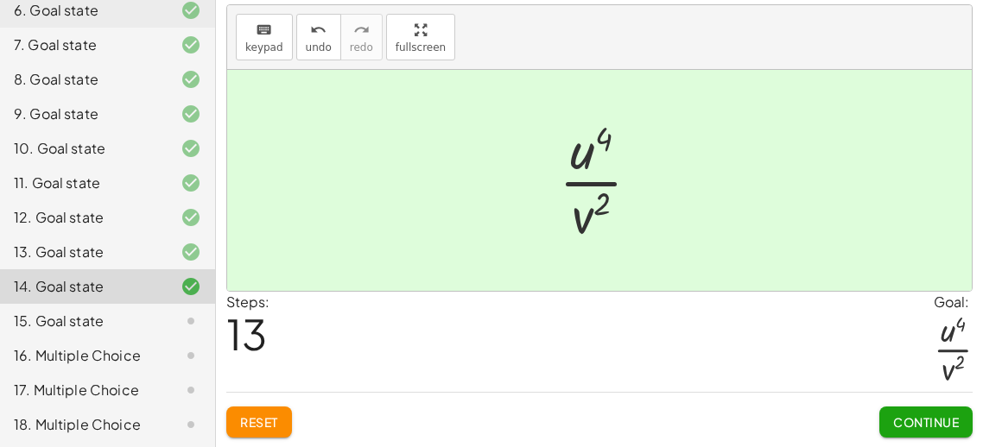
click at [924, 424] on span "Continue" at bounding box center [926, 422] width 66 height 16
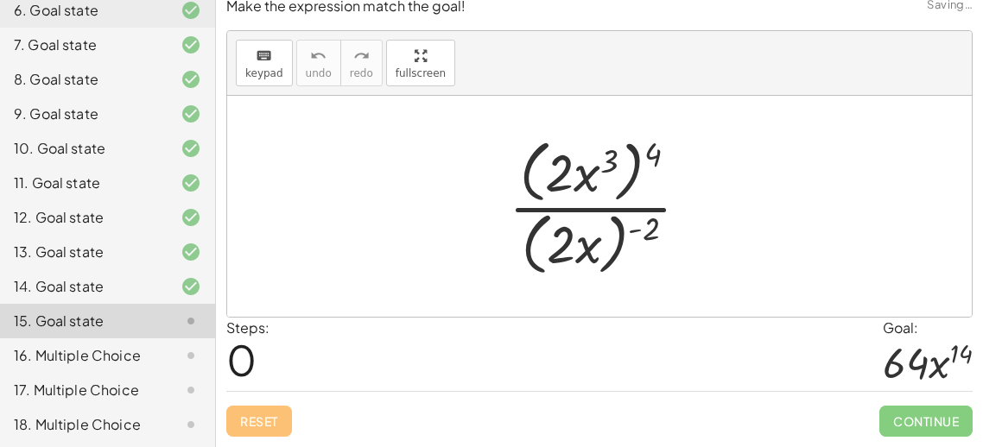
scroll to position [13, 0]
drag, startPoint x: 648, startPoint y: 150, endPoint x: 608, endPoint y: 148, distance: 40.7
click at [608, 148] on div at bounding box center [606, 207] width 212 height 149
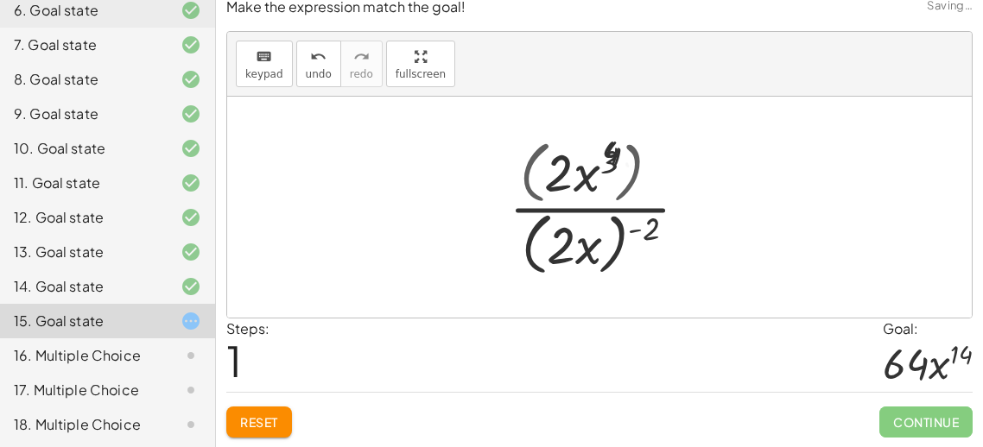
click at [606, 148] on div at bounding box center [605, 206] width 207 height 141
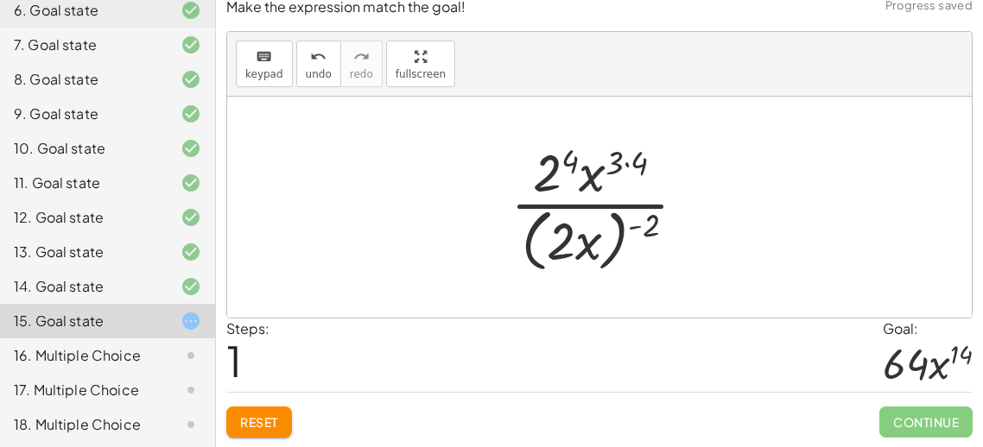
drag, startPoint x: 645, startPoint y: 213, endPoint x: 577, endPoint y: 219, distance: 68.5
click at [577, 219] on div at bounding box center [605, 206] width 207 height 141
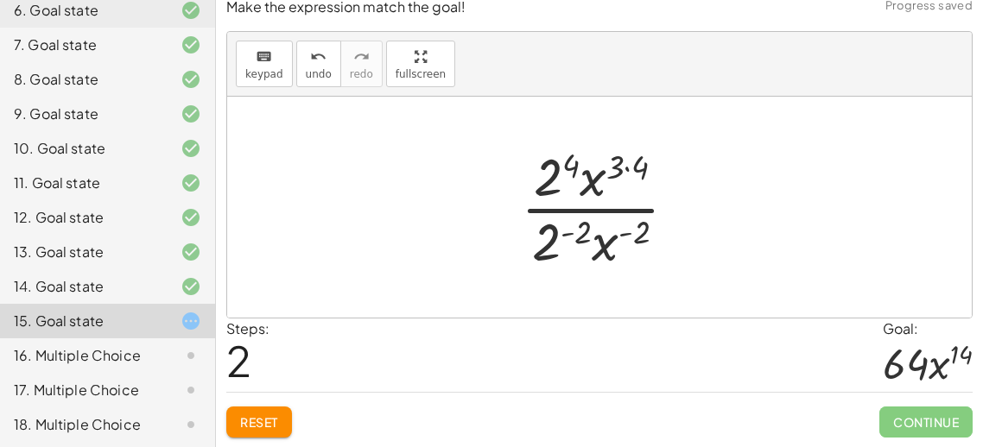
click at [576, 232] on div at bounding box center [605, 207] width 187 height 133
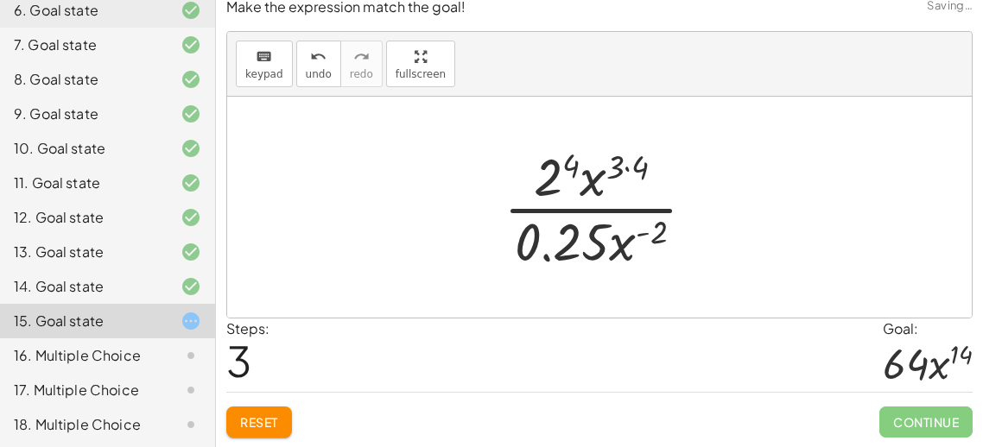
click at [654, 228] on div at bounding box center [606, 207] width 223 height 133
click at [633, 232] on div at bounding box center [606, 207] width 223 height 133
click at [646, 231] on div at bounding box center [606, 207] width 223 height 133
click at [649, 237] on div at bounding box center [606, 207] width 223 height 133
click at [670, 222] on div at bounding box center [606, 207] width 223 height 133
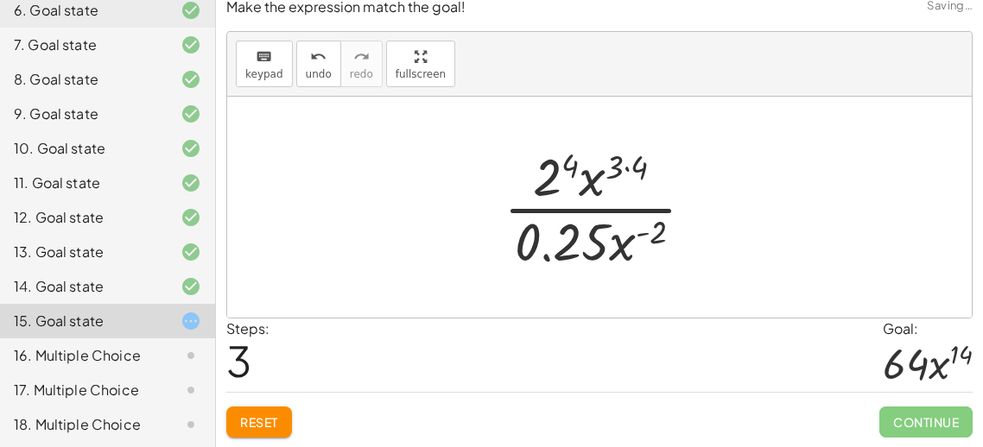
click at [656, 223] on div at bounding box center [606, 207] width 223 height 133
click at [654, 171] on div at bounding box center [606, 207] width 223 height 133
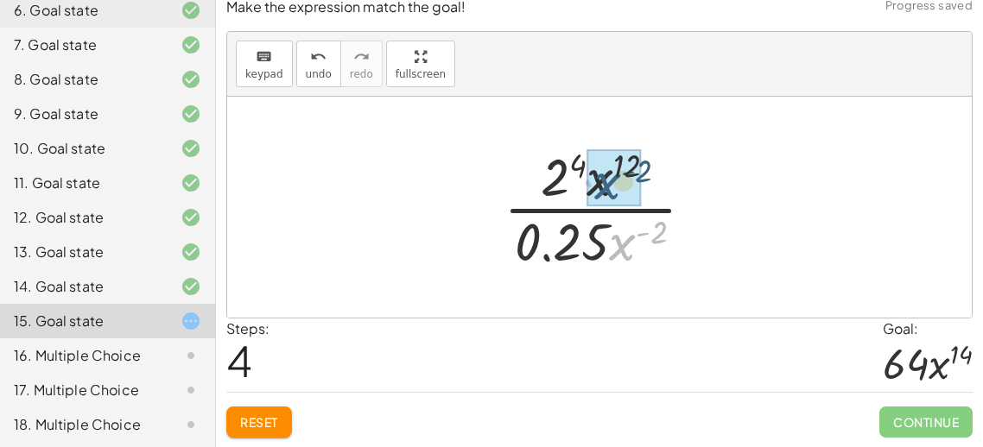
drag, startPoint x: 618, startPoint y: 239, endPoint x: 597, endPoint y: 173, distance: 69.9
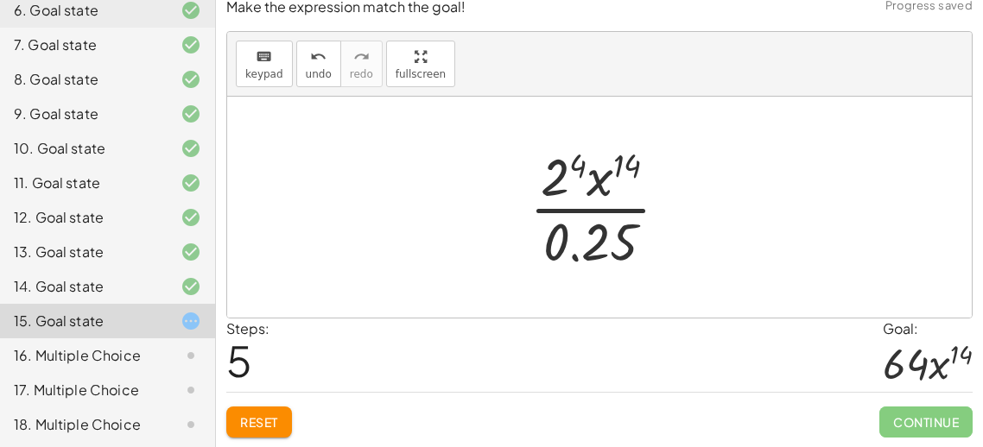
click at [560, 180] on div at bounding box center [606, 207] width 170 height 133
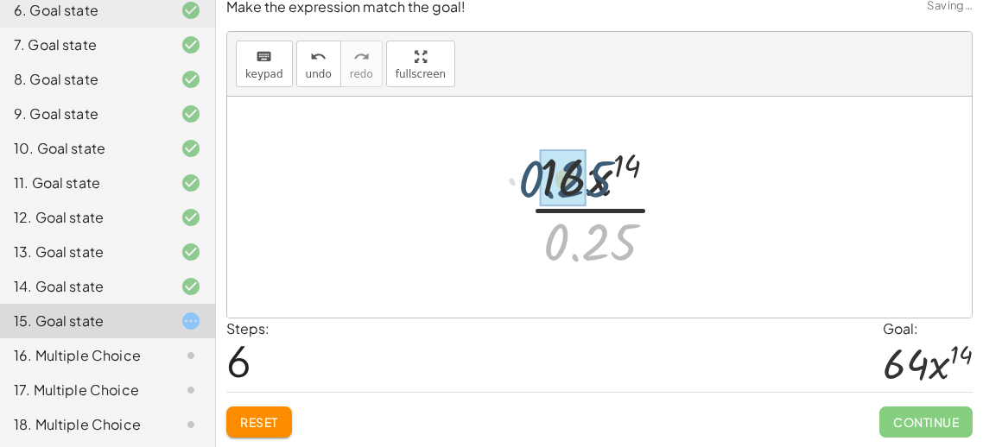
drag, startPoint x: 574, startPoint y: 256, endPoint x: 553, endPoint y: 189, distance: 70.5
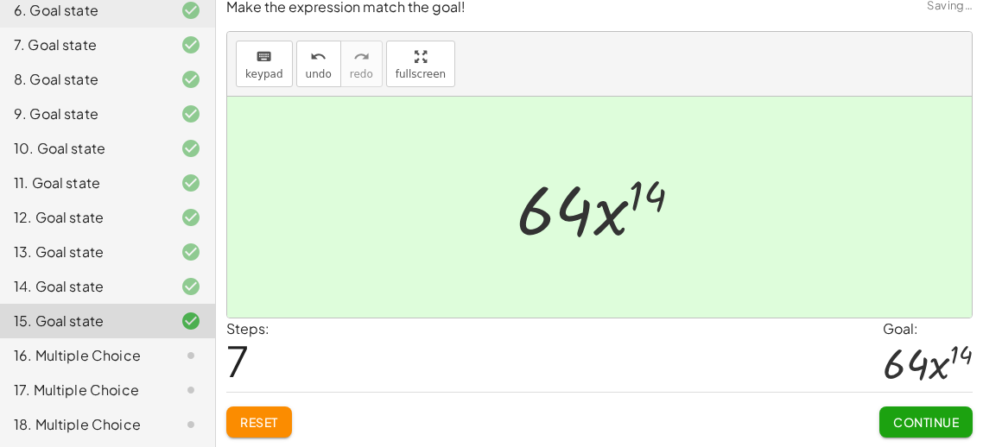
click at [914, 419] on span "Continue" at bounding box center [926, 422] width 66 height 16
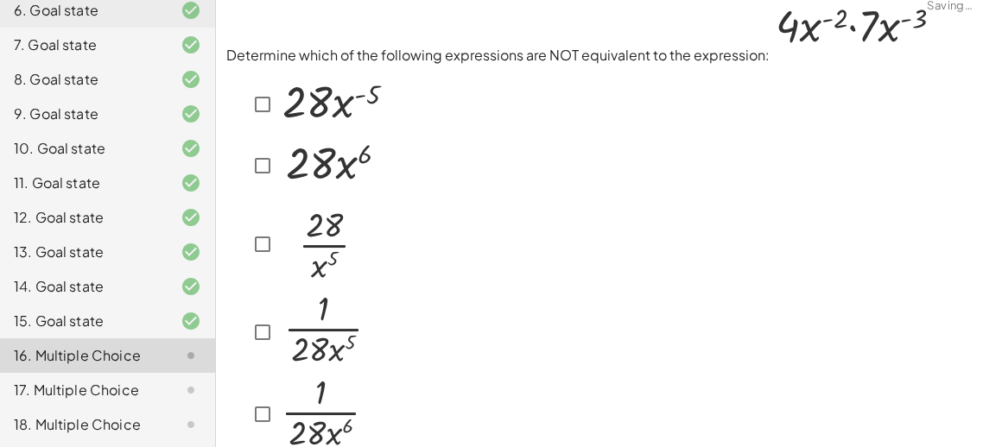
click at [629, 198] on div at bounding box center [599, 261] width 746 height 391
click at [603, 80] on div at bounding box center [599, 261] width 746 height 391
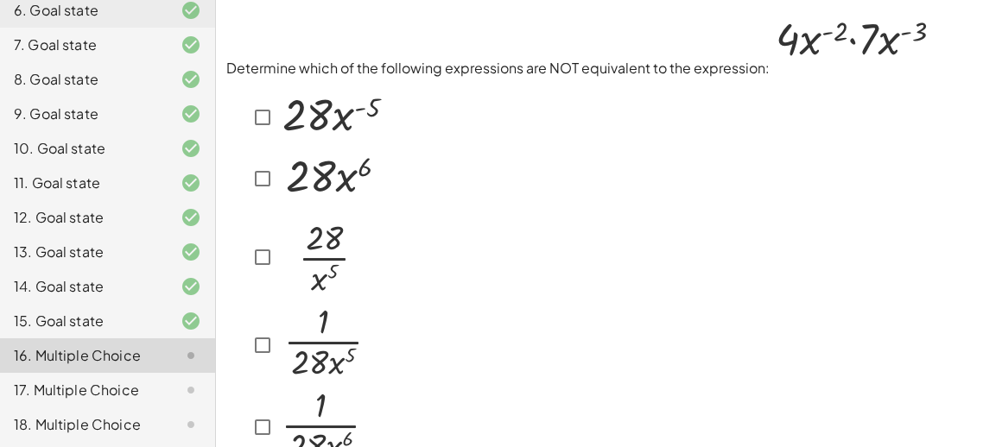
scroll to position [34, 0]
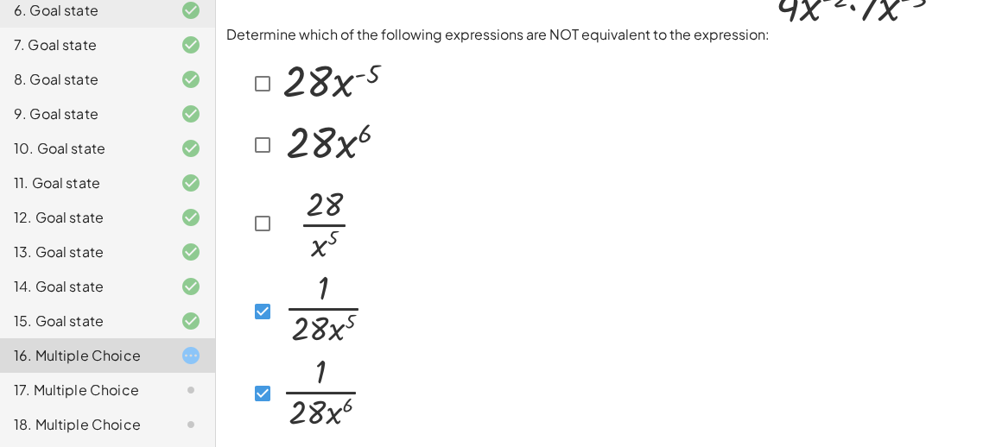
click at [474, 414] on div at bounding box center [599, 240] width 746 height 391
click at [0, 0] on div "Determine which of the following expressions are NOT equivalent to the expressi…" at bounding box center [0, 0] width 0 height 0
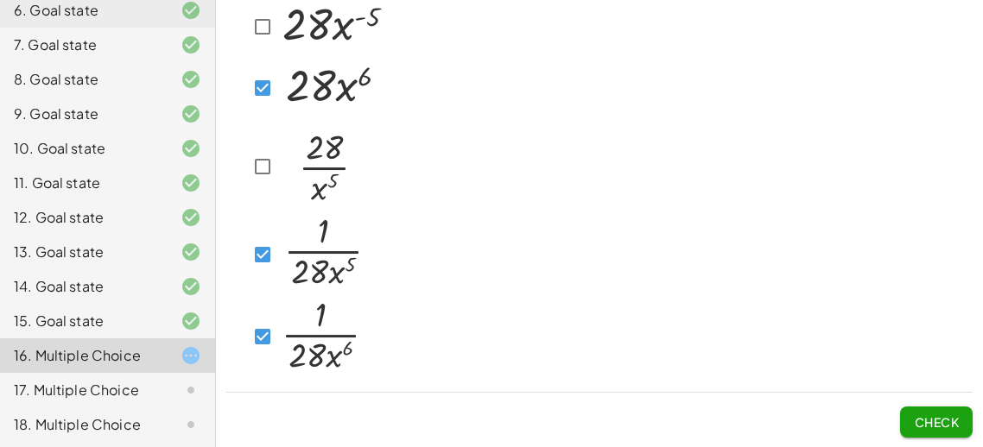
scroll to position [93, 0]
click at [924, 427] on span "Check" at bounding box center [935, 422] width 45 height 16
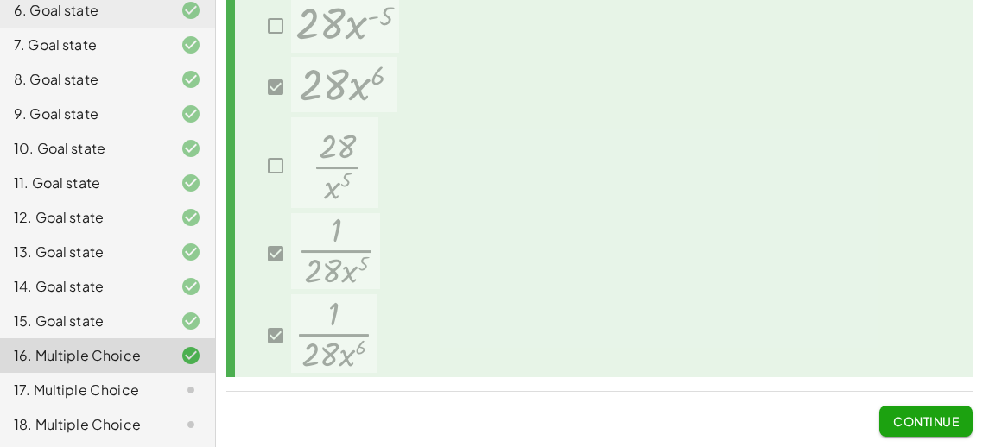
click at [757, 365] on div at bounding box center [599, 182] width 746 height 391
click at [913, 419] on span "Continue" at bounding box center [926, 422] width 66 height 16
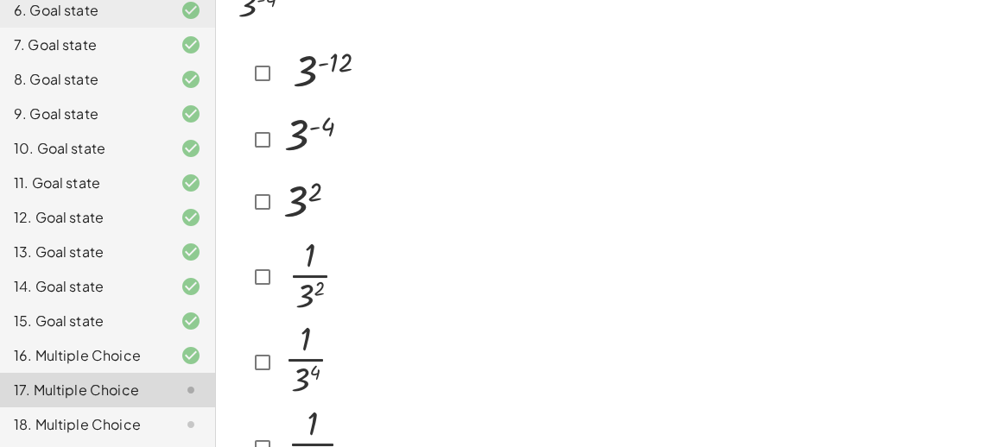
click at [825, 207] on div at bounding box center [599, 262] width 746 height 459
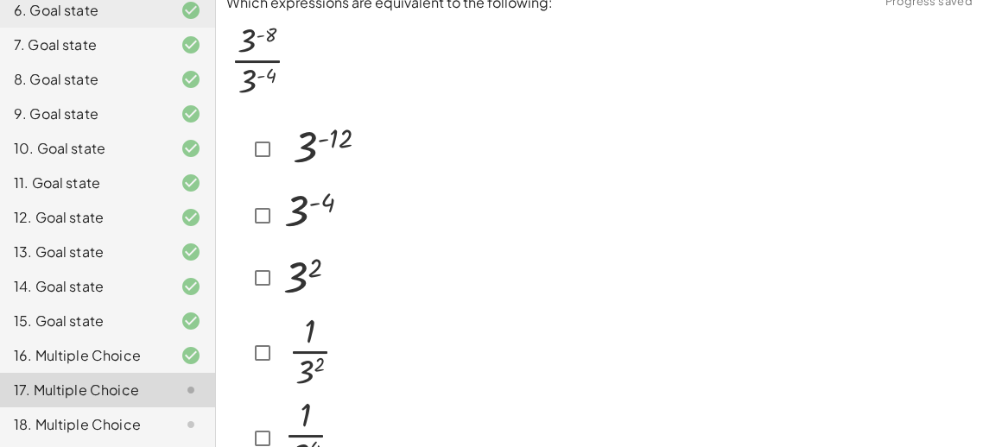
scroll to position [0, 0]
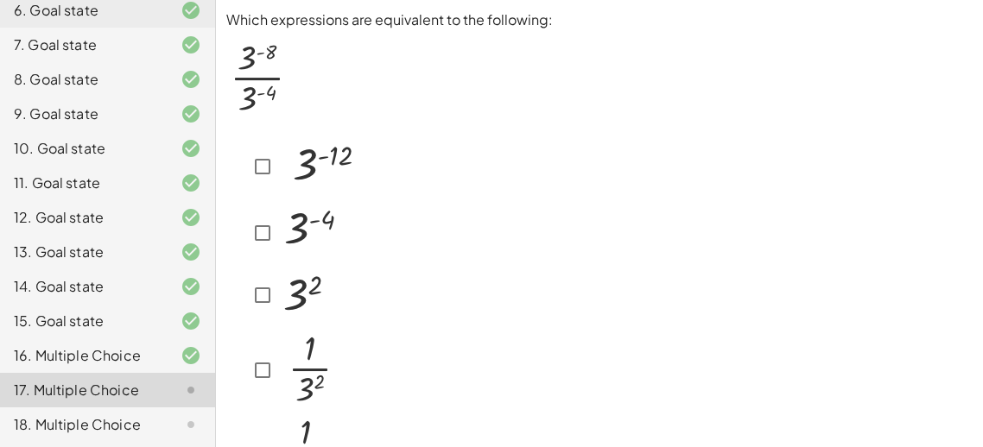
click at [561, 94] on p at bounding box center [599, 78] width 746 height 97
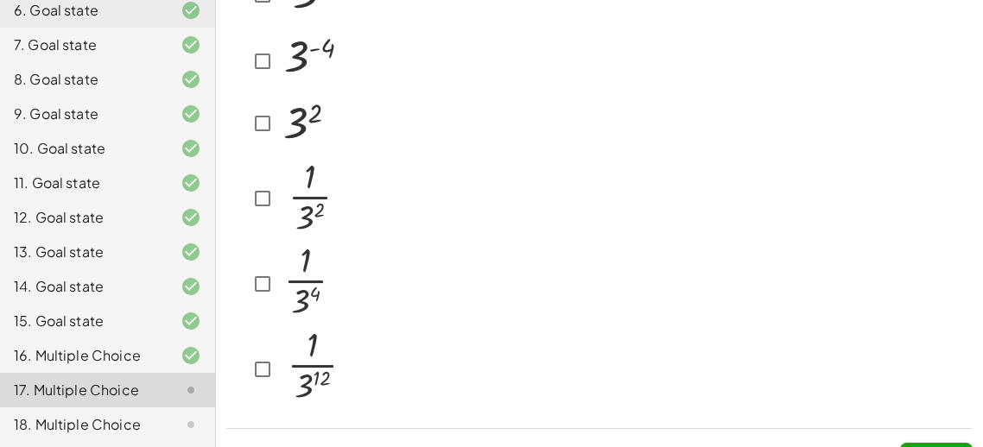
scroll to position [206, 0]
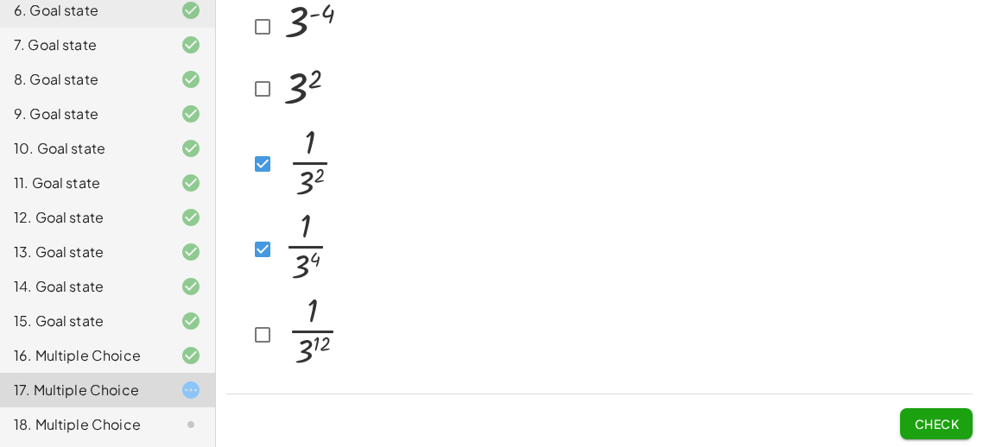
click at [235, 223] on icon at bounding box center [236, 218] width 21 height 21
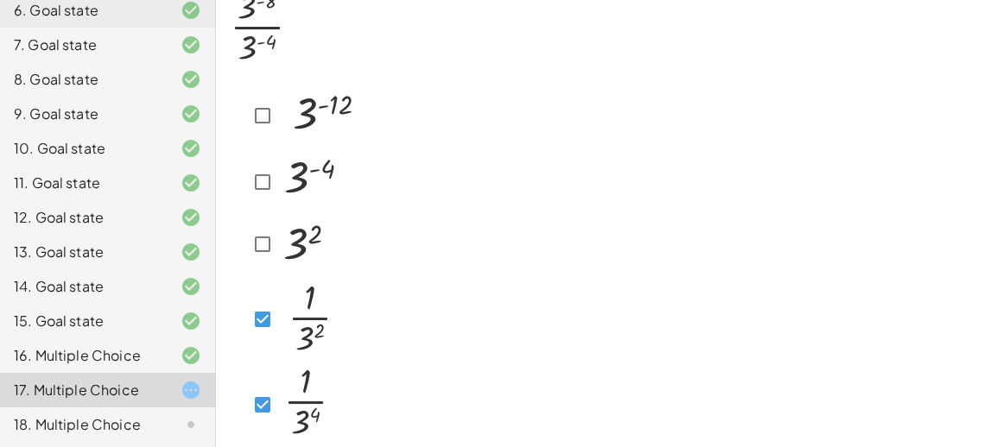
scroll to position [34, 0]
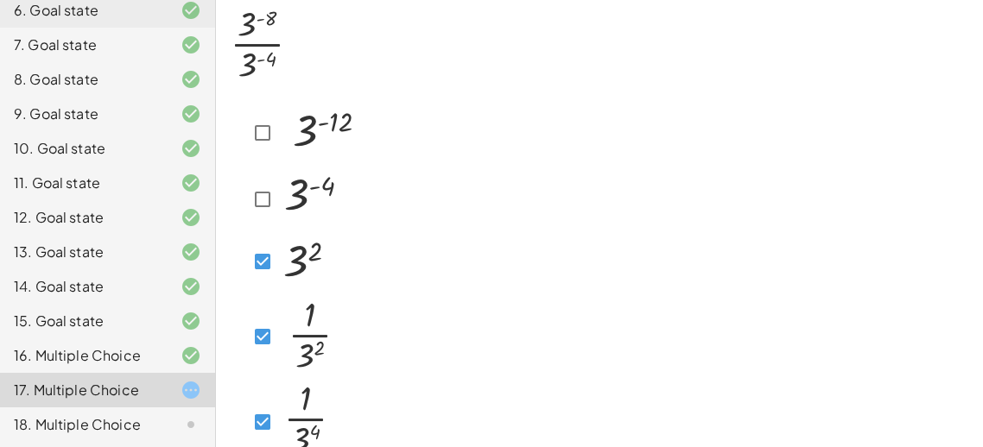
click at [0, 0] on div "Which expressions are equivalent to the following: Check" at bounding box center [0, 0] width 0 height 0
click at [238, 180] on icon at bounding box center [236, 177] width 21 height 21
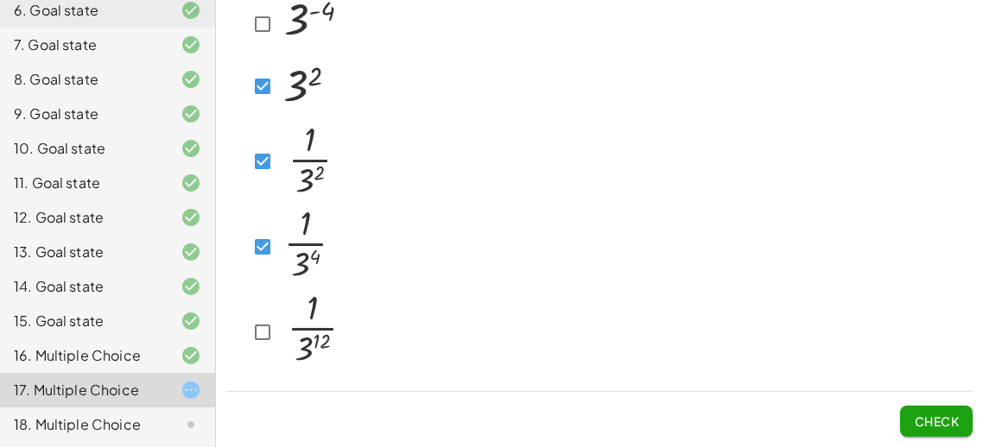
scroll to position [210, 0]
click at [946, 421] on span "Check" at bounding box center [935, 422] width 45 height 16
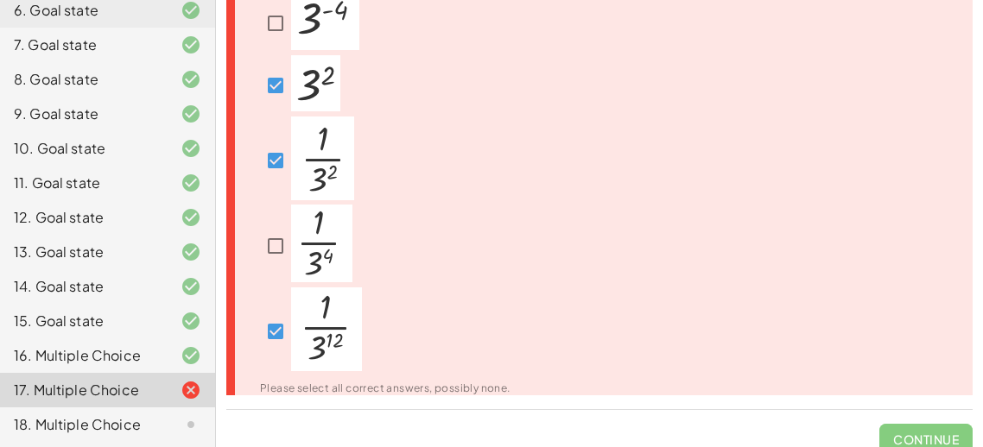
click at [795, 206] on div "Please select all correct answers, possibly none." at bounding box center [599, 155] width 746 height 478
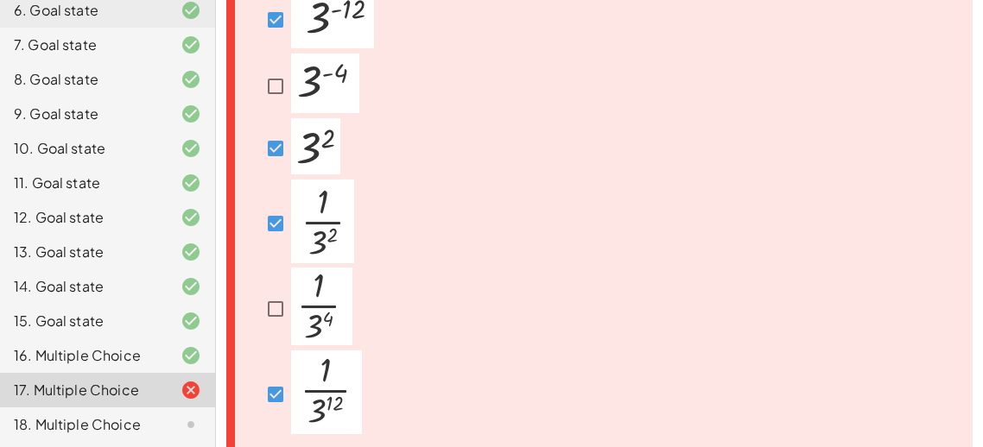
scroll to position [229, 0]
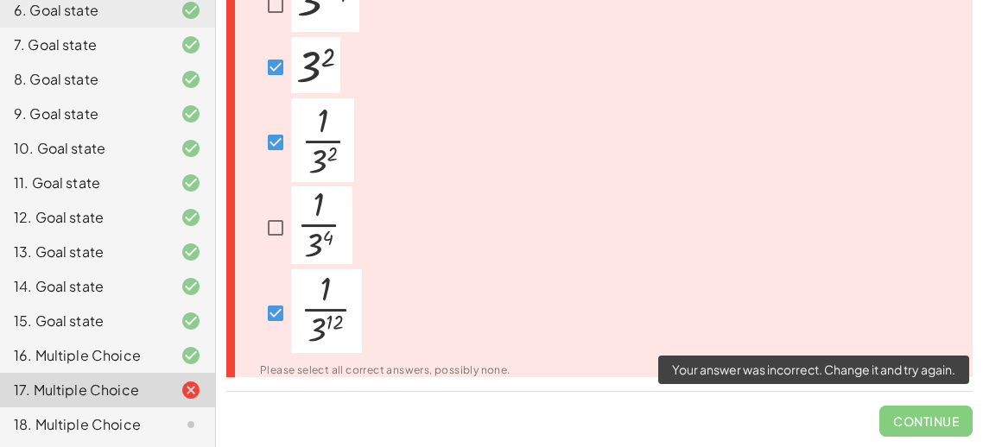
click at [932, 409] on span "Continue" at bounding box center [925, 414] width 93 height 45
click at [924, 416] on span "Continue" at bounding box center [925, 414] width 93 height 45
click at [798, 312] on div "Please select all correct answers, possibly none." at bounding box center [599, 137] width 746 height 478
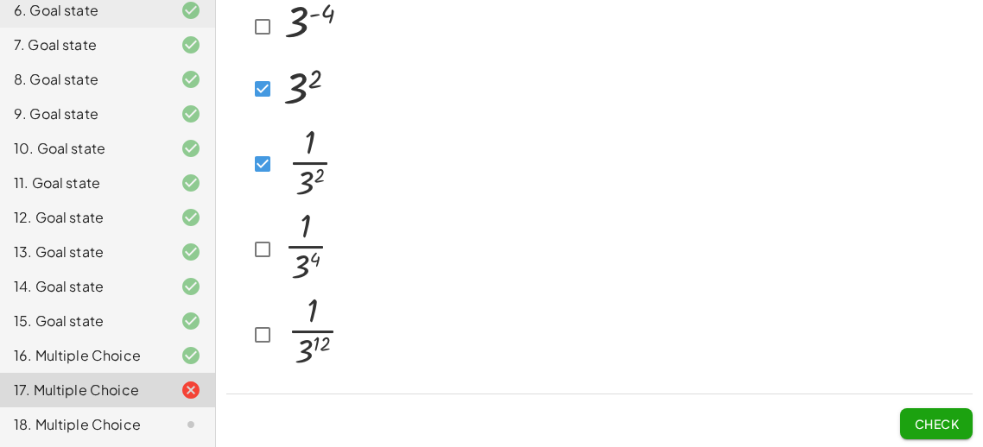
scroll to position [210, 0]
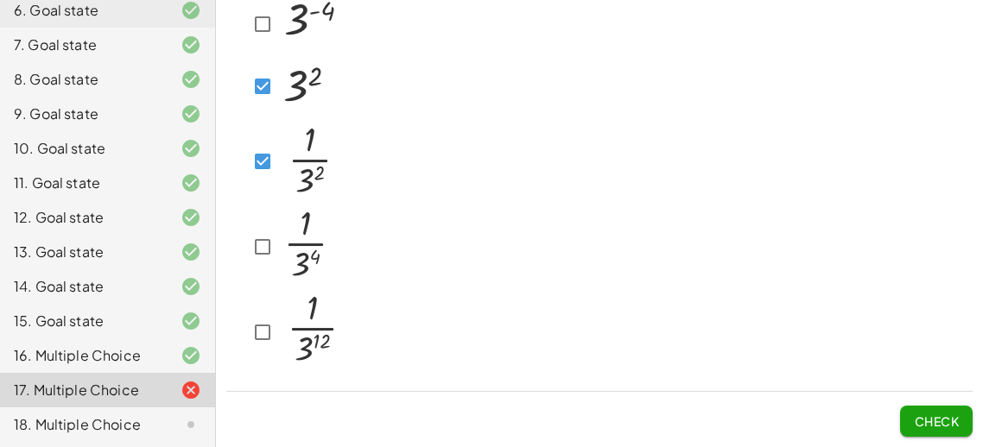
click at [913, 420] on span "Check" at bounding box center [935, 422] width 45 height 16
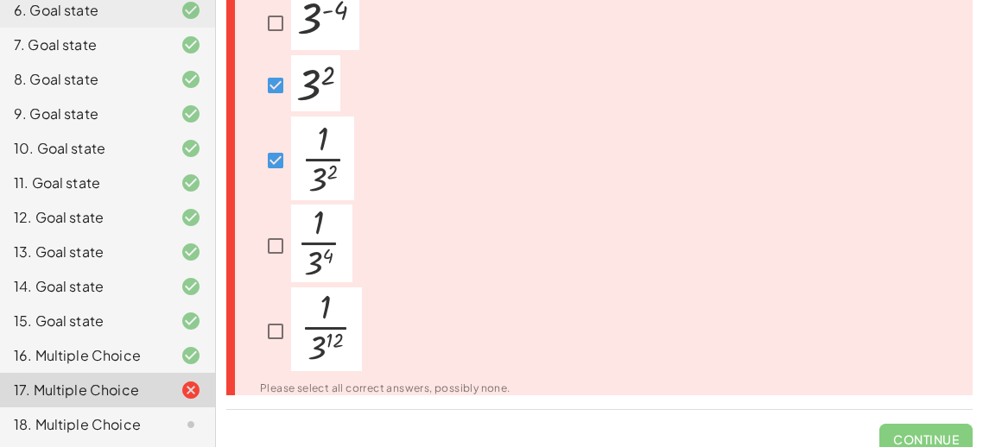
click at [913, 432] on span "Continue" at bounding box center [925, 432] width 93 height 45
click at [746, 288] on div "Please select all correct answers, possibly none." at bounding box center [599, 155] width 746 height 478
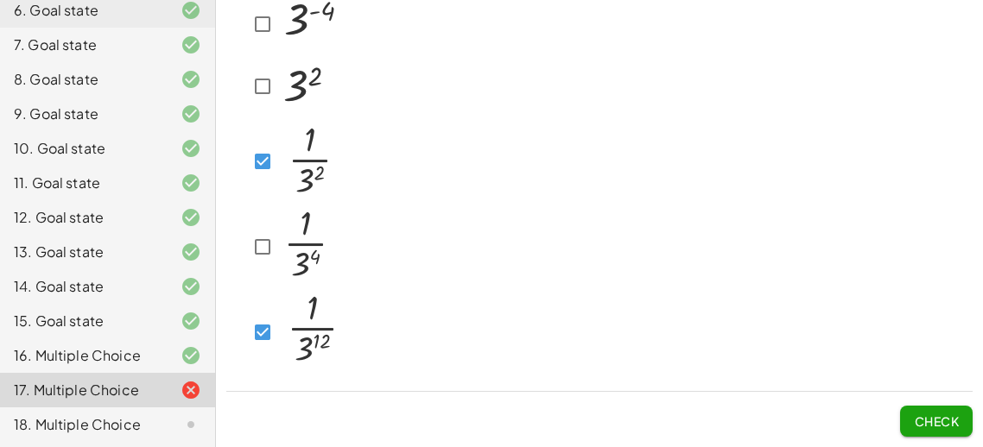
click at [928, 427] on span "Check" at bounding box center [935, 422] width 45 height 16
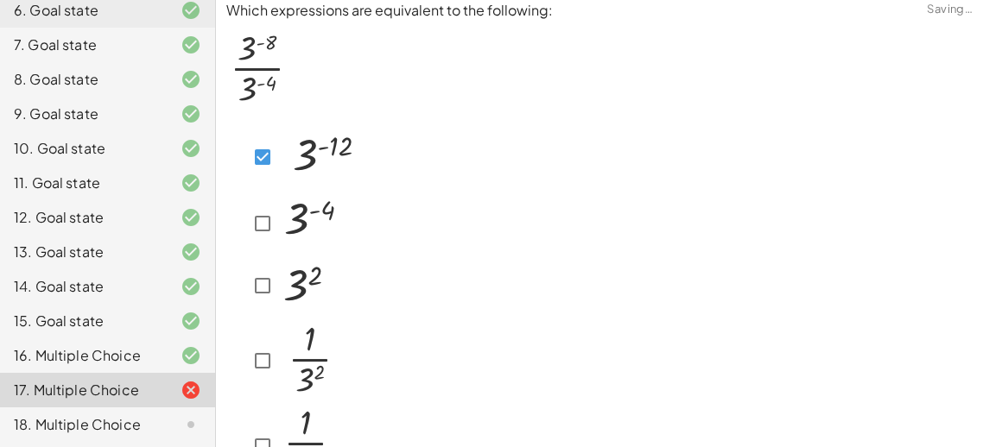
scroll to position [0, 0]
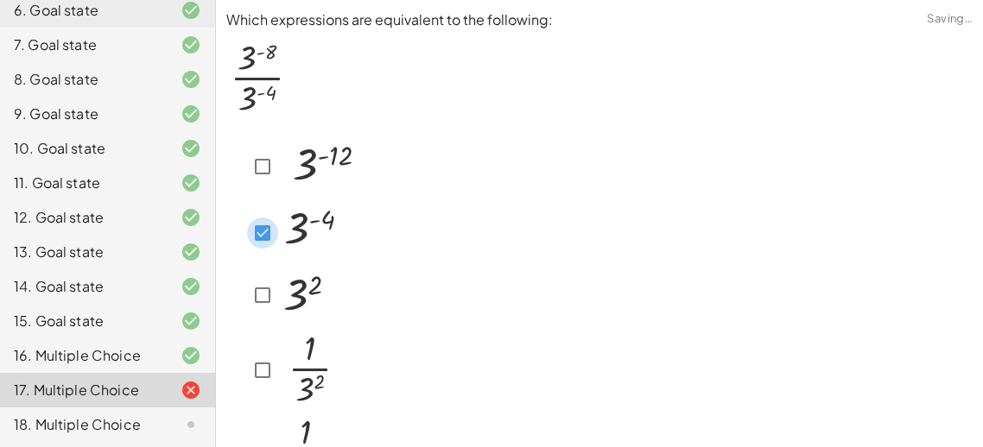
click at [227, 276] on icon at bounding box center [236, 275] width 21 height 21
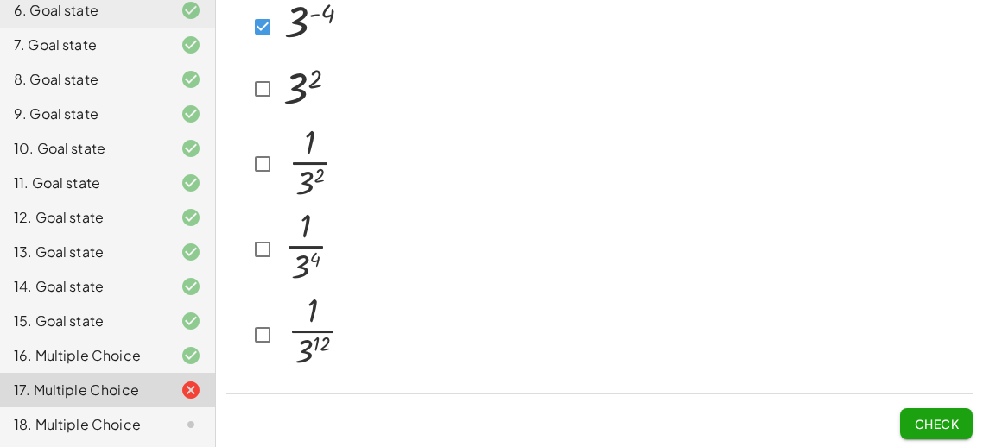
scroll to position [206, 0]
click at [910, 419] on button "Check" at bounding box center [936, 423] width 73 height 31
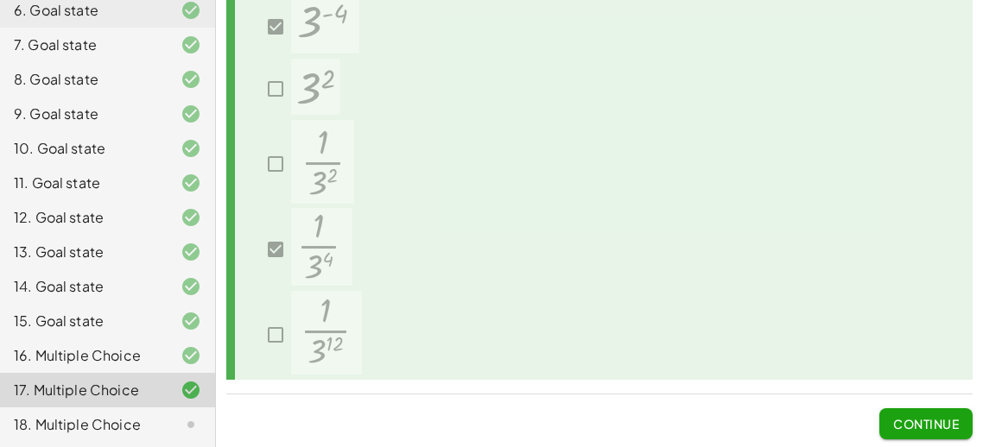
click at [942, 433] on button "Continue" at bounding box center [925, 423] width 93 height 31
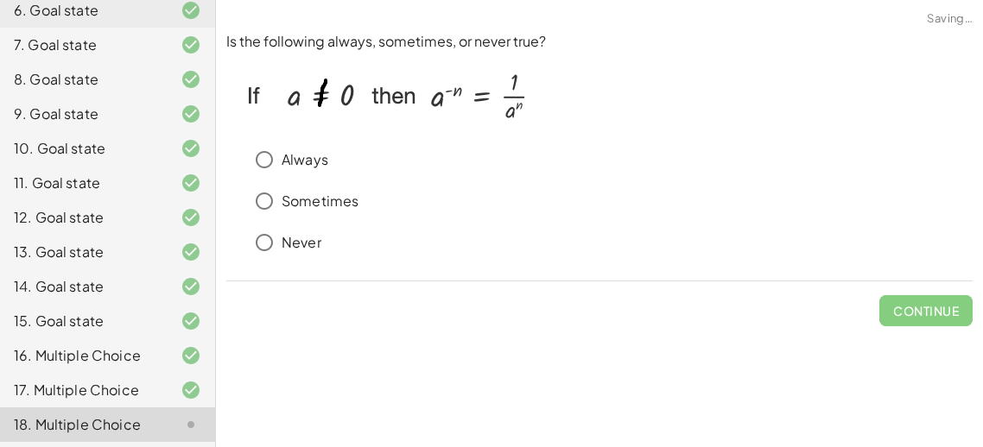
scroll to position [0, 0]
click at [641, 290] on div "Continue" at bounding box center [599, 303] width 746 height 45
click at [94, 355] on div "16. Multiple Choice" at bounding box center [83, 355] width 139 height 21
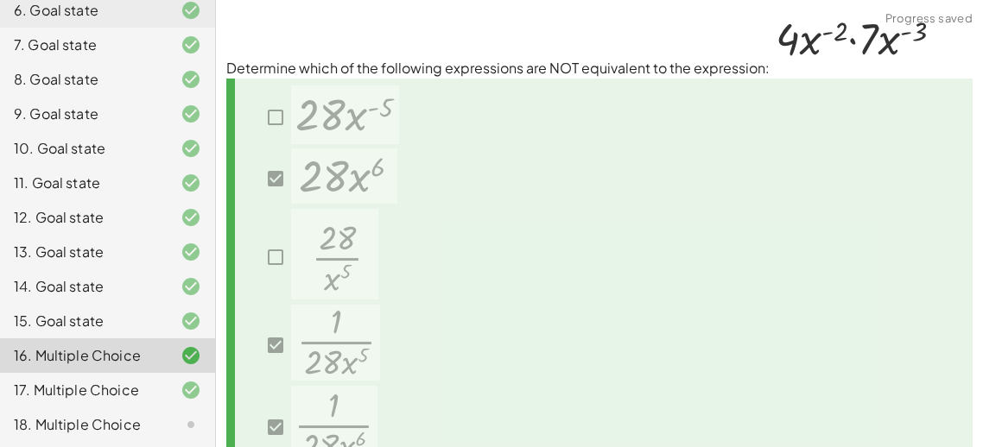
click at [741, 293] on div at bounding box center [599, 274] width 746 height 391
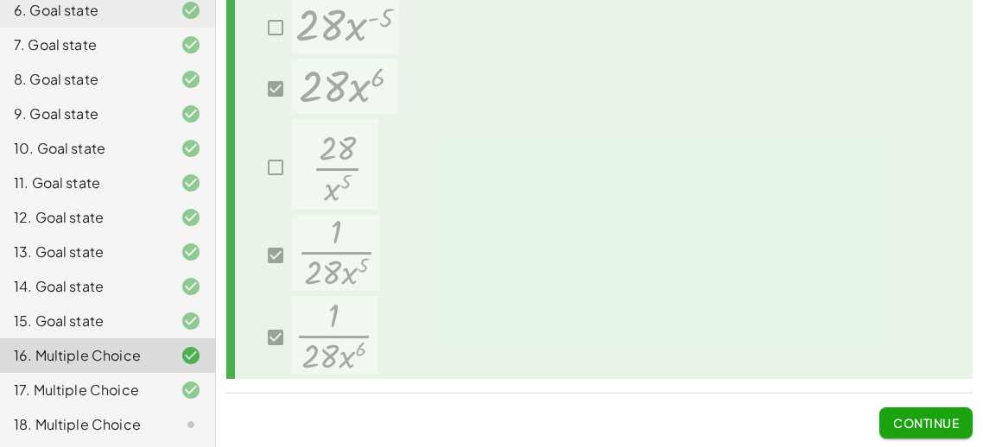
scroll to position [93, 0]
click at [130, 425] on div "18. Multiple Choice" at bounding box center [83, 424] width 139 height 21
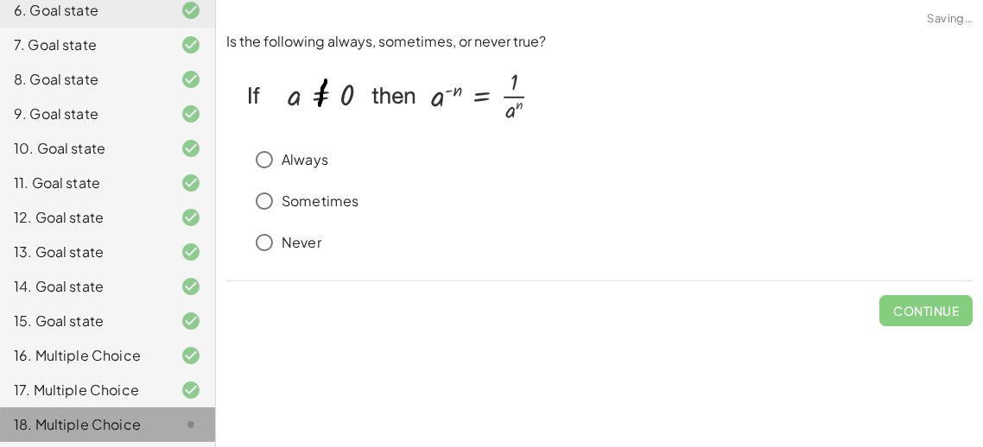
scroll to position [0, 0]
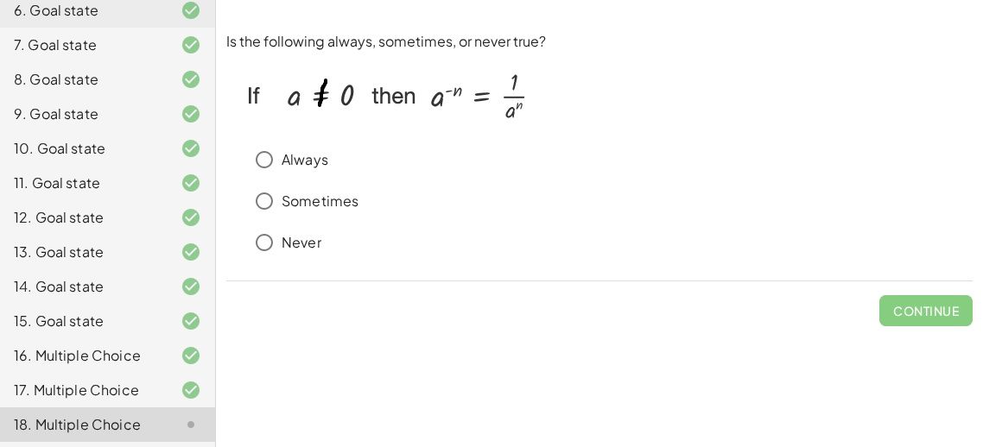
click at [393, 242] on div "Never" at bounding box center [609, 242] width 725 height 35
click at [312, 168] on p "Always" at bounding box center [304, 160] width 47 height 20
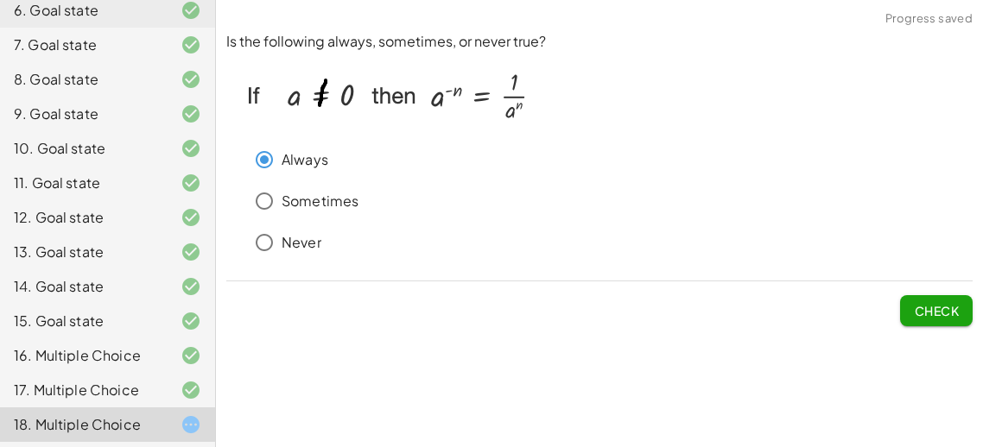
click at [950, 304] on span "Check" at bounding box center [935, 311] width 45 height 16
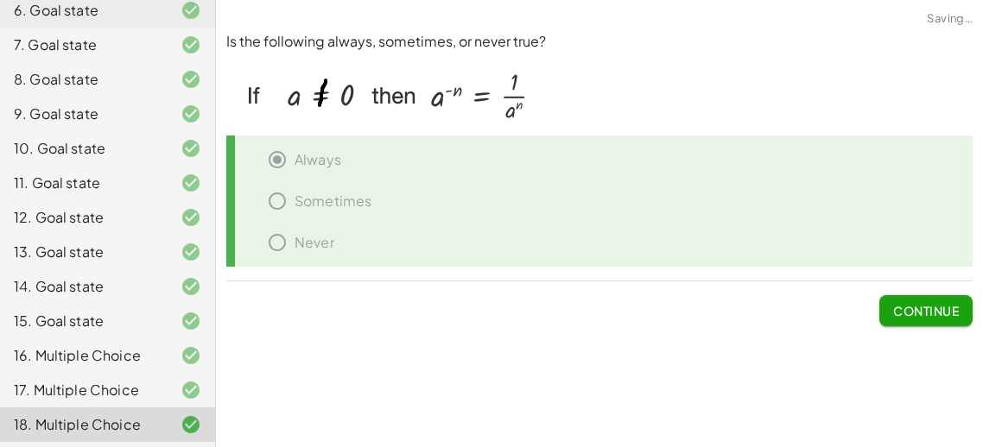
click at [938, 322] on button "Continue" at bounding box center [925, 310] width 93 height 31
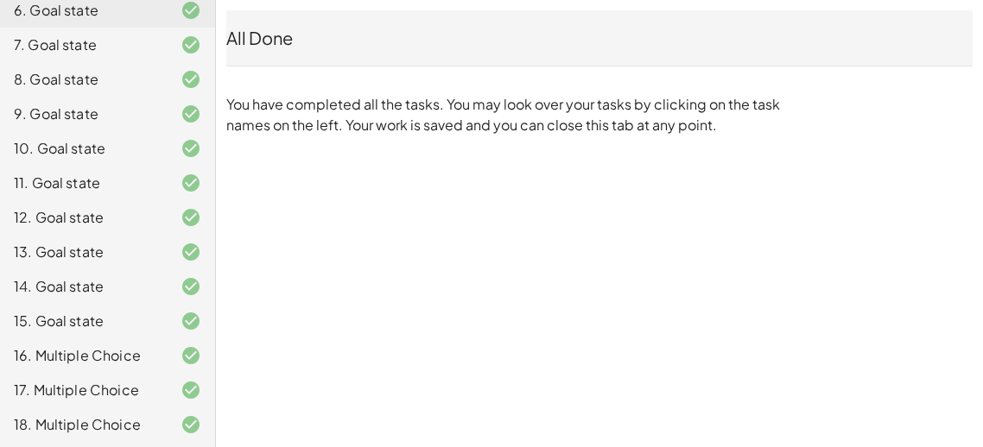
click at [0, 0] on div "(GM) Copy of Exponents: Negatives and Zero [PERSON_NAME] Not you? Tasks 1. Goal…" at bounding box center [0, 0] width 0 height 0
click at [399, 100] on p "You have completed all the tasks. You may look over your tasks by clicking on t…" at bounding box center [506, 114] width 561 height 41
